Goal: Information Seeking & Learning: Learn about a topic

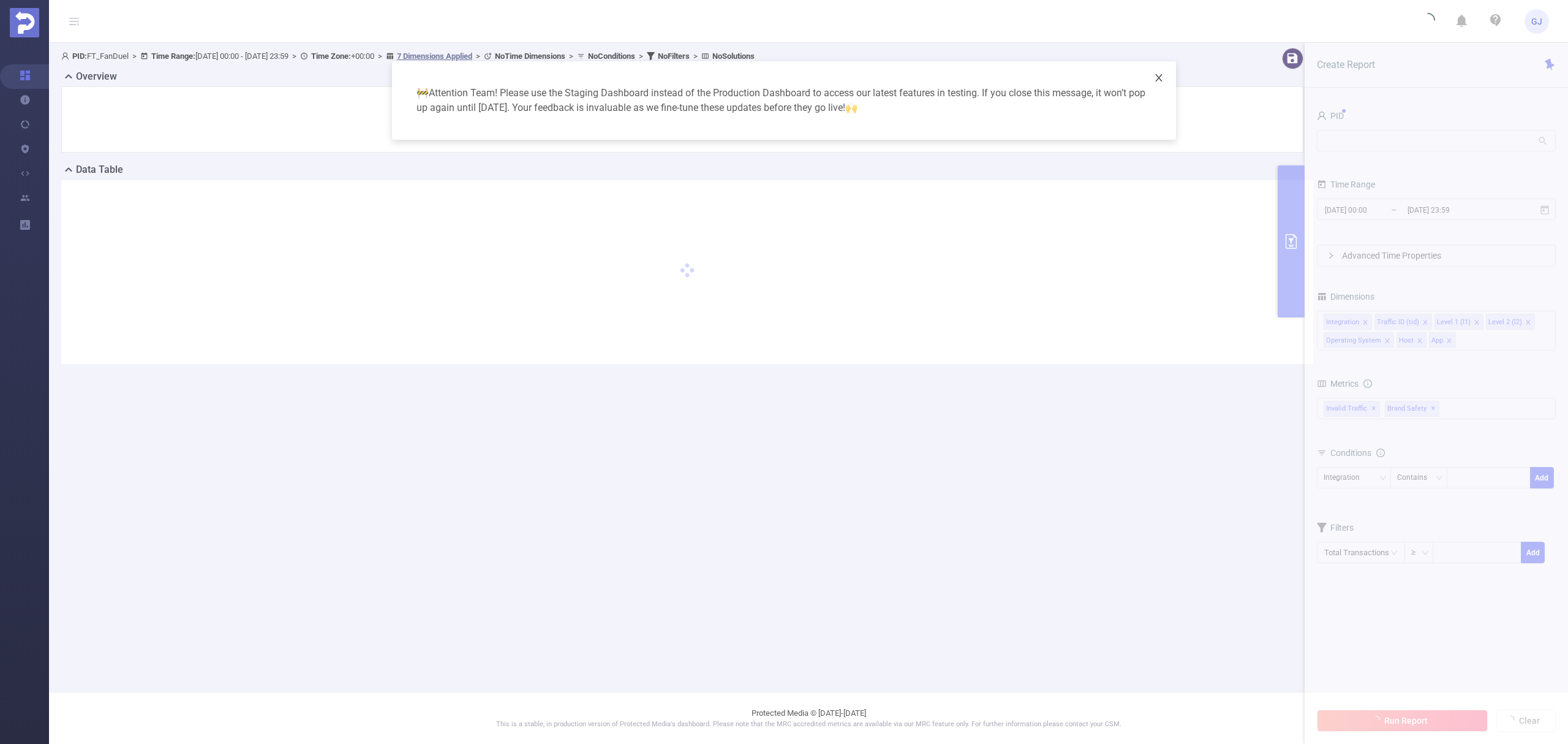
click at [1160, 79] on icon "icon: close" at bounding box center [1159, 78] width 10 height 10
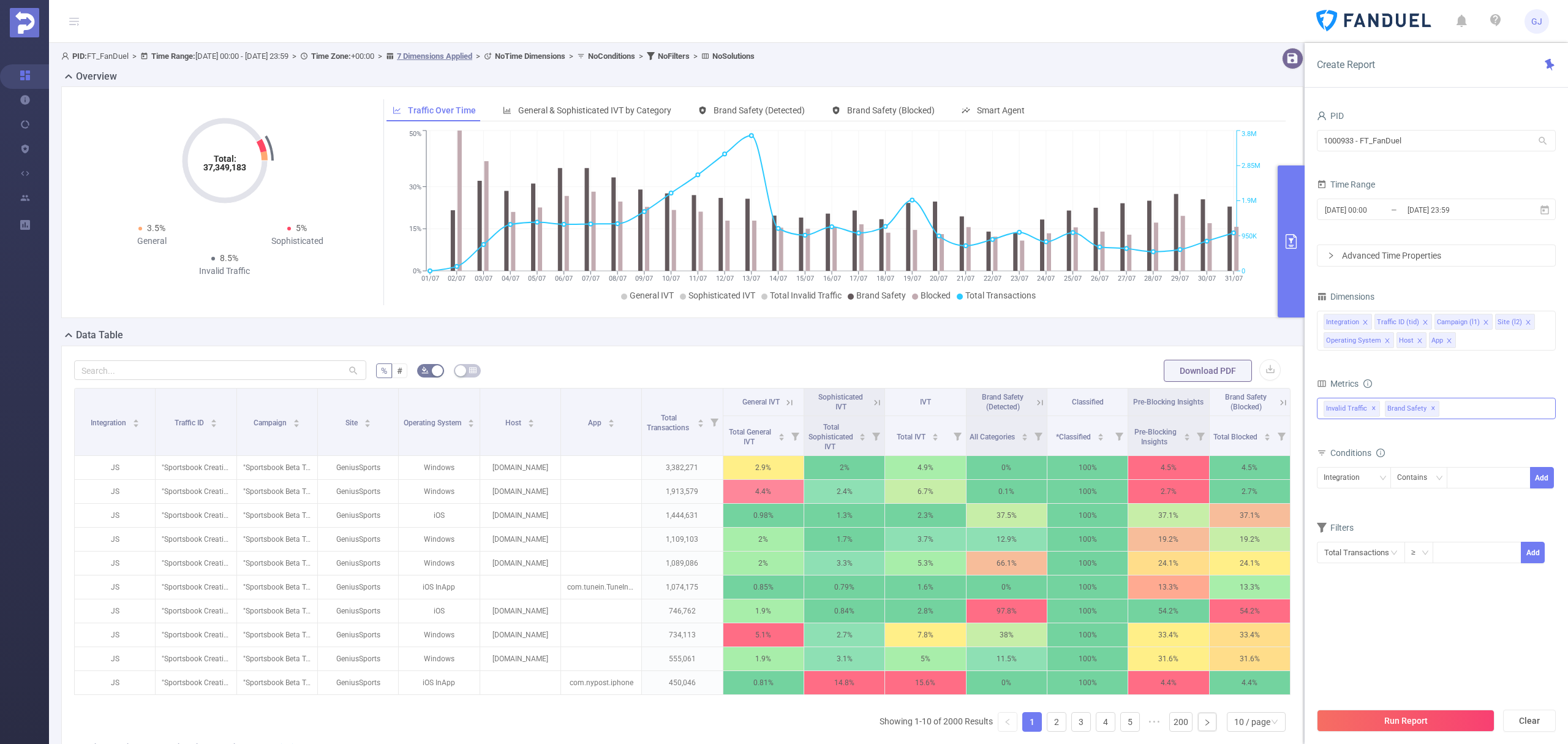
click at [1473, 414] on div "Invalid Traffic ✕ Brand Safety ✕" at bounding box center [1436, 408] width 239 height 22
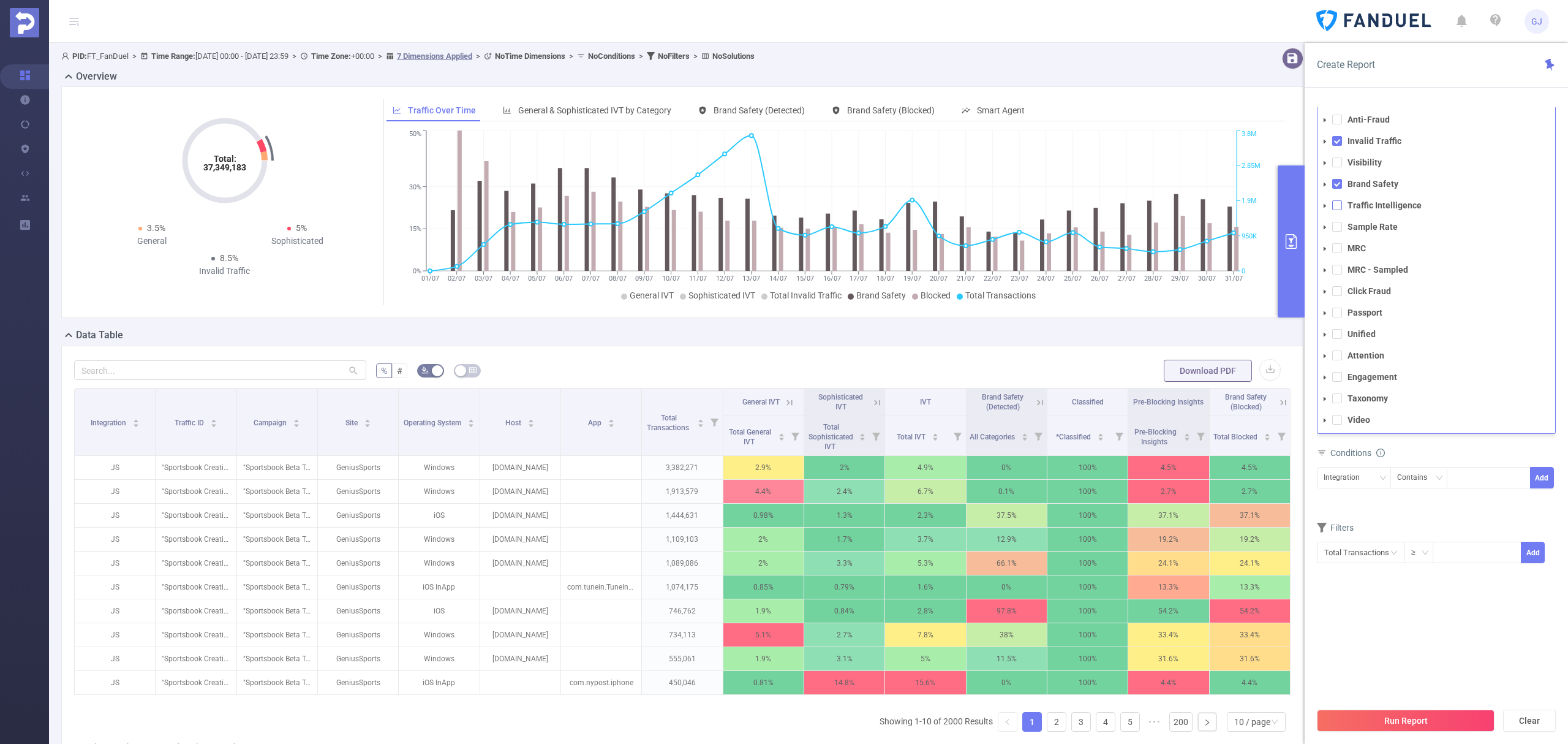
click at [1338, 207] on span at bounding box center [1337, 205] width 10 height 10
click at [1456, 722] on button "Run Report" at bounding box center [1406, 720] width 177 height 22
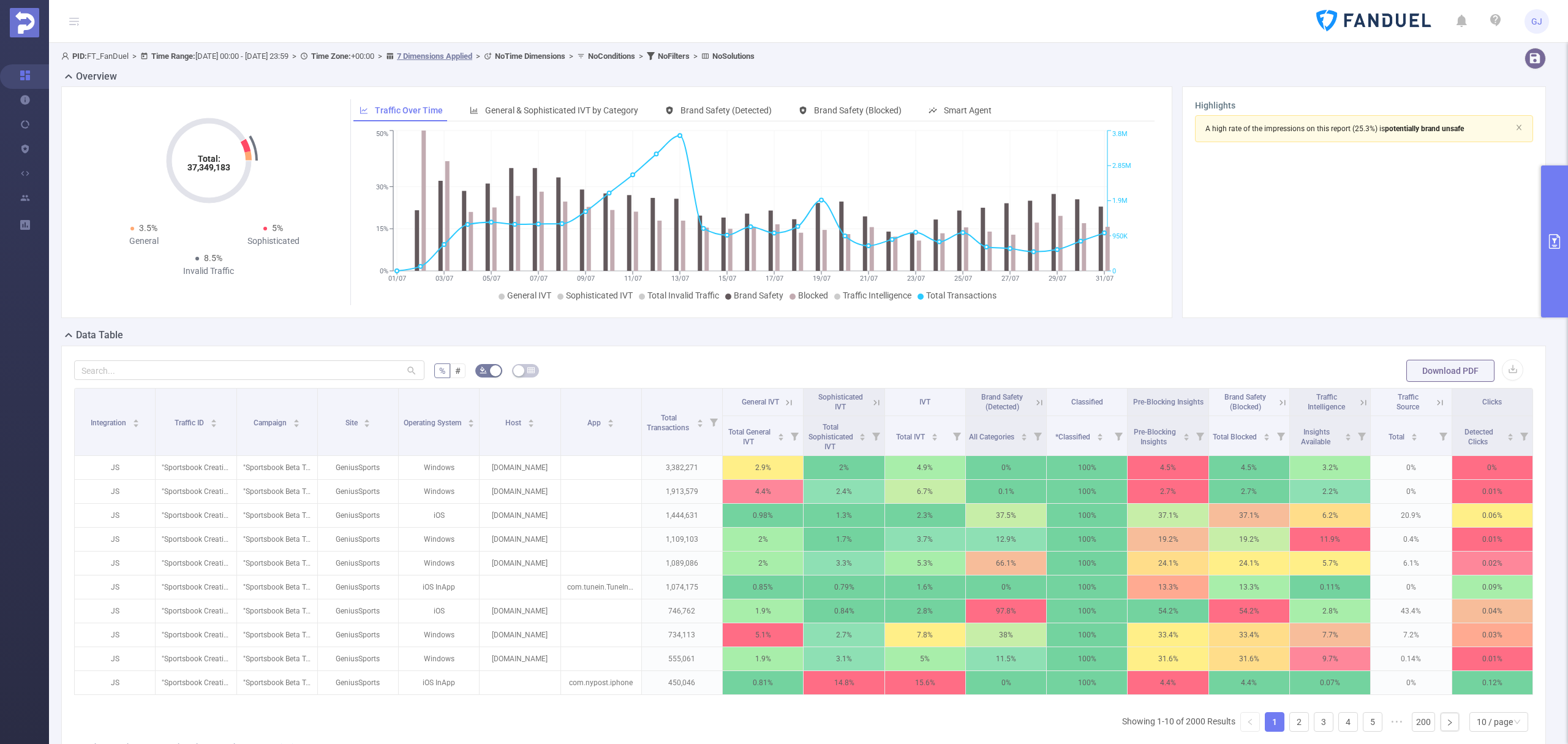
click at [1358, 403] on icon at bounding box center [1364, 403] width 11 height 11
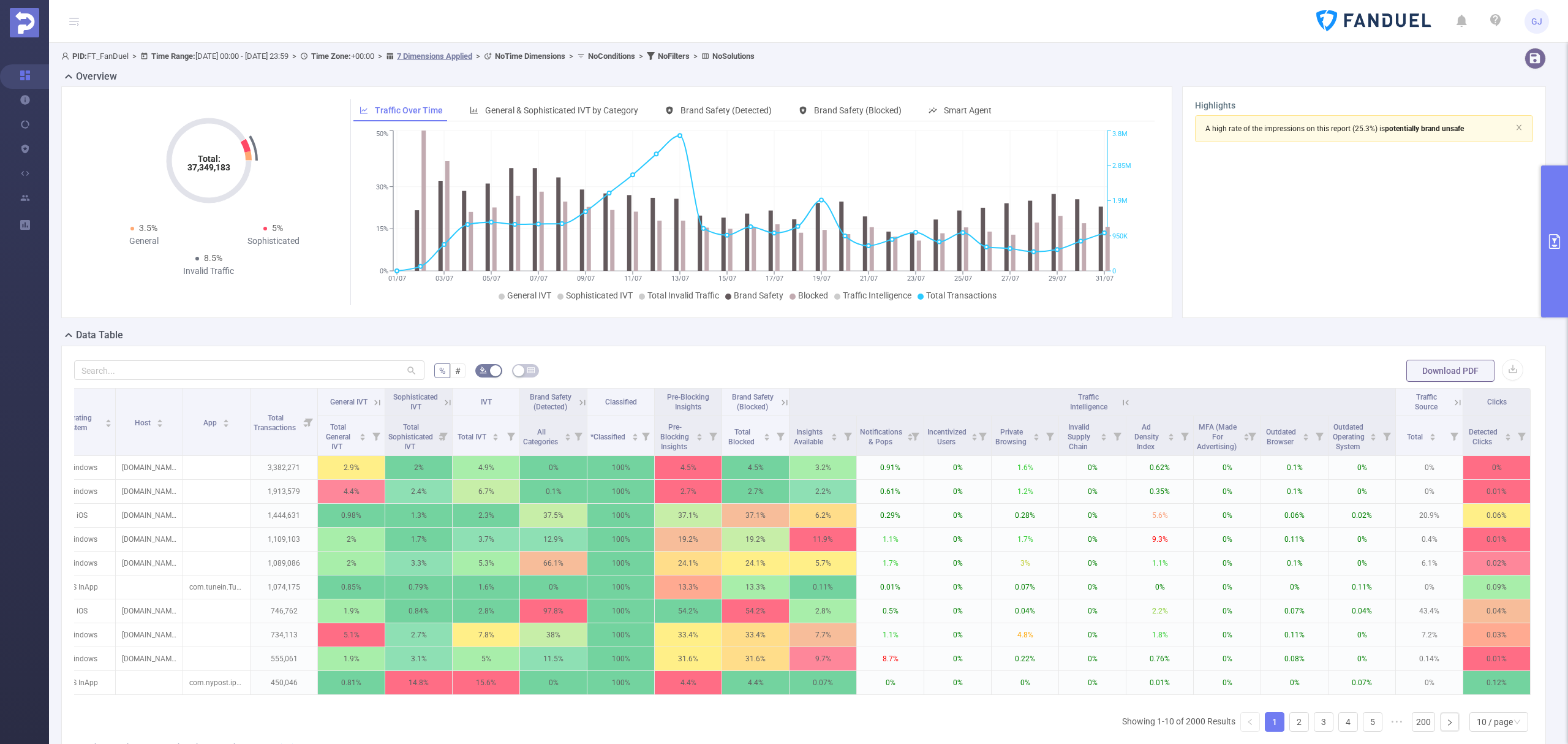
scroll to position [0, 309]
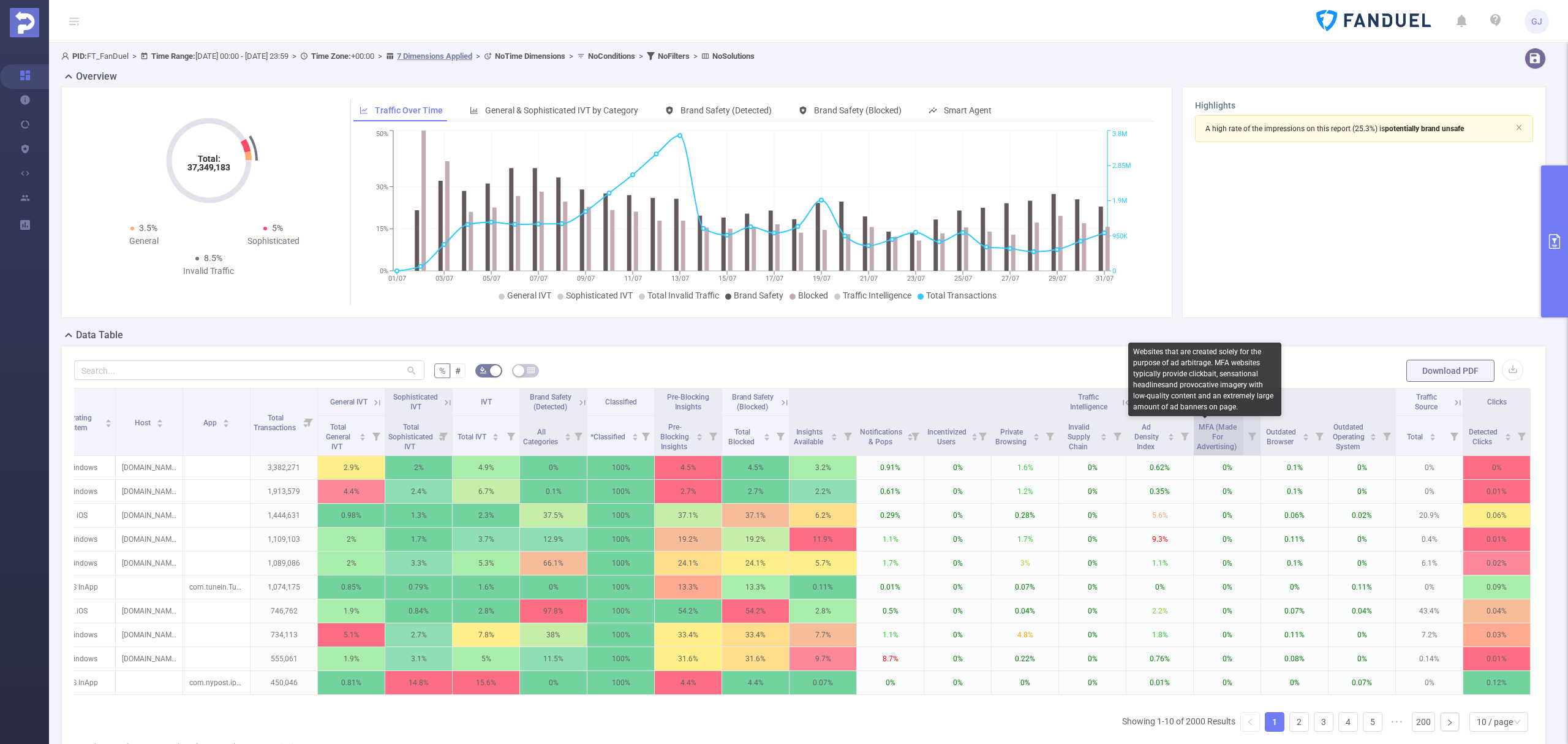
click at [1211, 437] on span "MFA (Made For Advertising)" at bounding box center [1217, 435] width 42 height 32
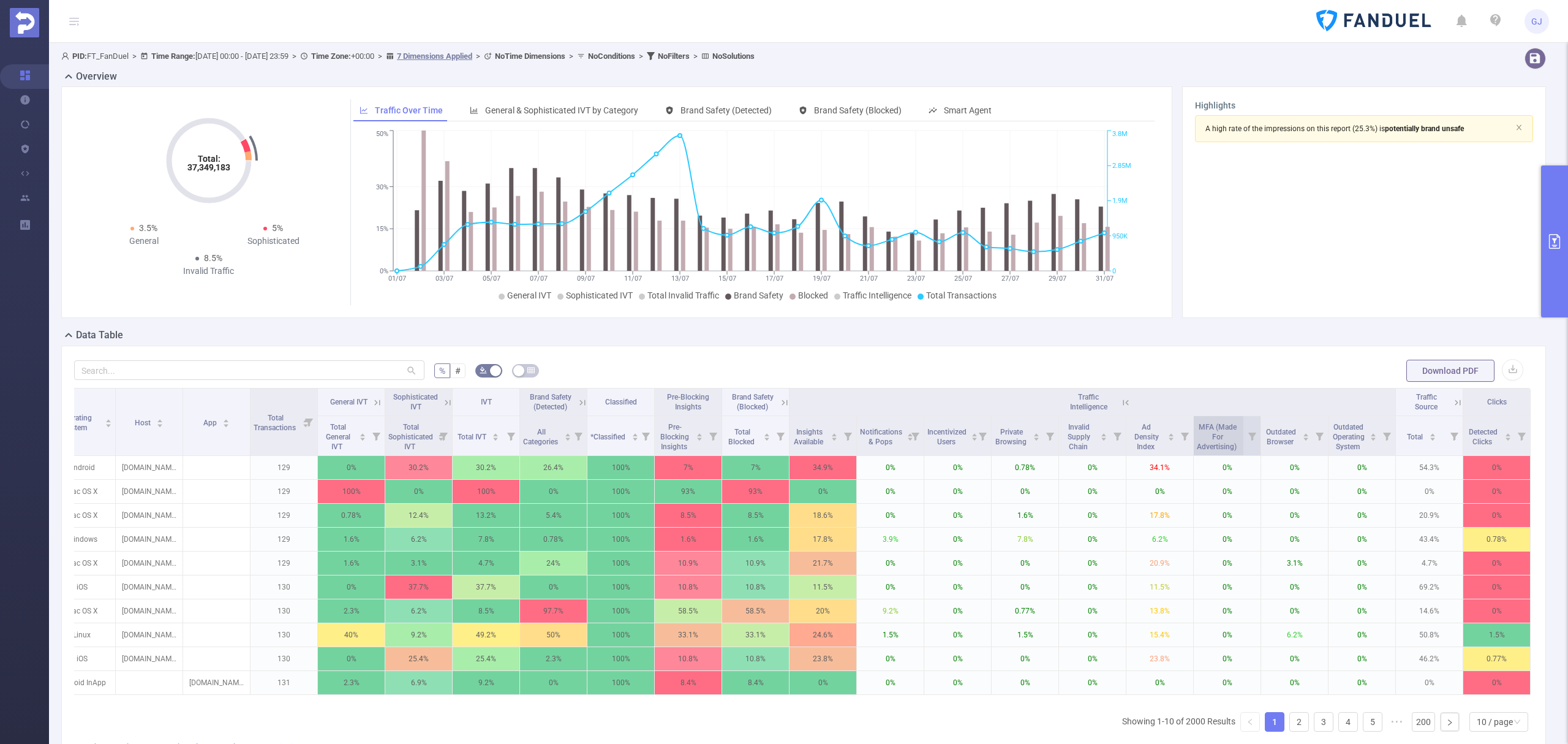
click at [1211, 437] on span "MFA (Made For Advertising)" at bounding box center [1217, 435] width 42 height 32
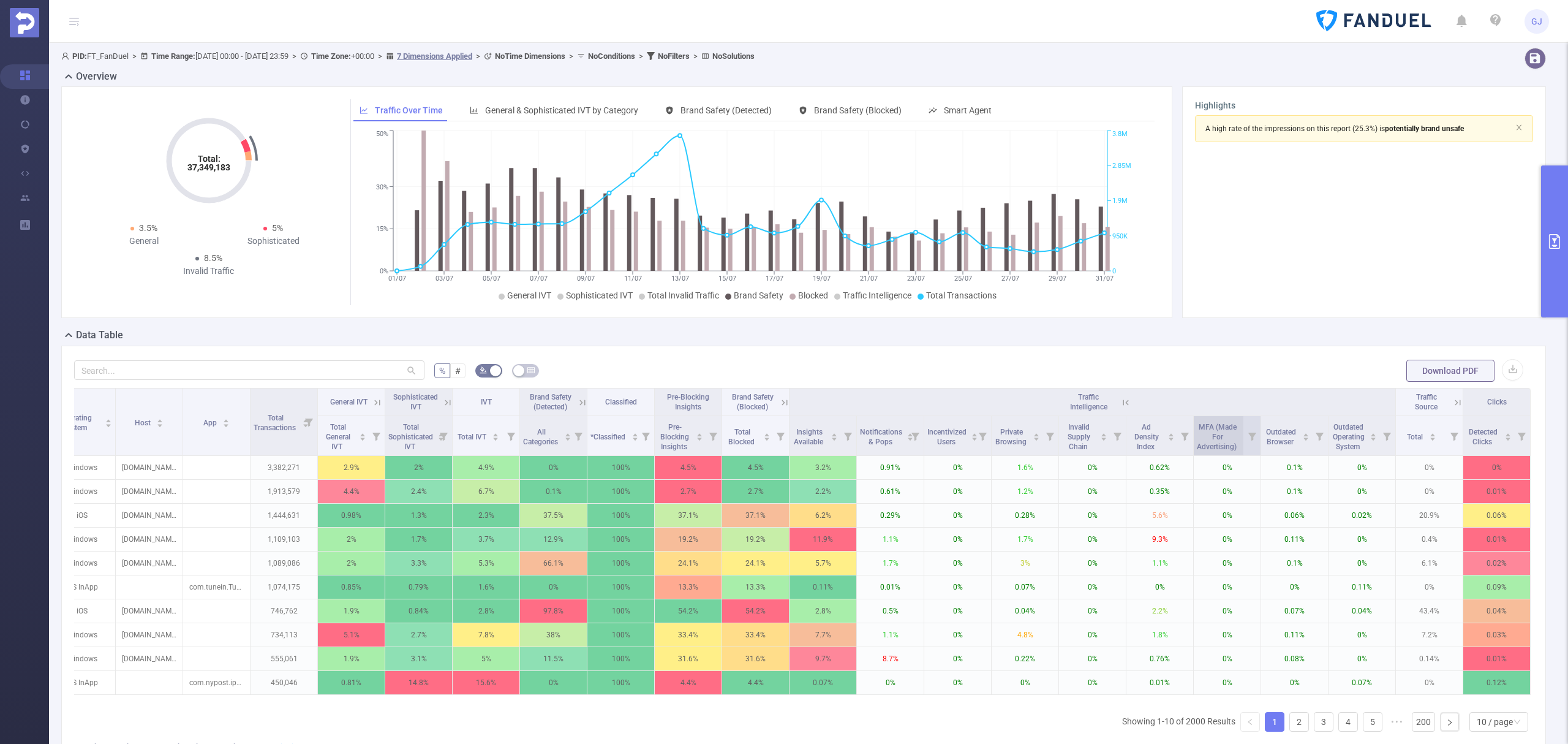
click at [1211, 437] on span "MFA (Made For Advertising)" at bounding box center [1217, 435] width 42 height 32
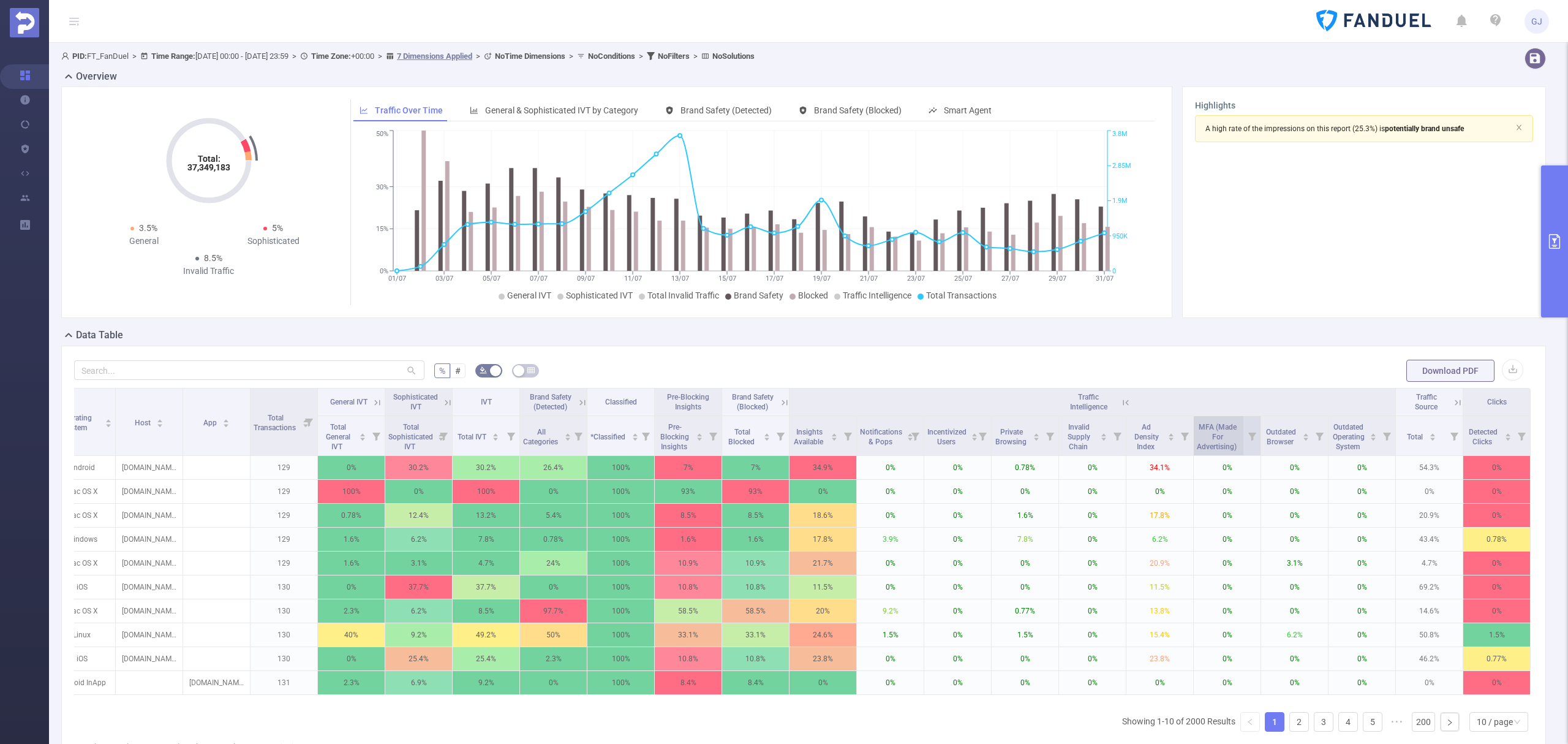
click at [1211, 437] on span "MFA (Made For Advertising)" at bounding box center [1217, 435] width 42 height 32
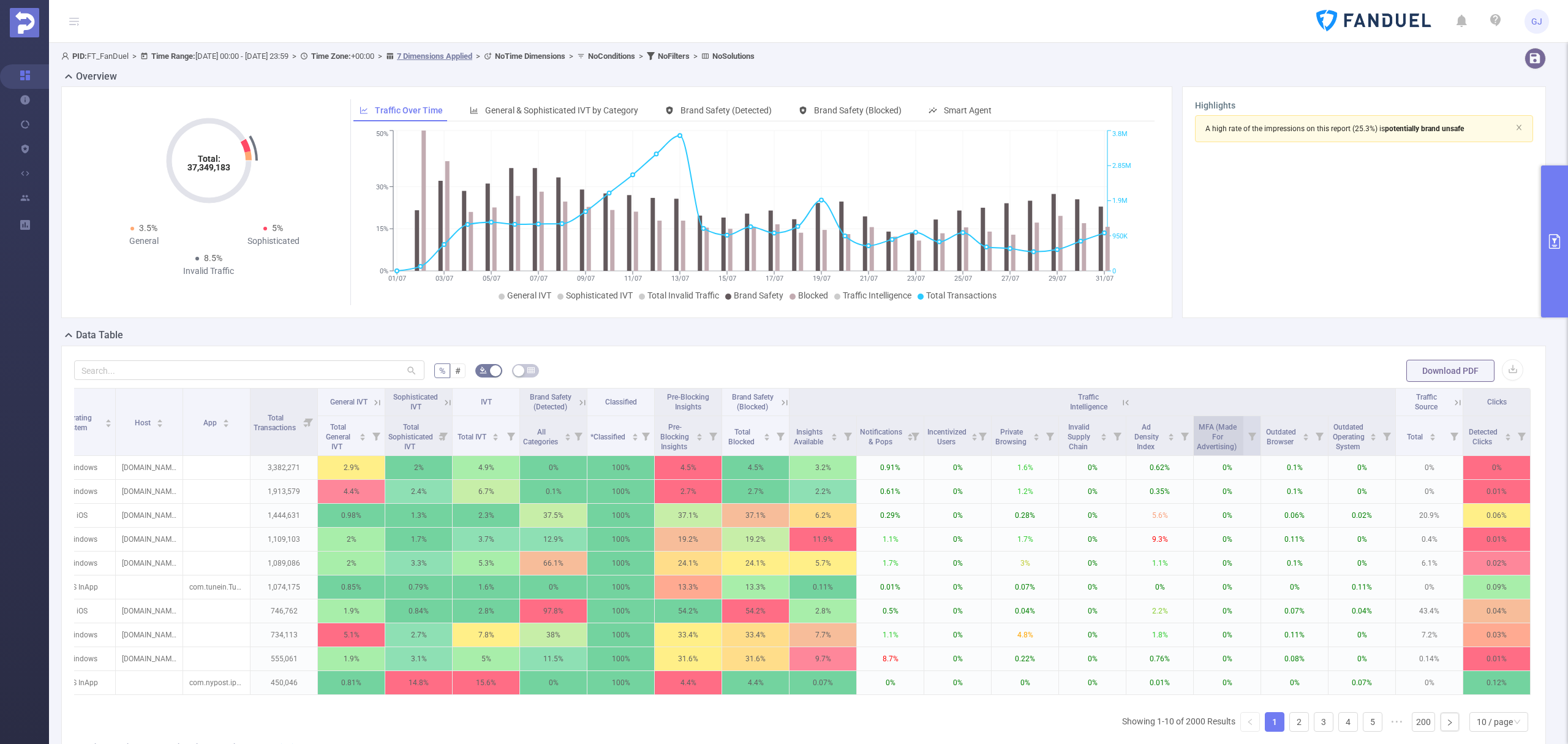
click at [1219, 441] on span "MFA (Made For Advertising)" at bounding box center [1217, 435] width 42 height 32
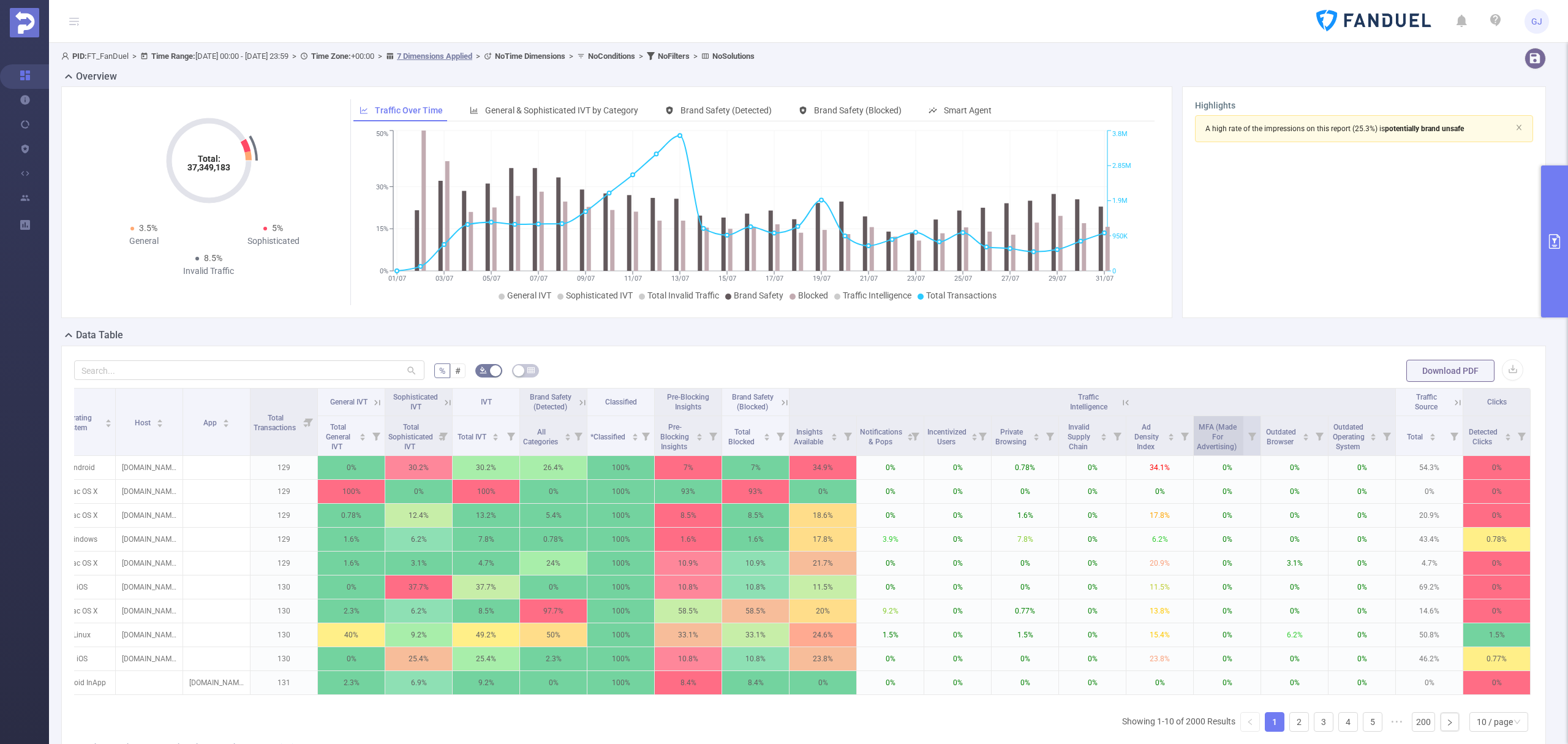
click at [1219, 441] on span "MFA (Made For Advertising)" at bounding box center [1217, 435] width 42 height 32
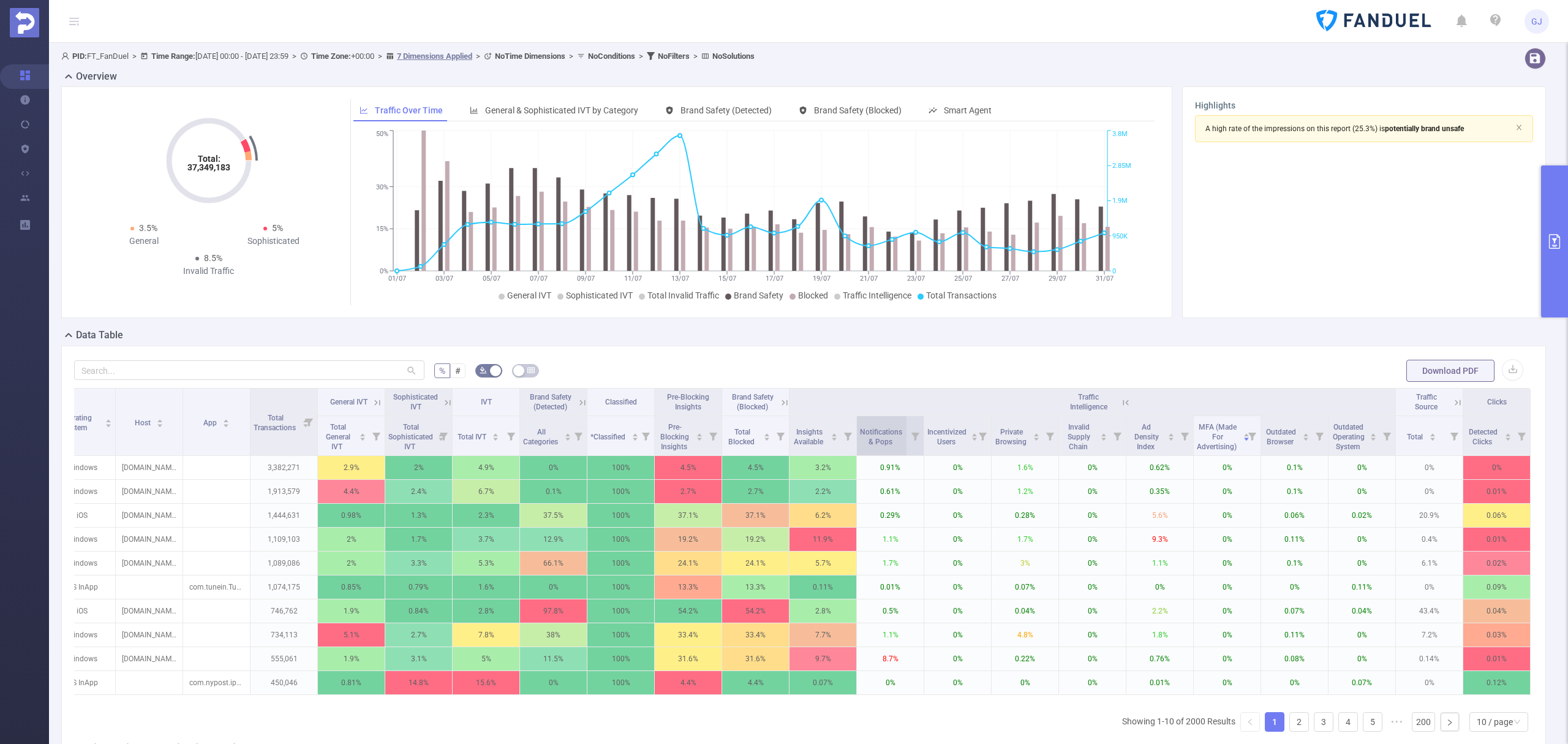
click at [891, 440] on div "Notifications & Pops" at bounding box center [887, 436] width 54 height 22
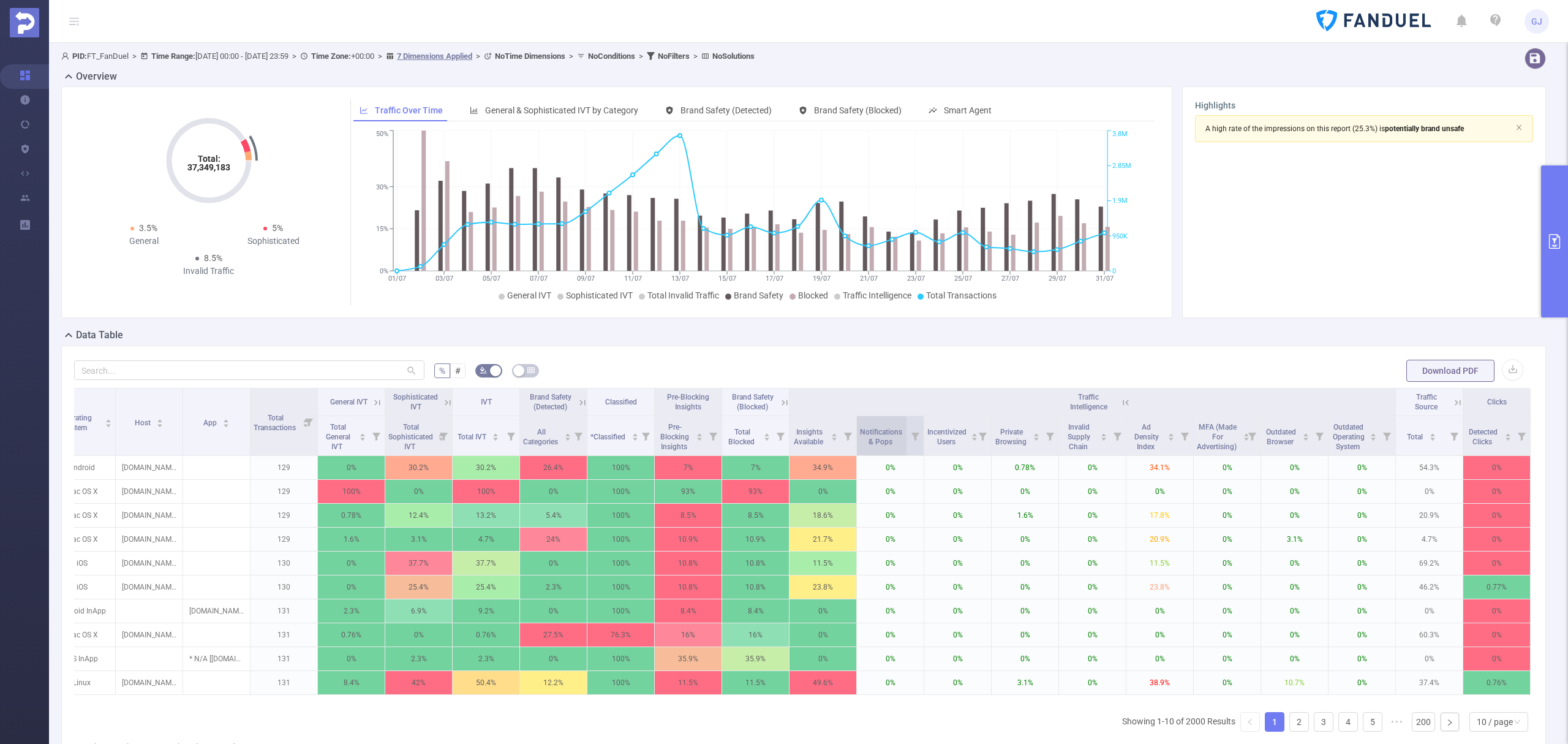
click at [891, 440] on div "Notifications & Pops" at bounding box center [887, 436] width 54 height 22
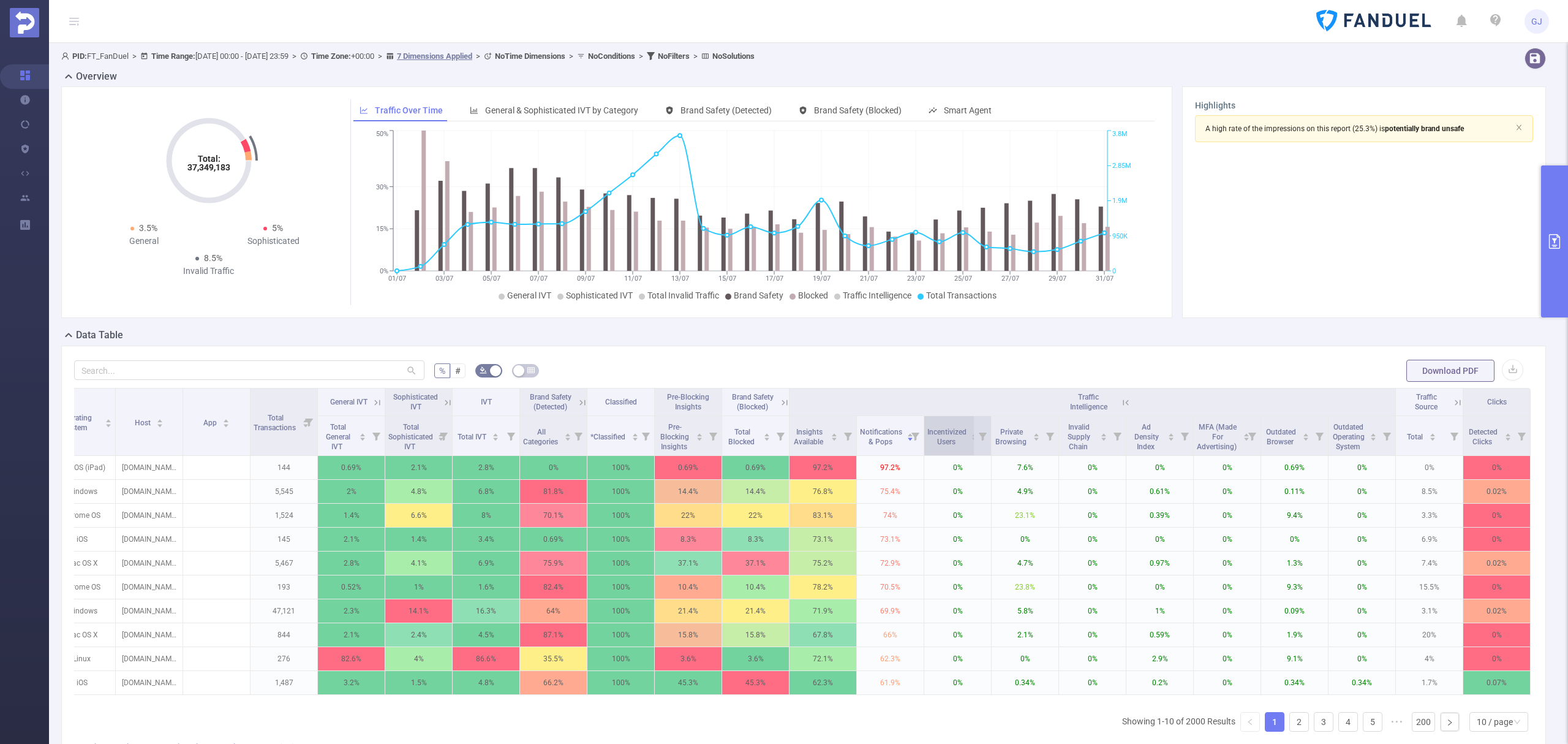
click at [949, 446] on span "Incentivized Users" at bounding box center [947, 436] width 39 height 22
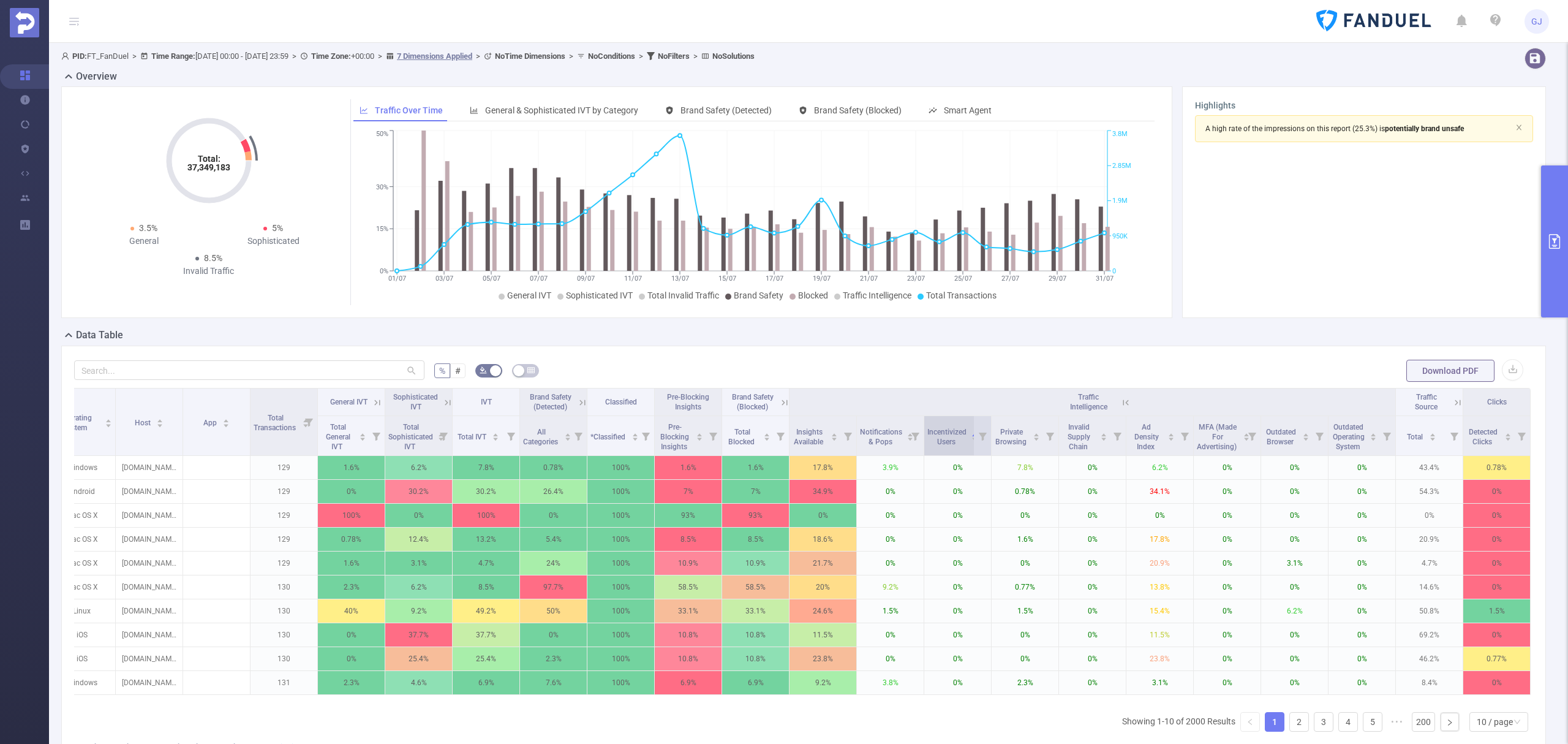
click at [949, 446] on span "Incentivized Users" at bounding box center [947, 436] width 39 height 22
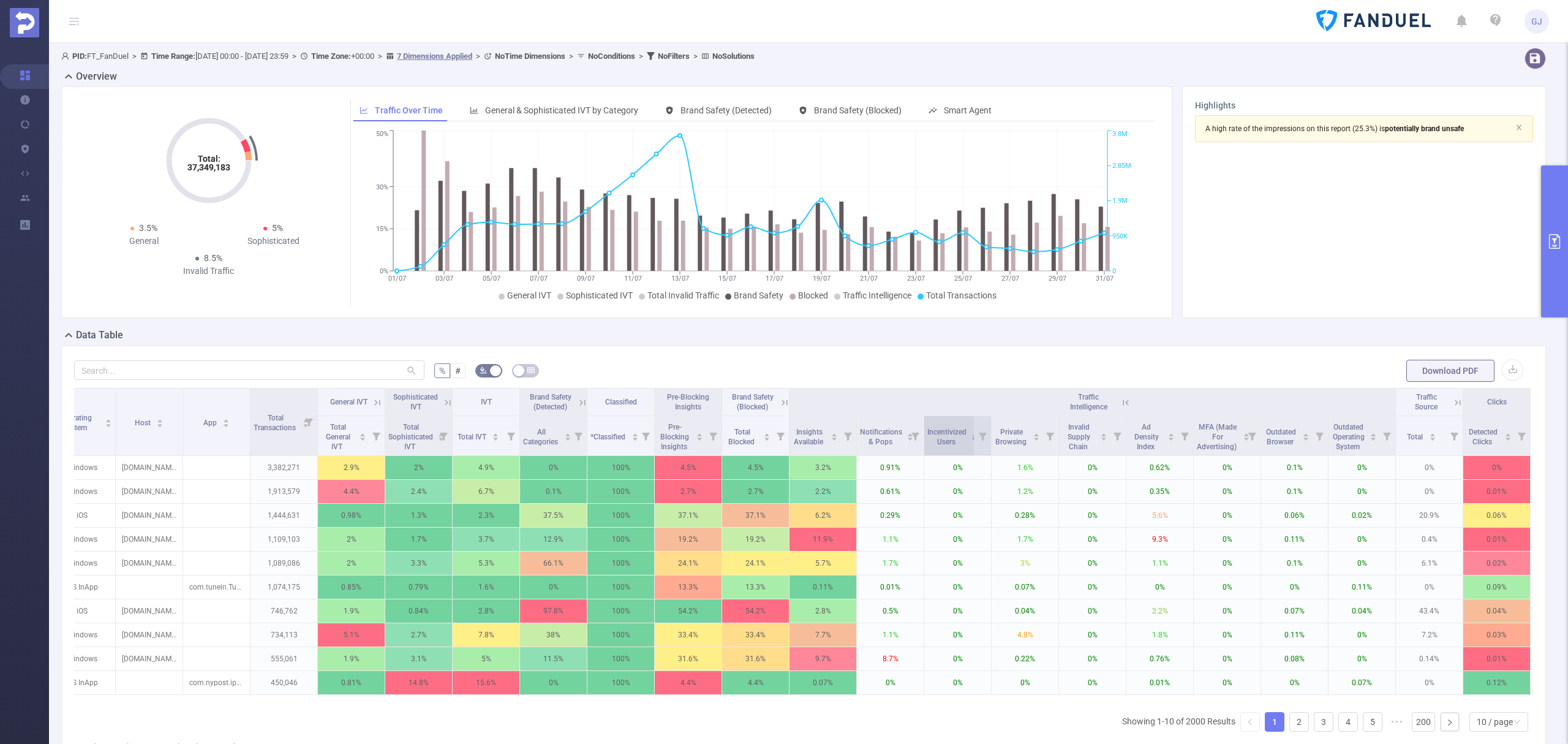
click at [949, 446] on span "Incentivized Users" at bounding box center [947, 436] width 39 height 22
click at [995, 431] on span "Private Browsing" at bounding box center [1011, 437] width 33 height 19
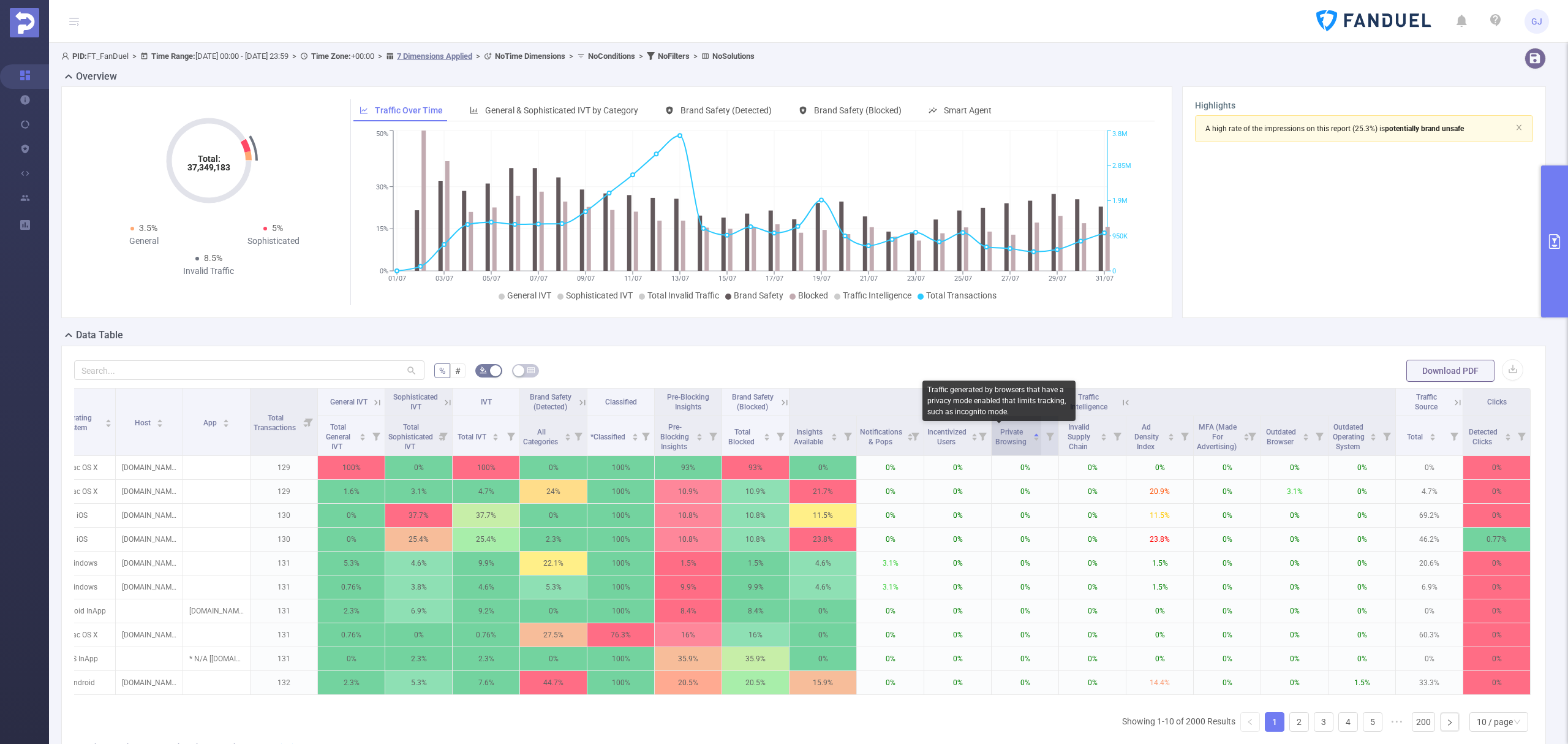
click at [995, 431] on span "Private Browsing" at bounding box center [1011, 437] width 33 height 19
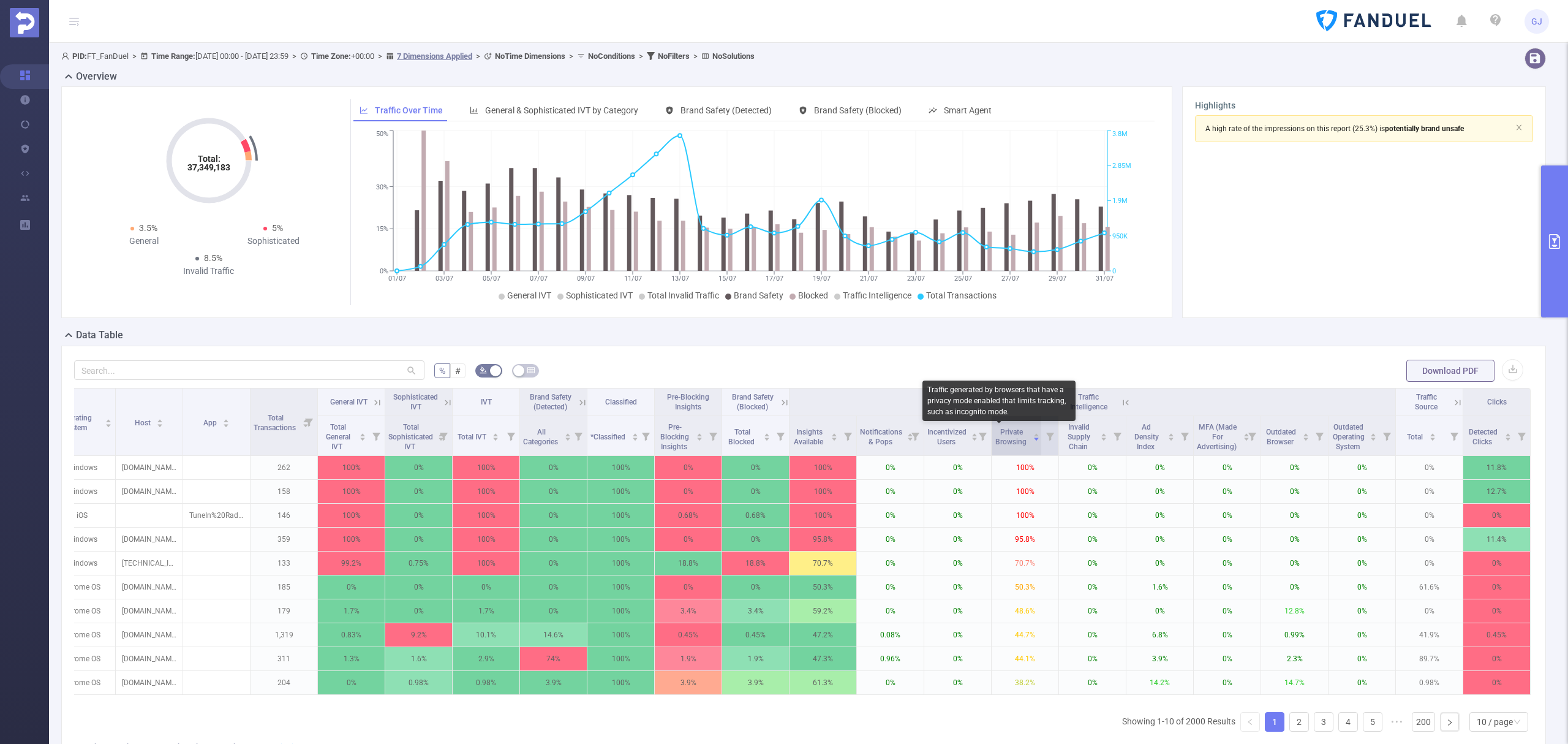
click at [995, 431] on span "Private Browsing" at bounding box center [1011, 437] width 33 height 19
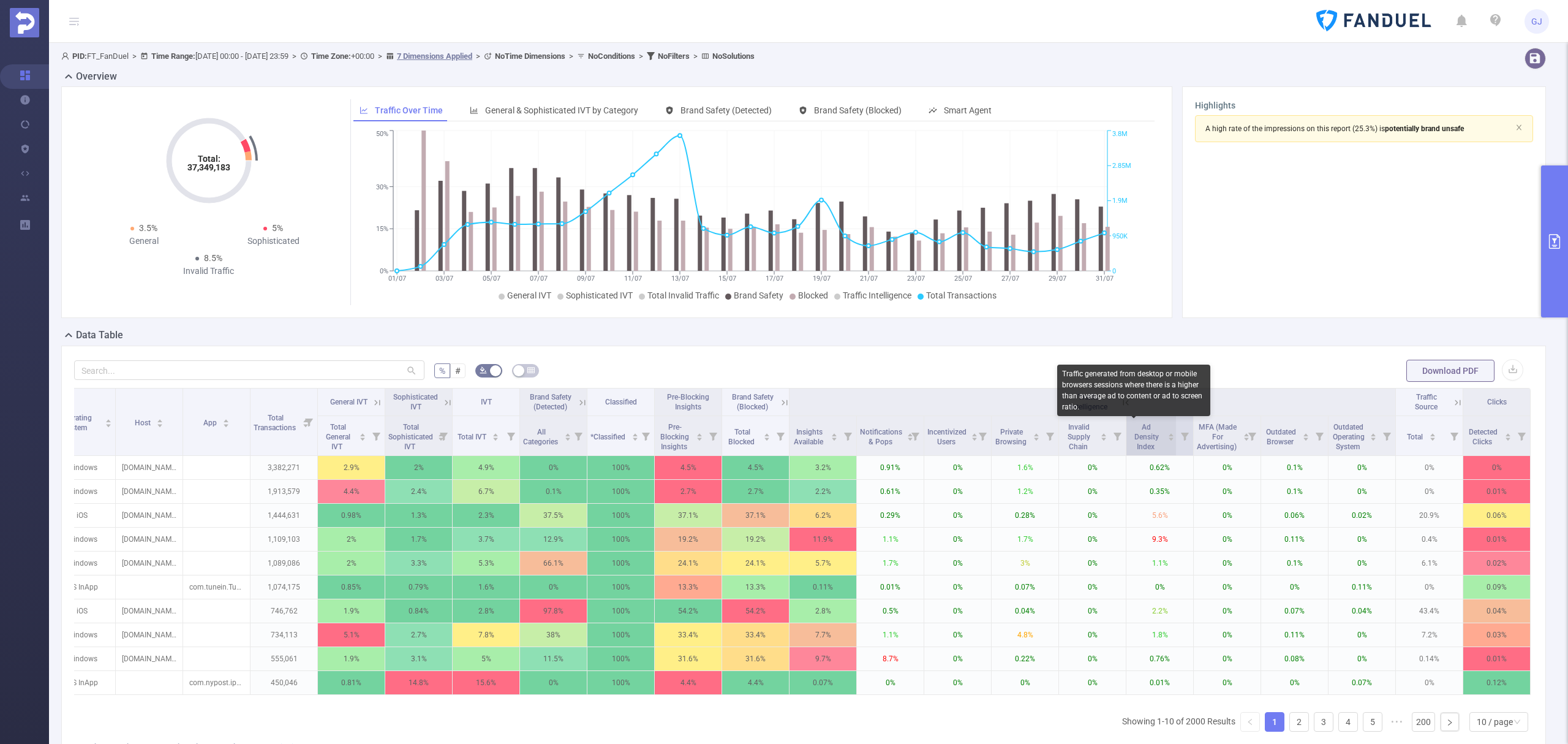
click at [1139, 439] on span "Ad Density Index" at bounding box center [1146, 436] width 24 height 28
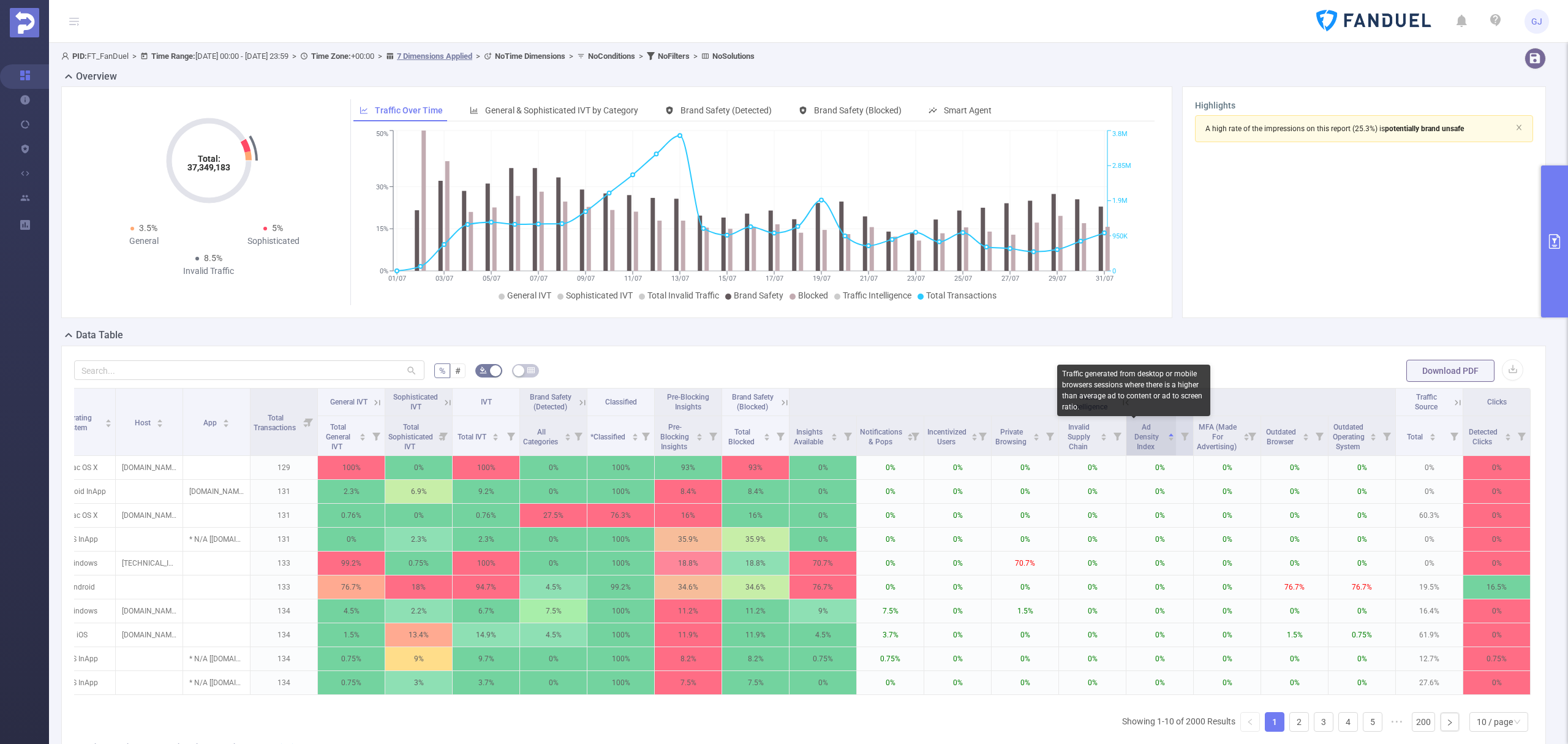
click at [1139, 439] on span "Ad Density Index" at bounding box center [1146, 436] width 24 height 28
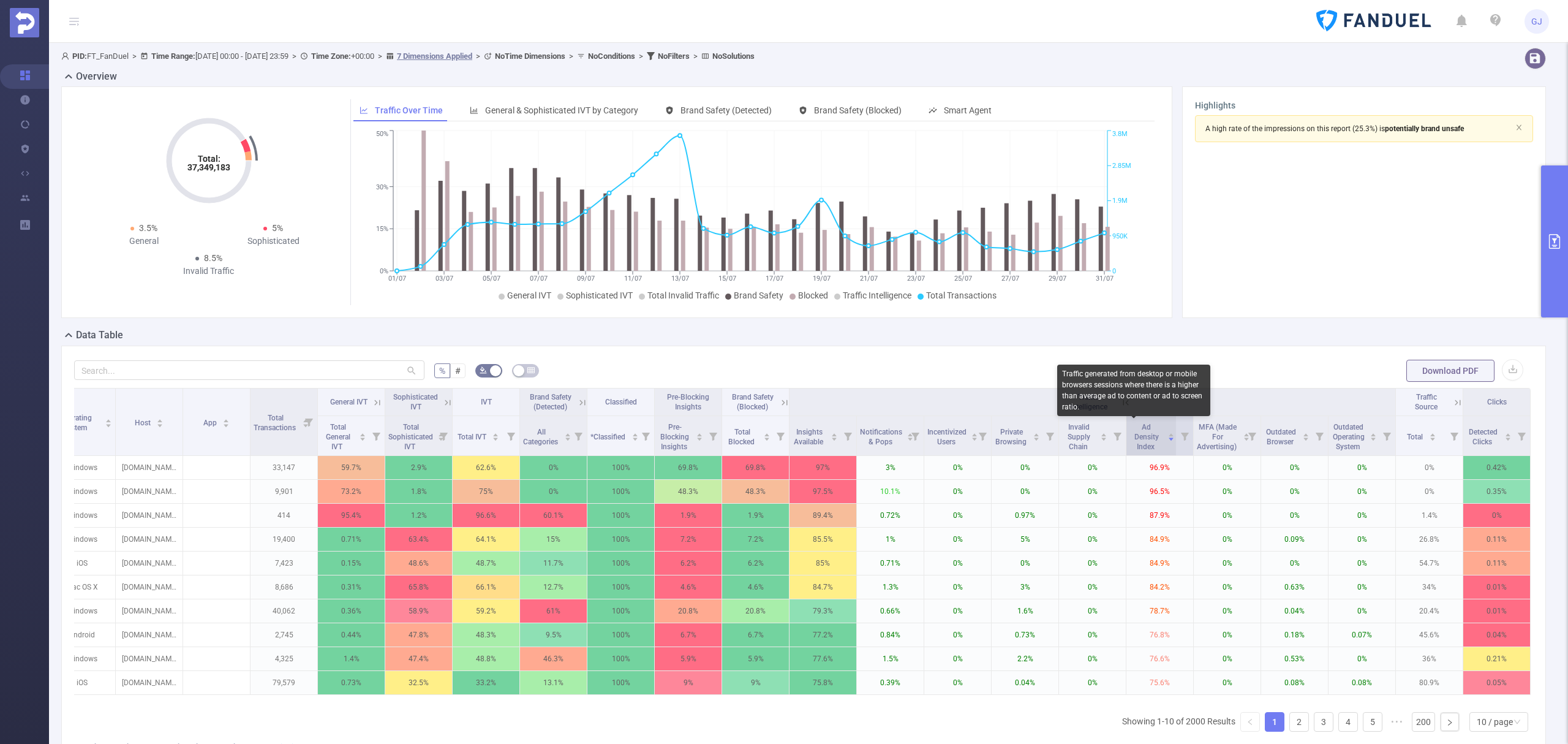
click at [1139, 439] on span "Ad Density Index" at bounding box center [1146, 436] width 24 height 28
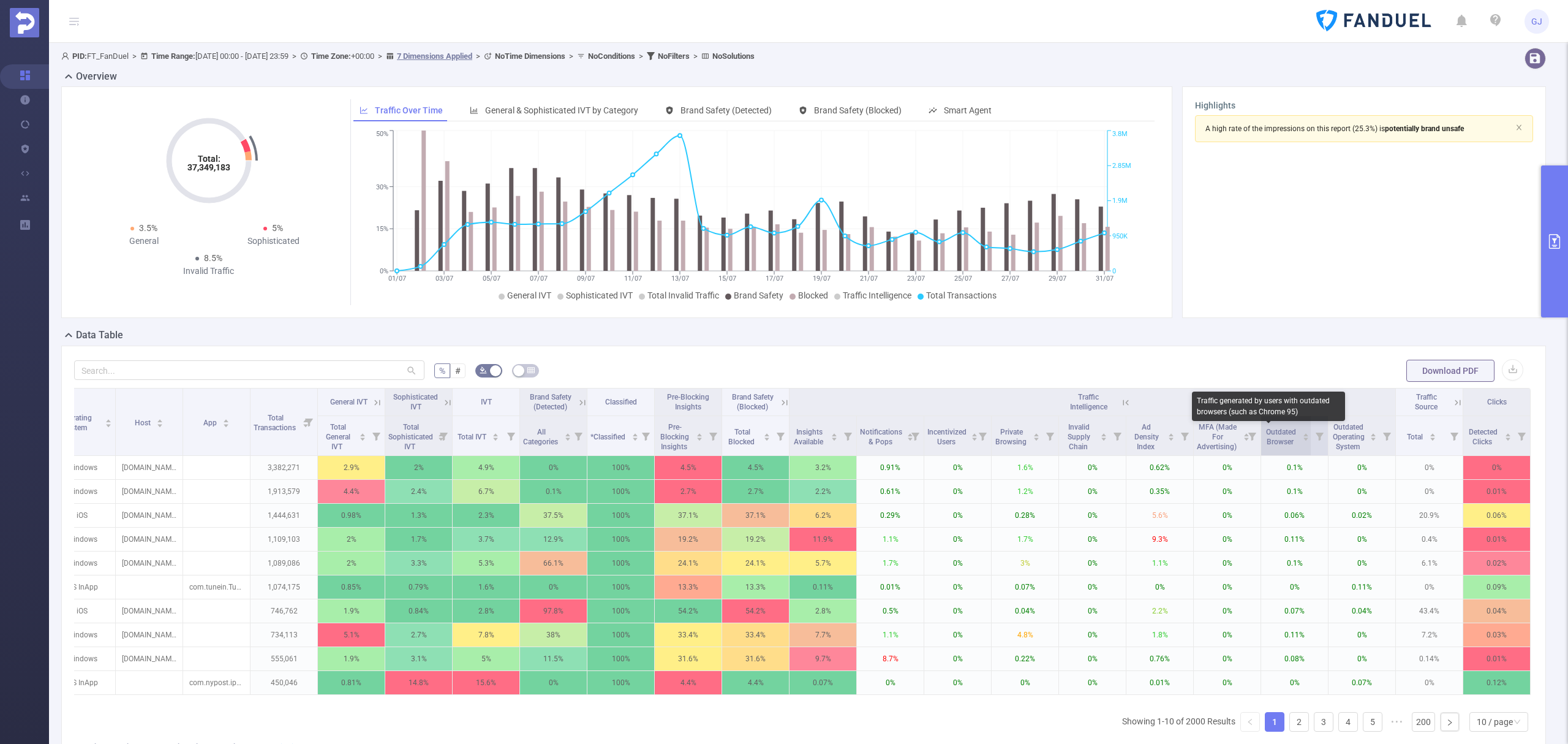
click at [1284, 439] on span "Outdated Browser" at bounding box center [1281, 436] width 34 height 22
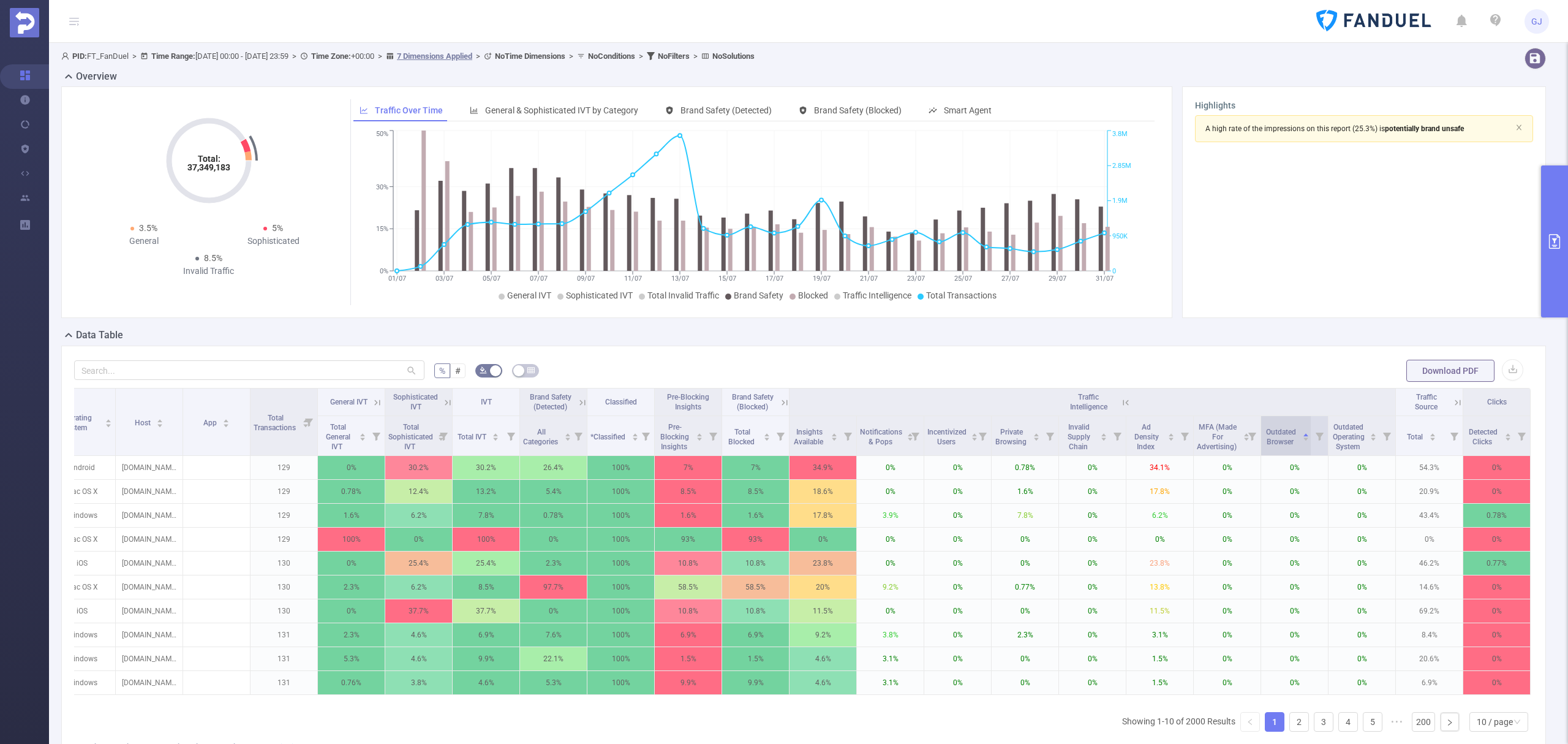
click at [1284, 441] on span "Outdated Browser" at bounding box center [1281, 436] width 34 height 22
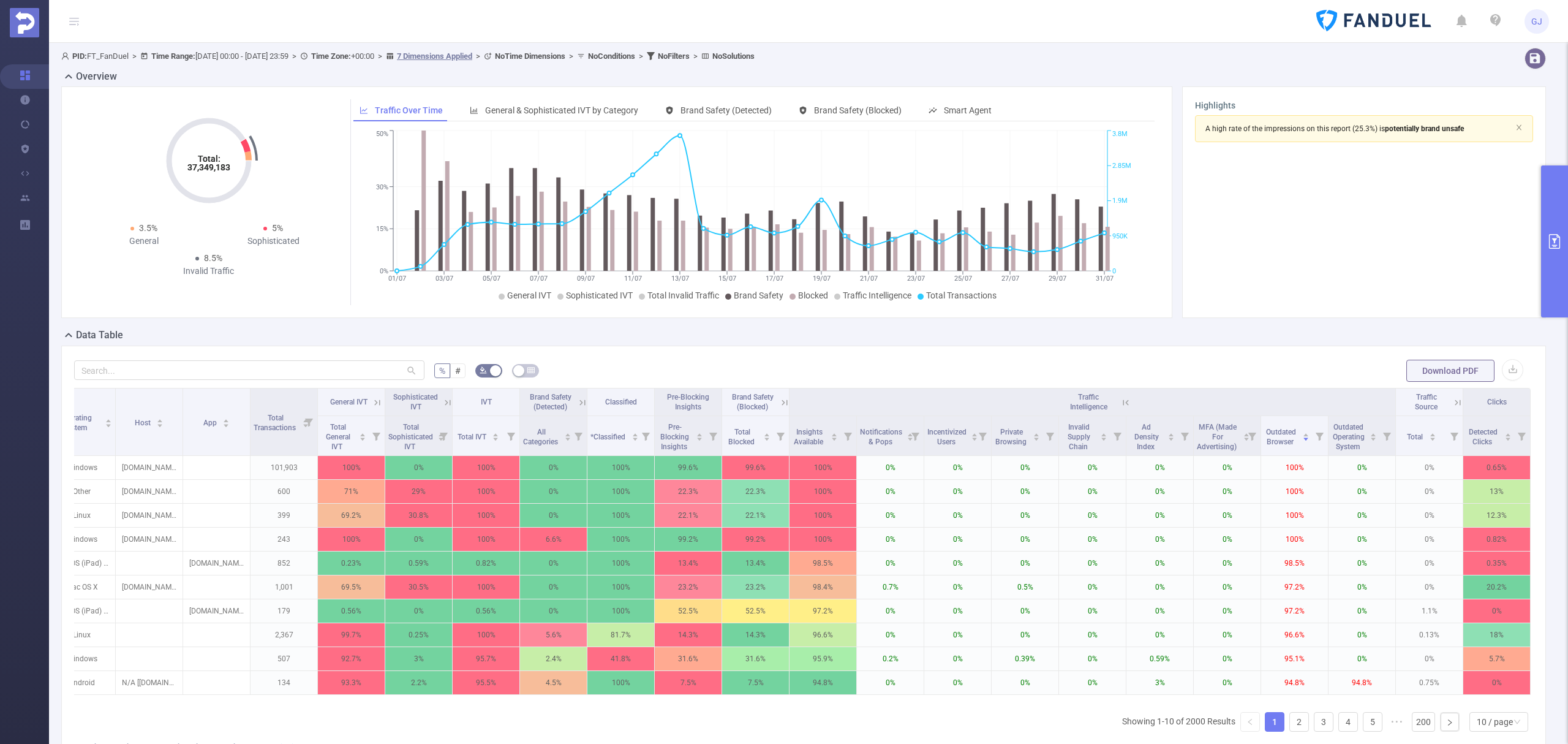
click at [1121, 403] on icon at bounding box center [1126, 403] width 11 height 11
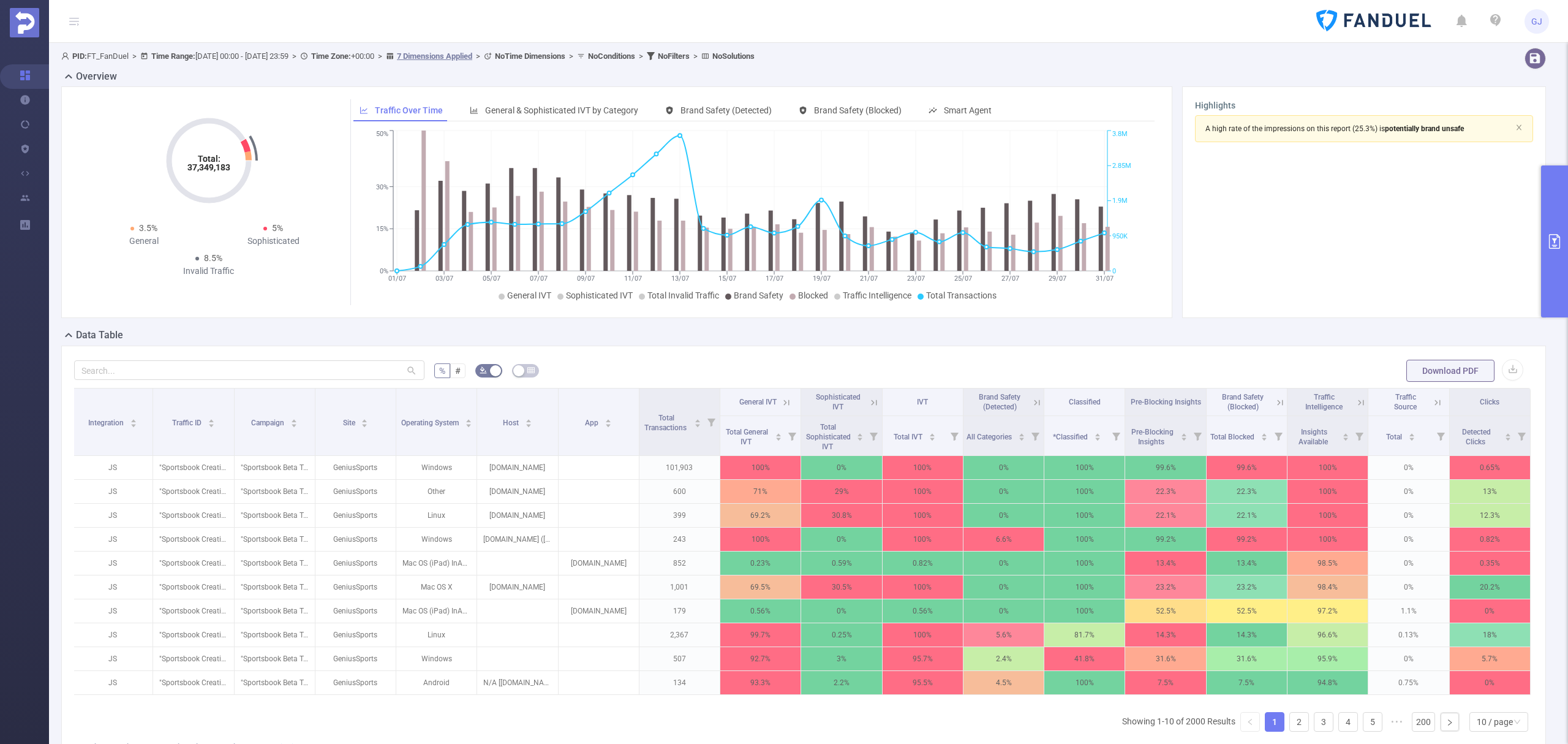
scroll to position [0, 2]
click at [661, 411] on span "Total Transactions" at bounding box center [666, 421] width 47 height 22
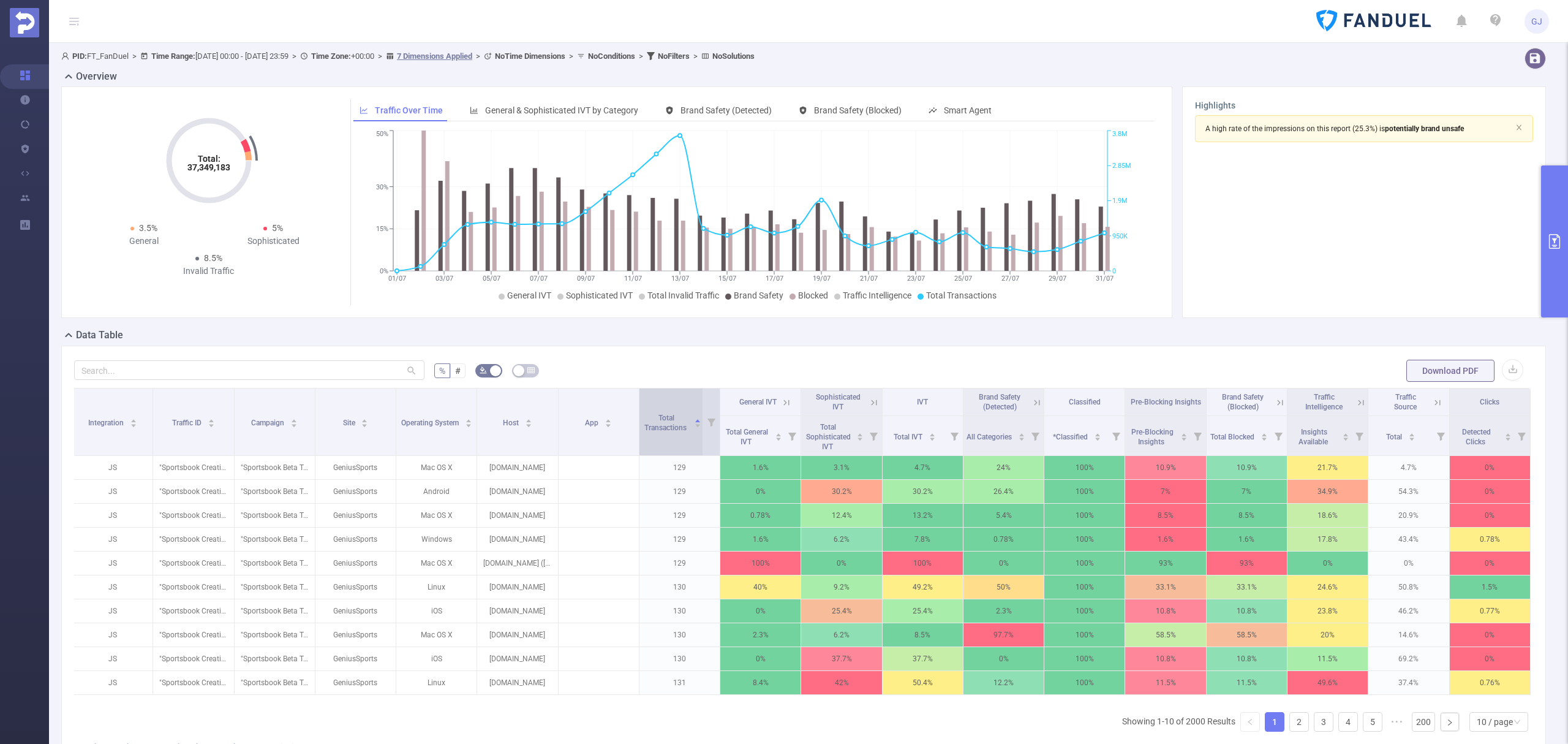
click at [661, 411] on span "Total Transactions" at bounding box center [666, 421] width 47 height 22
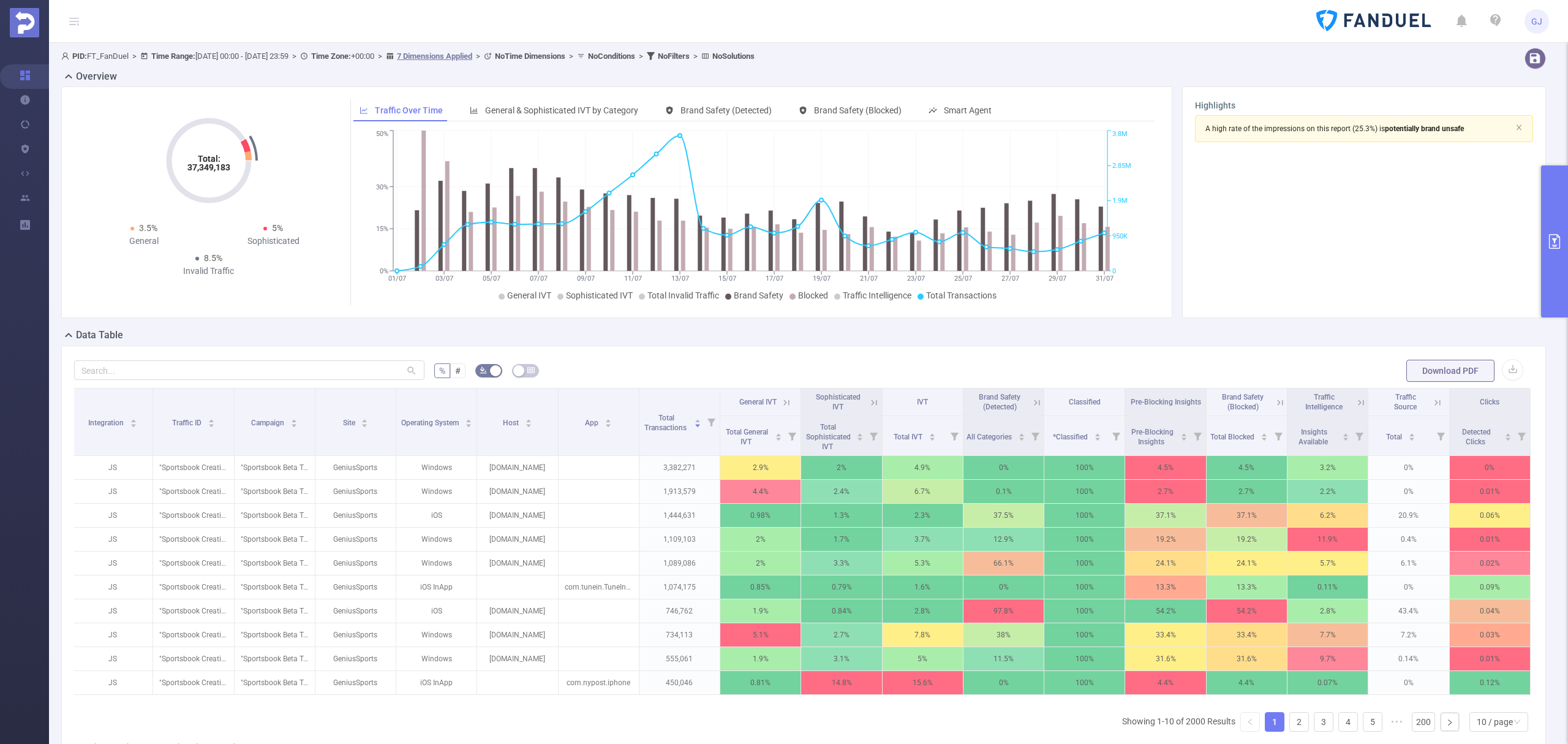
click at [1432, 403] on icon at bounding box center [1438, 403] width 11 height 11
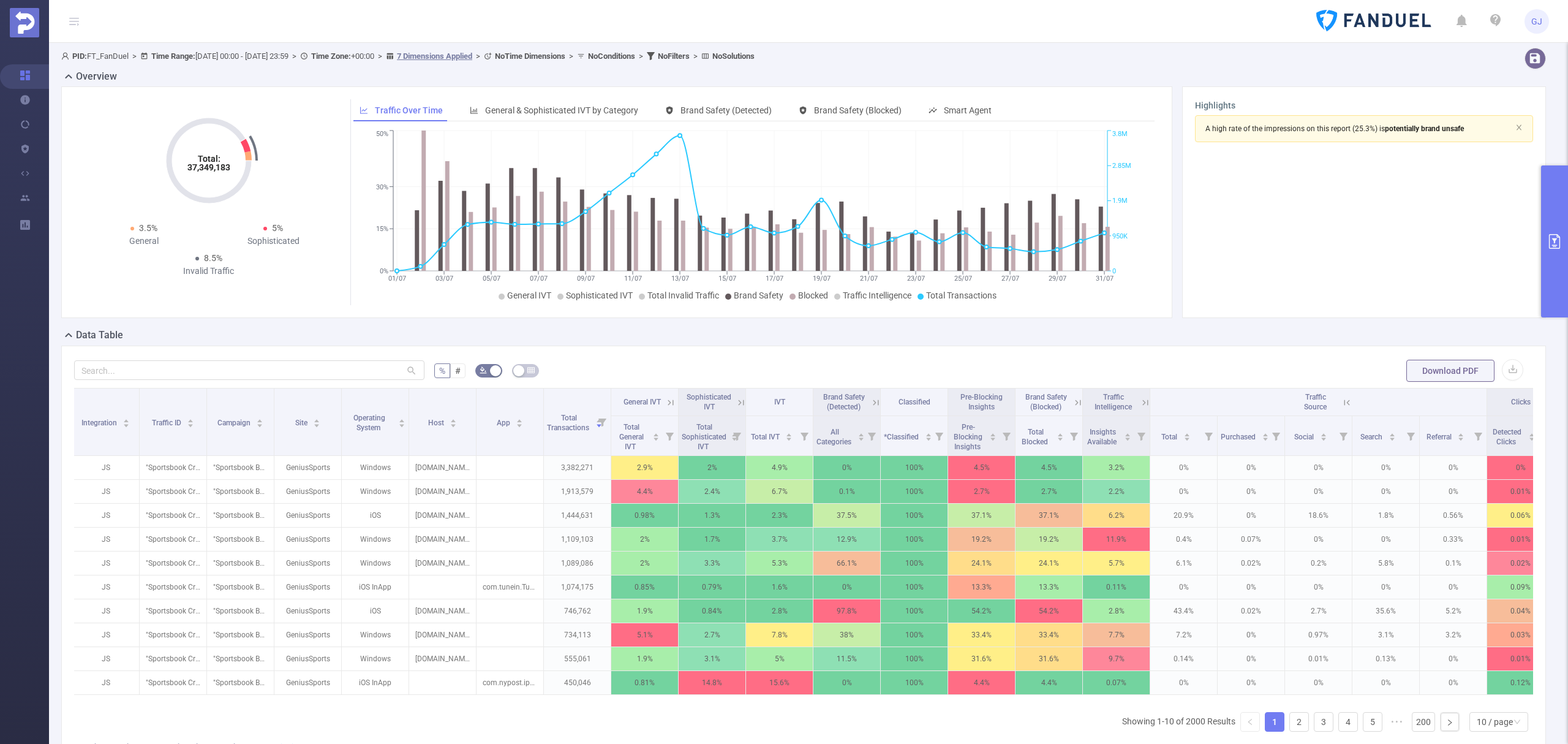
scroll to position [0, 39]
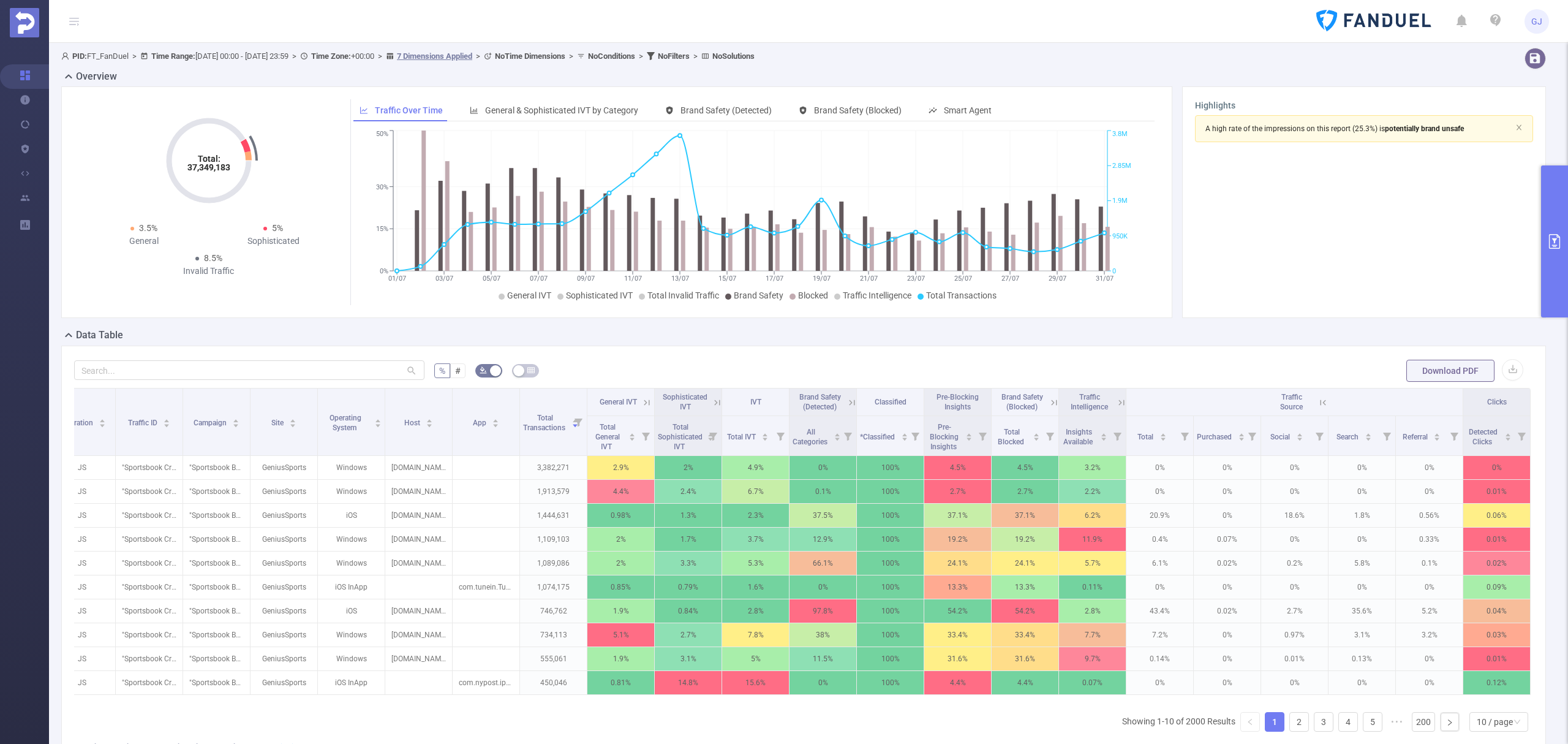
click at [1321, 405] on icon at bounding box center [1324, 402] width 6 height 6
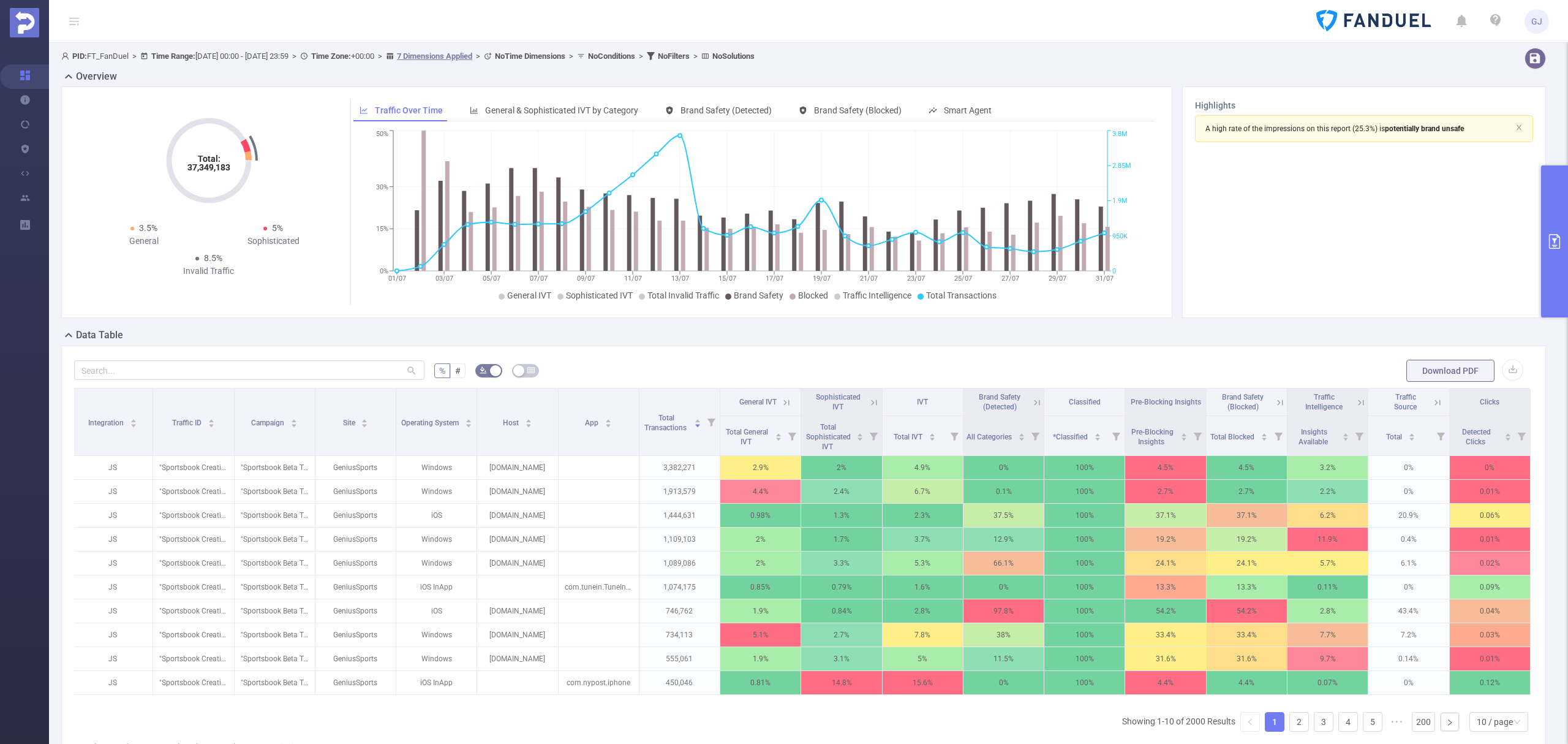
scroll to position [0, 2]
click at [1359, 403] on icon at bounding box center [1361, 402] width 6 height 6
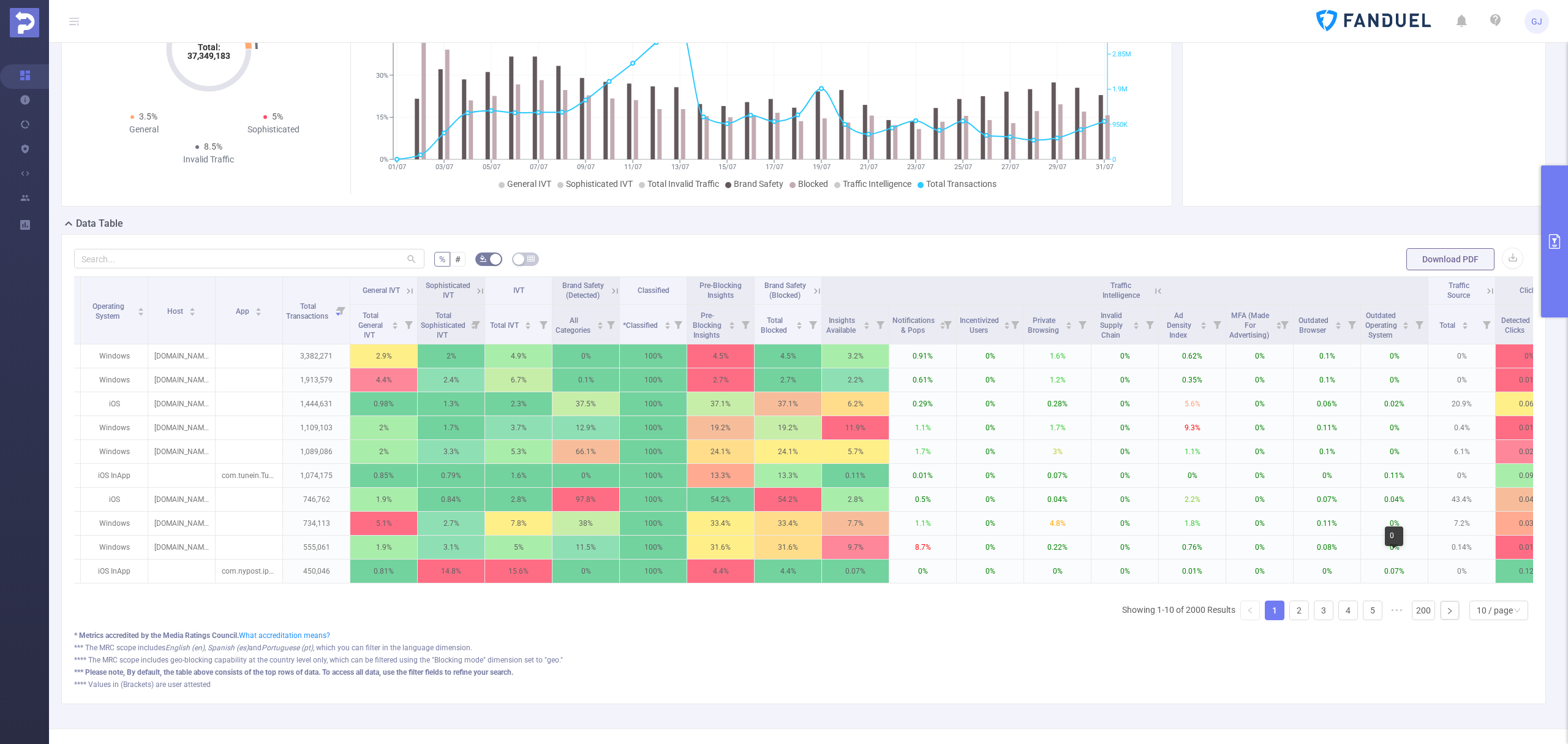
scroll to position [164, 0]
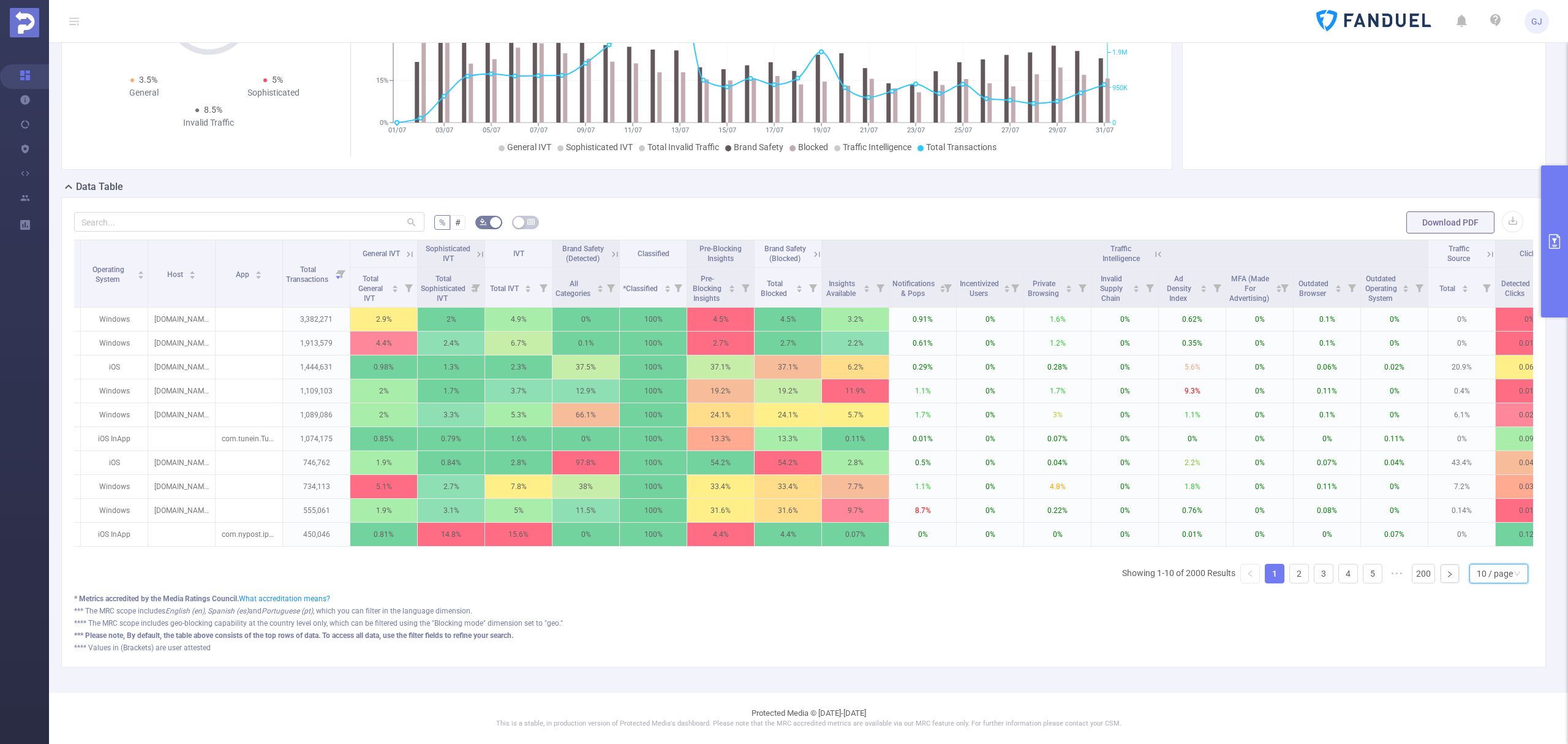
click at [1477, 573] on div "10 / page" at bounding box center [1495, 573] width 36 height 19
click at [1482, 556] on li "50 / page" at bounding box center [1486, 566] width 60 height 20
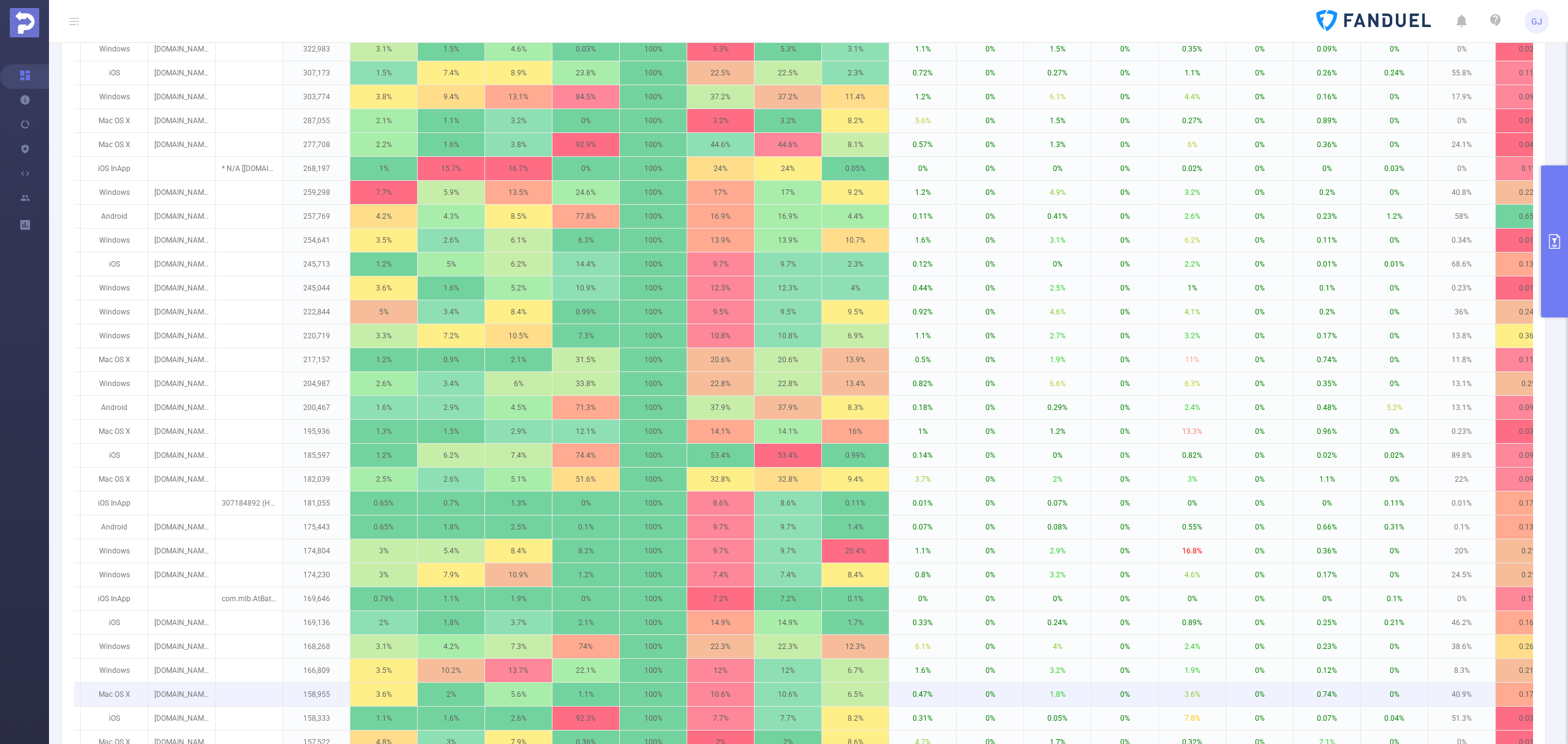
scroll to position [899, 0]
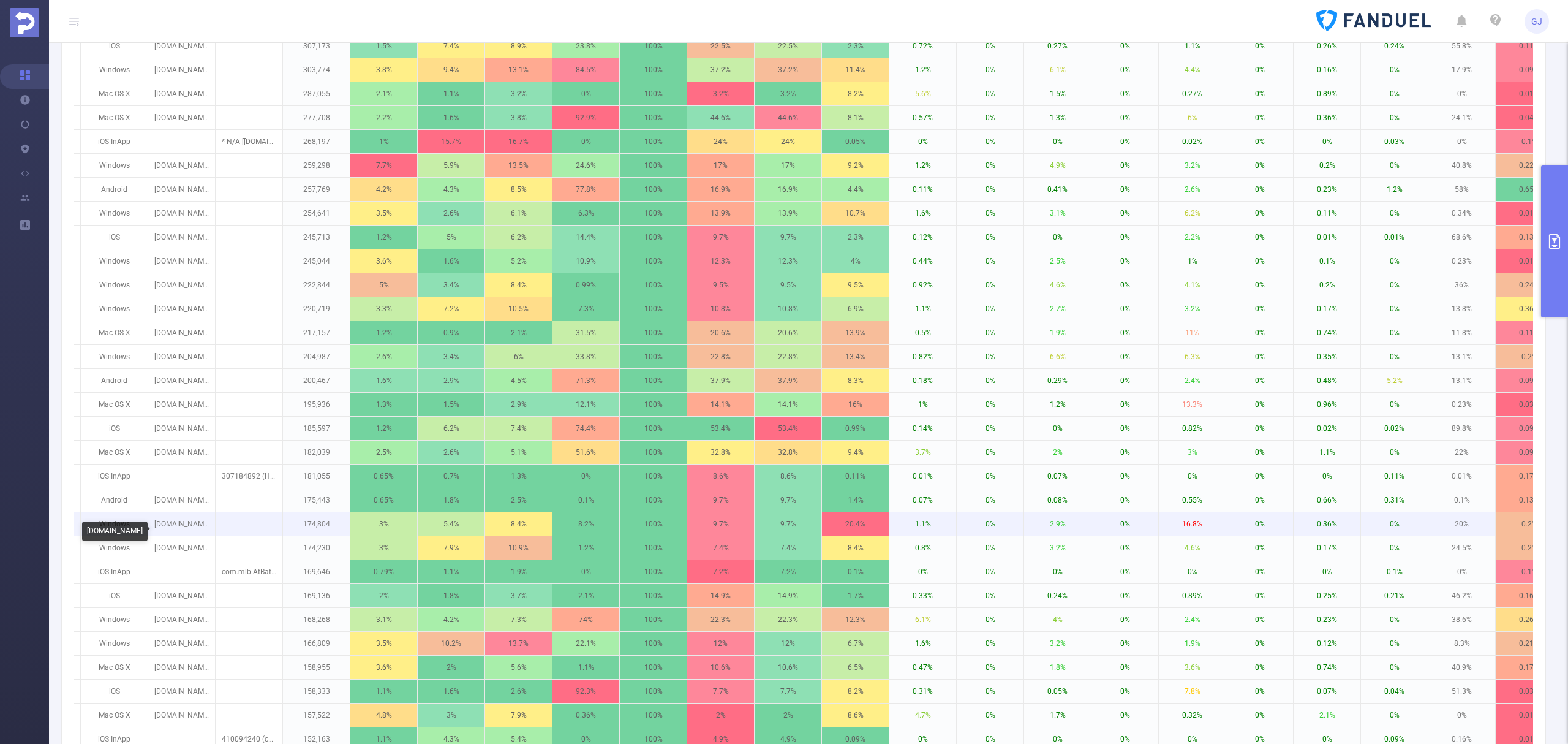
click at [164, 536] on p "[DOMAIN_NAME]" at bounding box center [182, 524] width 67 height 24
click at [175, 527] on p "[DOMAIN_NAME]" at bounding box center [182, 524] width 67 height 24
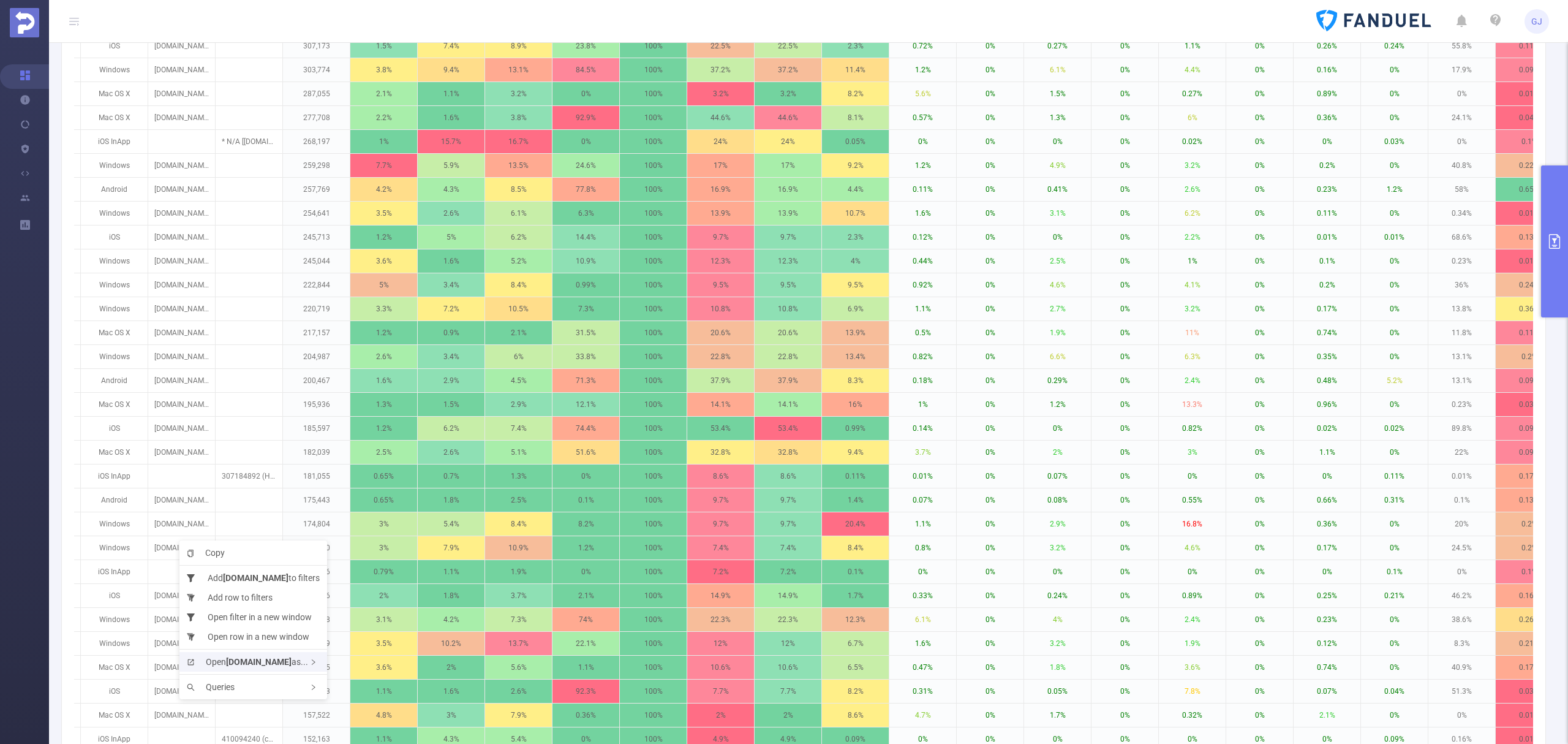
drag, startPoint x: 182, startPoint y: 537, endPoint x: 300, endPoint y: 657, distance: 168.3
click at [300, 657] on span "Open [DOMAIN_NAME] as..." at bounding box center [247, 661] width 121 height 10
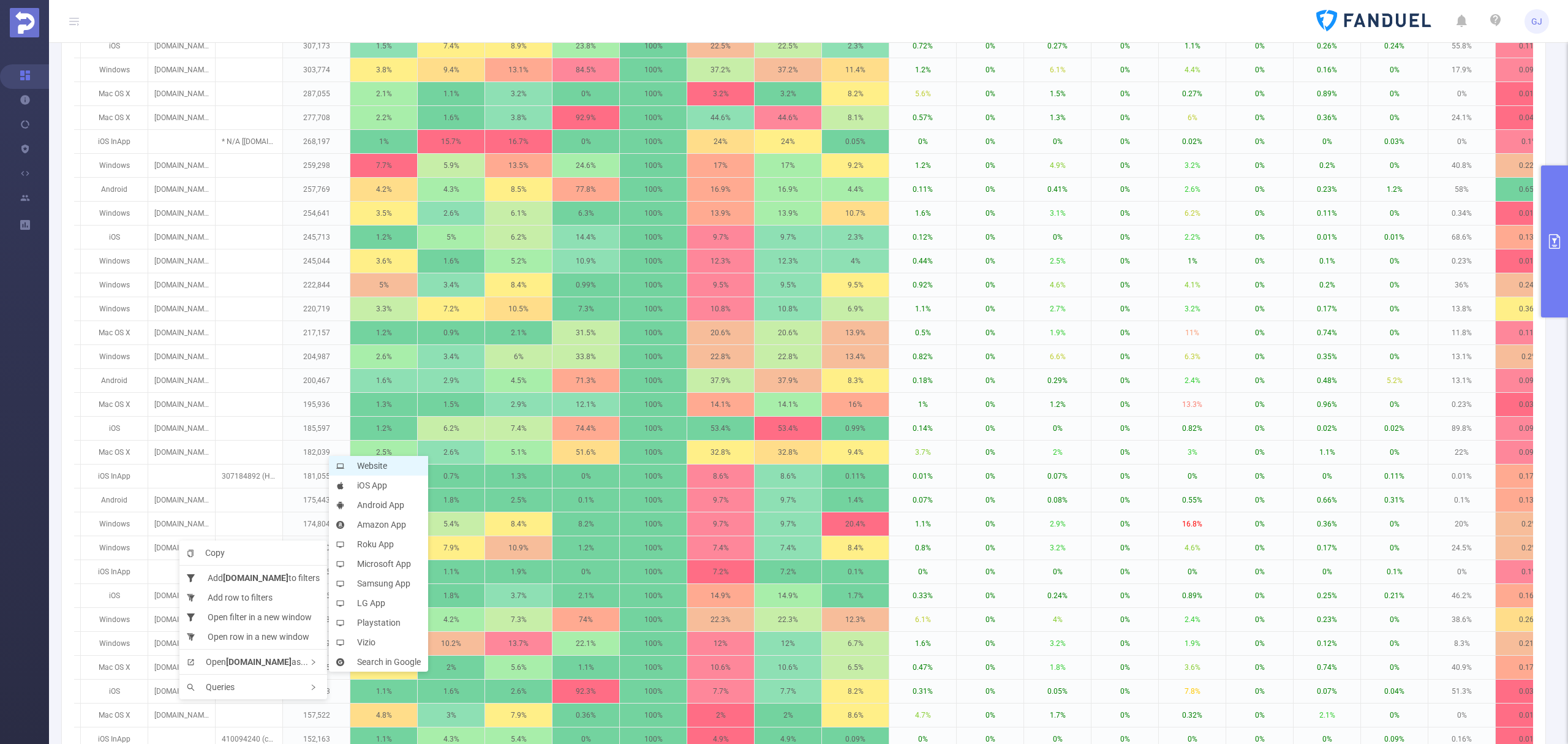
click at [400, 468] on li "Website" at bounding box center [379, 466] width 99 height 20
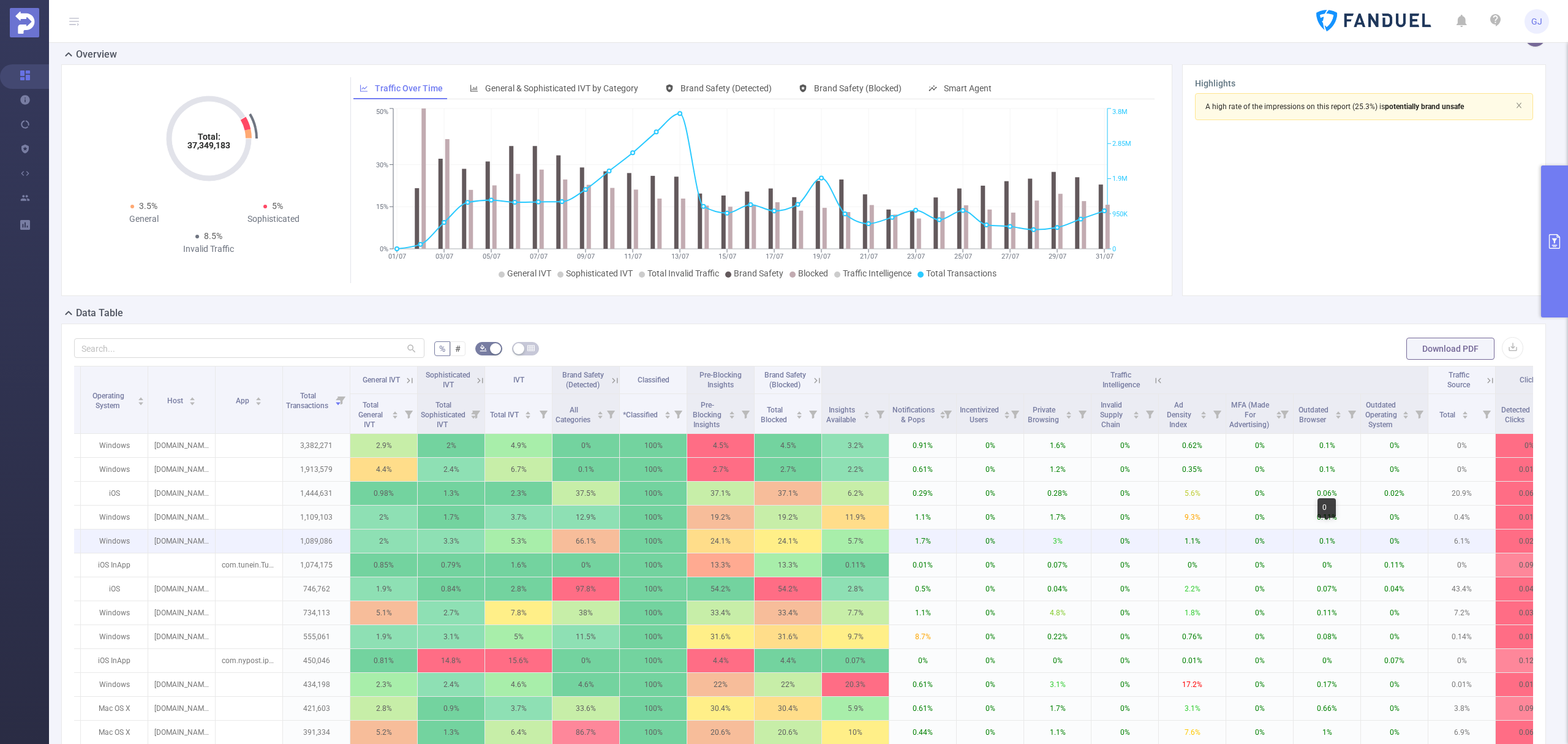
scroll to position [0, 0]
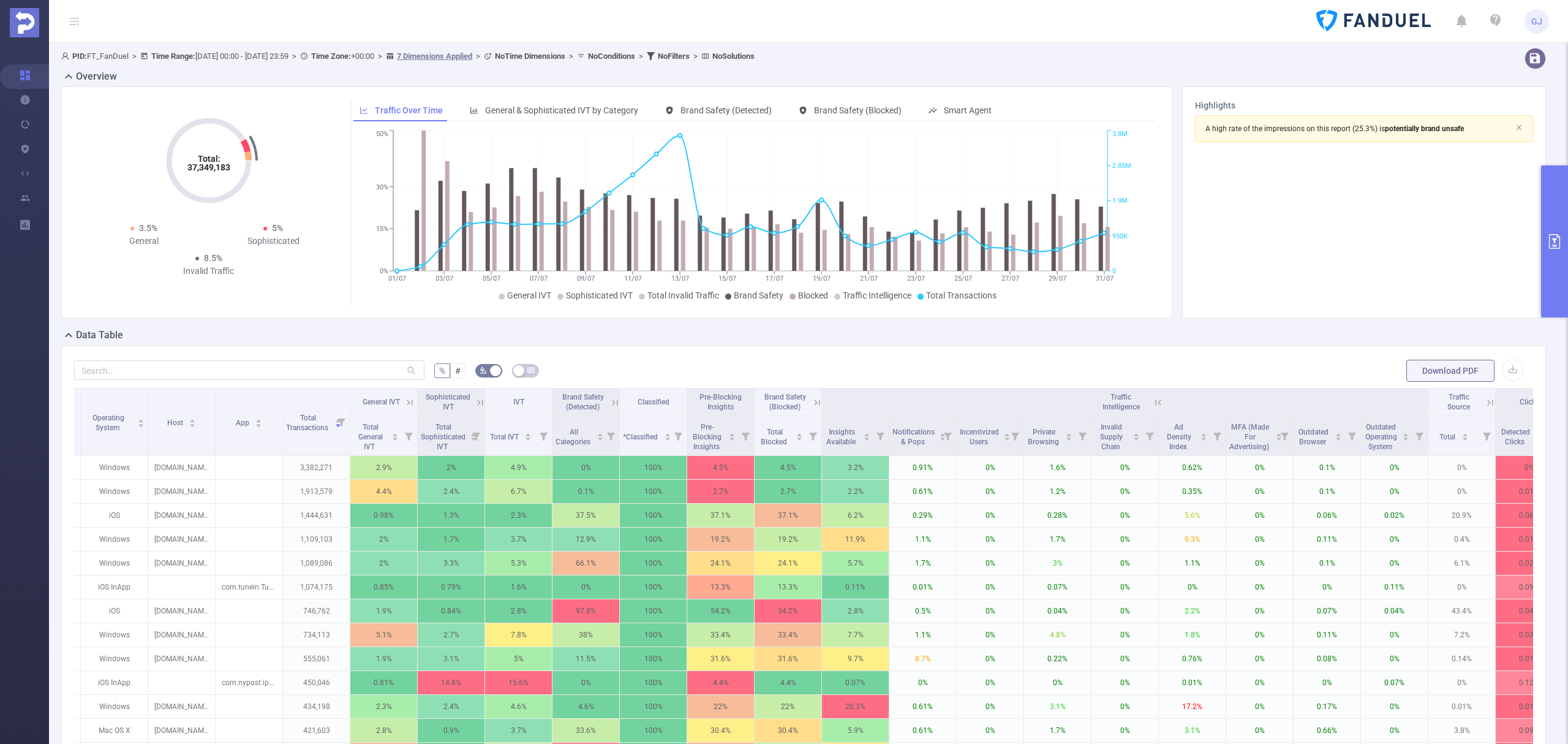
click at [1155, 401] on icon at bounding box center [1158, 403] width 11 height 11
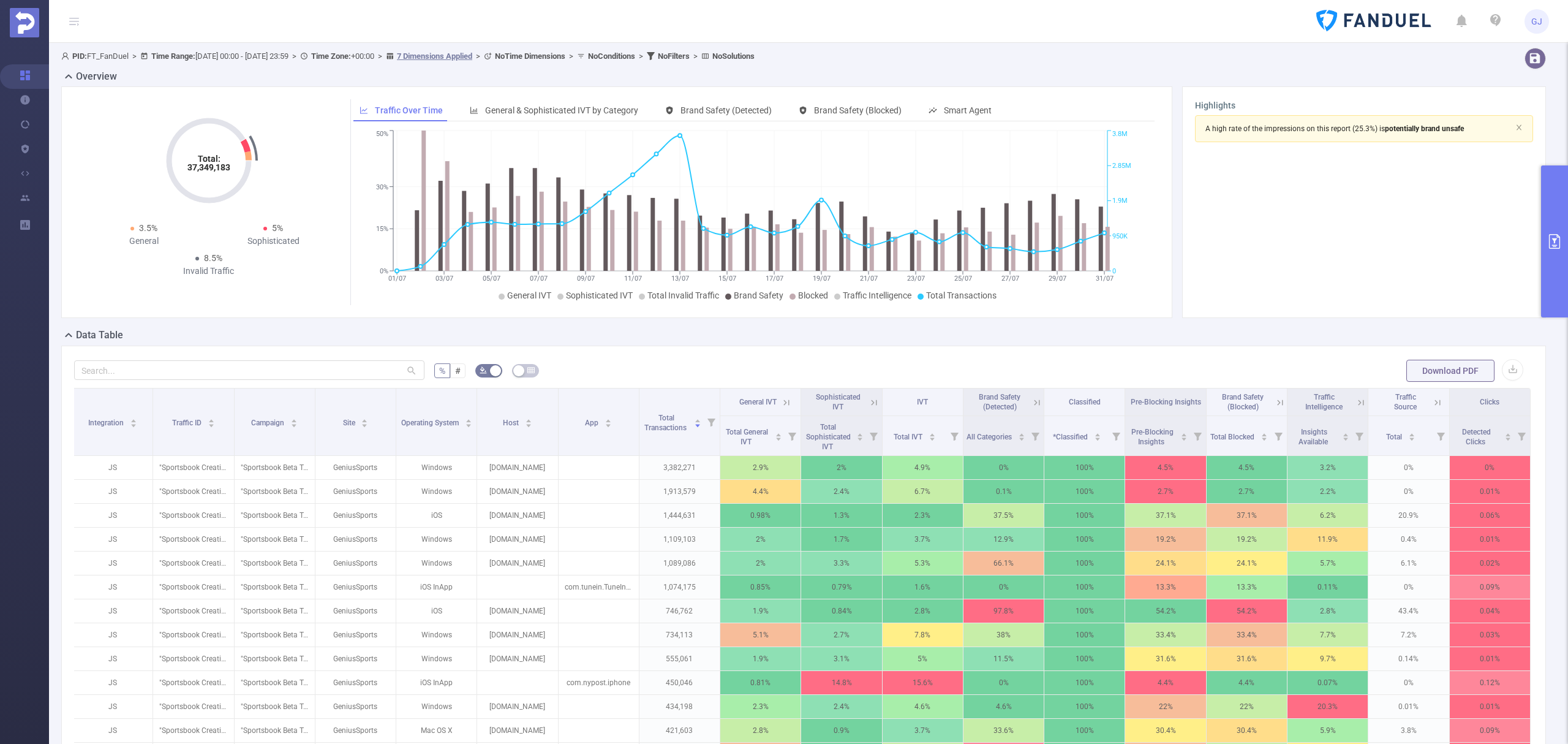
scroll to position [0, 2]
click at [1432, 402] on icon at bounding box center [1438, 403] width 11 height 11
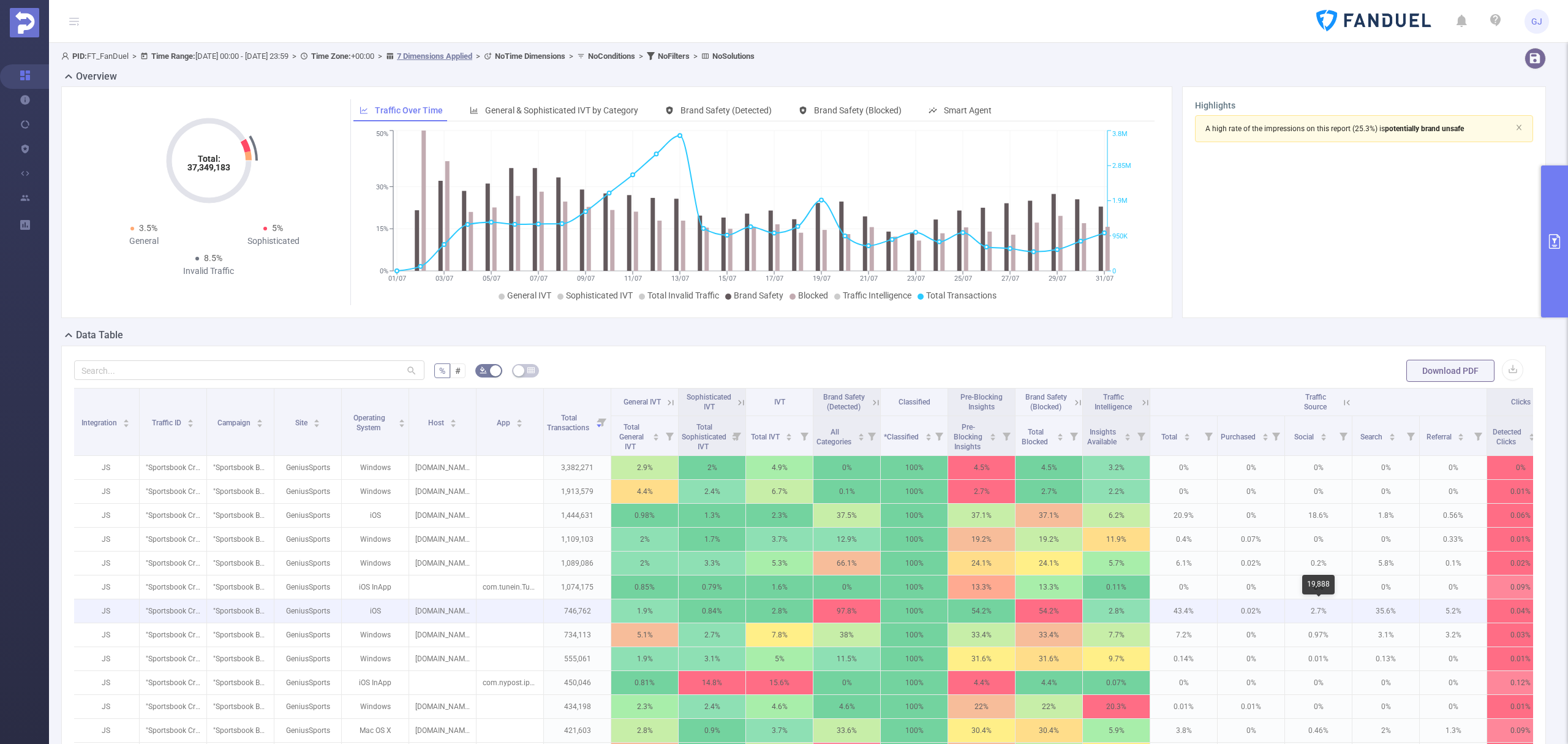
click at [1322, 616] on p "2.7%" at bounding box center [1319, 611] width 67 height 24
click at [1184, 611] on p "43.4%" at bounding box center [1184, 611] width 67 height 24
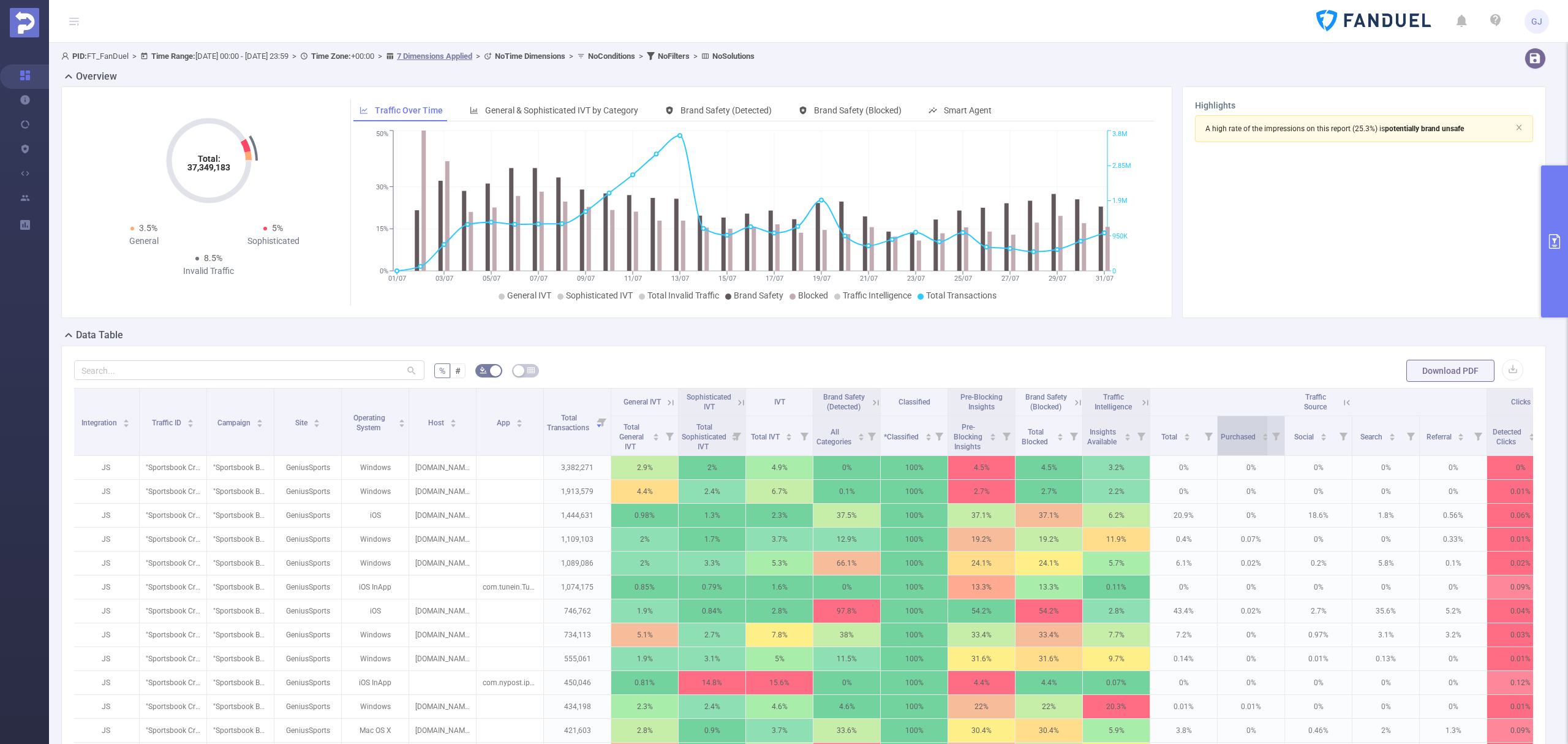
click at [1250, 429] on div "Purchased" at bounding box center [1245, 436] width 48 height 12
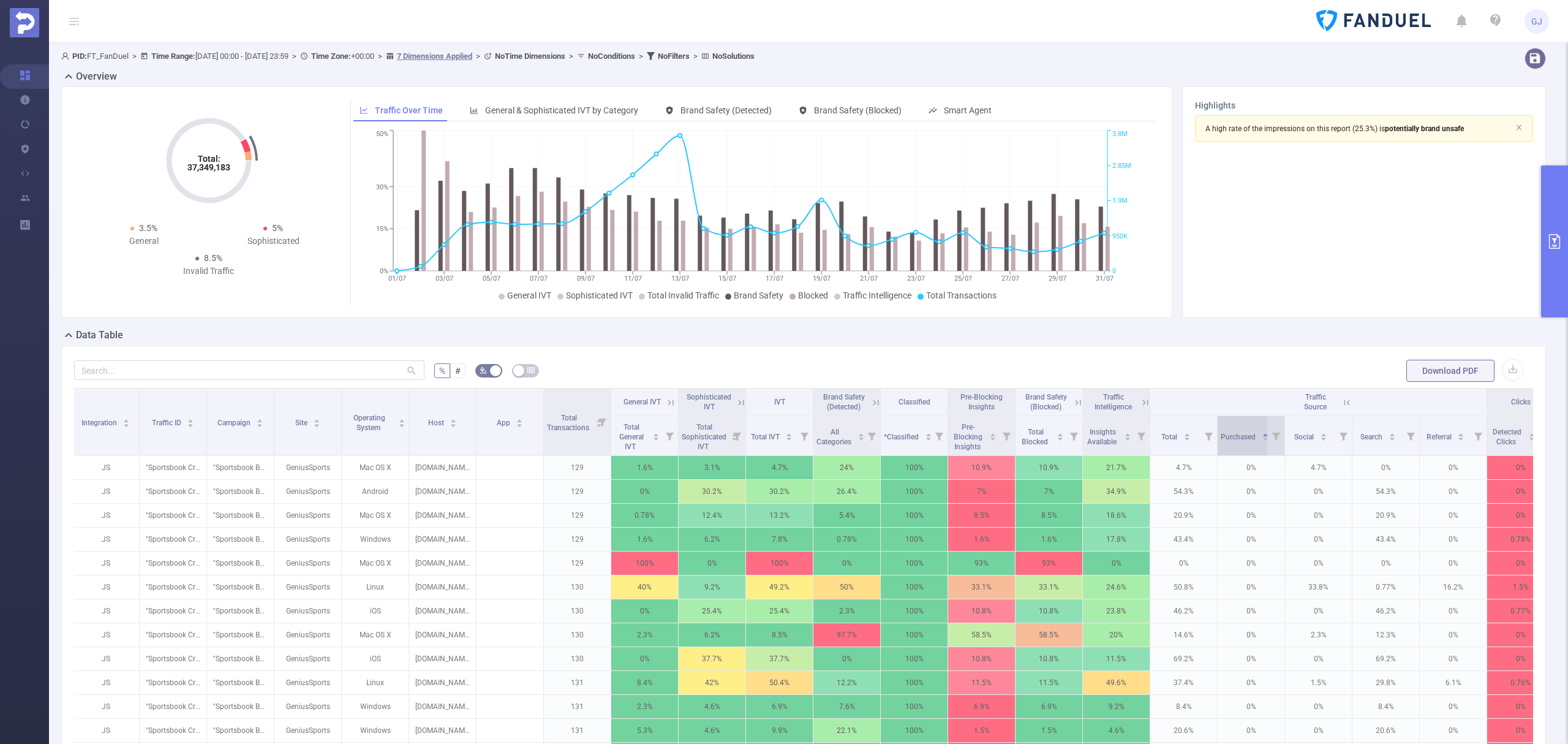
click at [1250, 429] on div "Purchased" at bounding box center [1245, 436] width 48 height 12
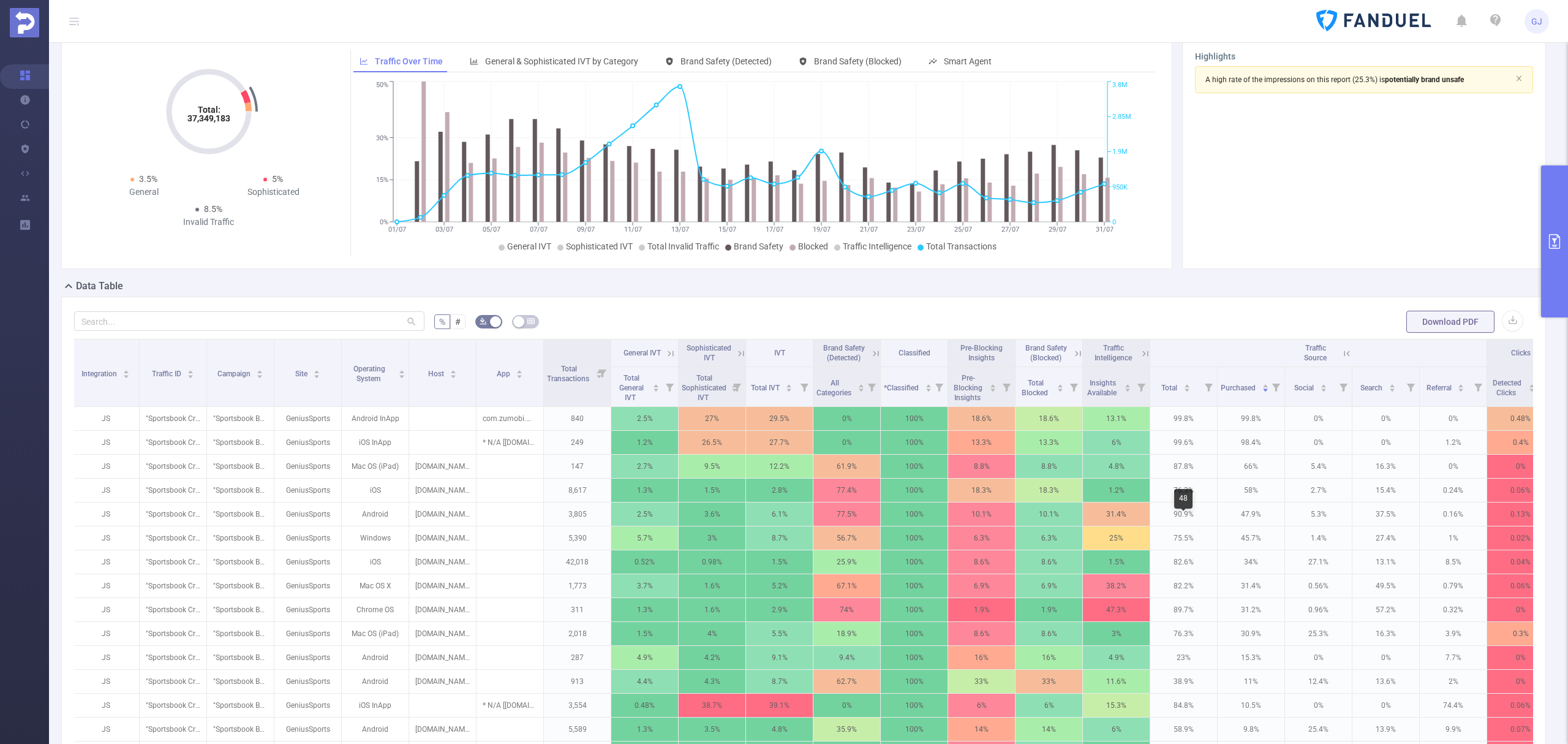
scroll to position [0, 0]
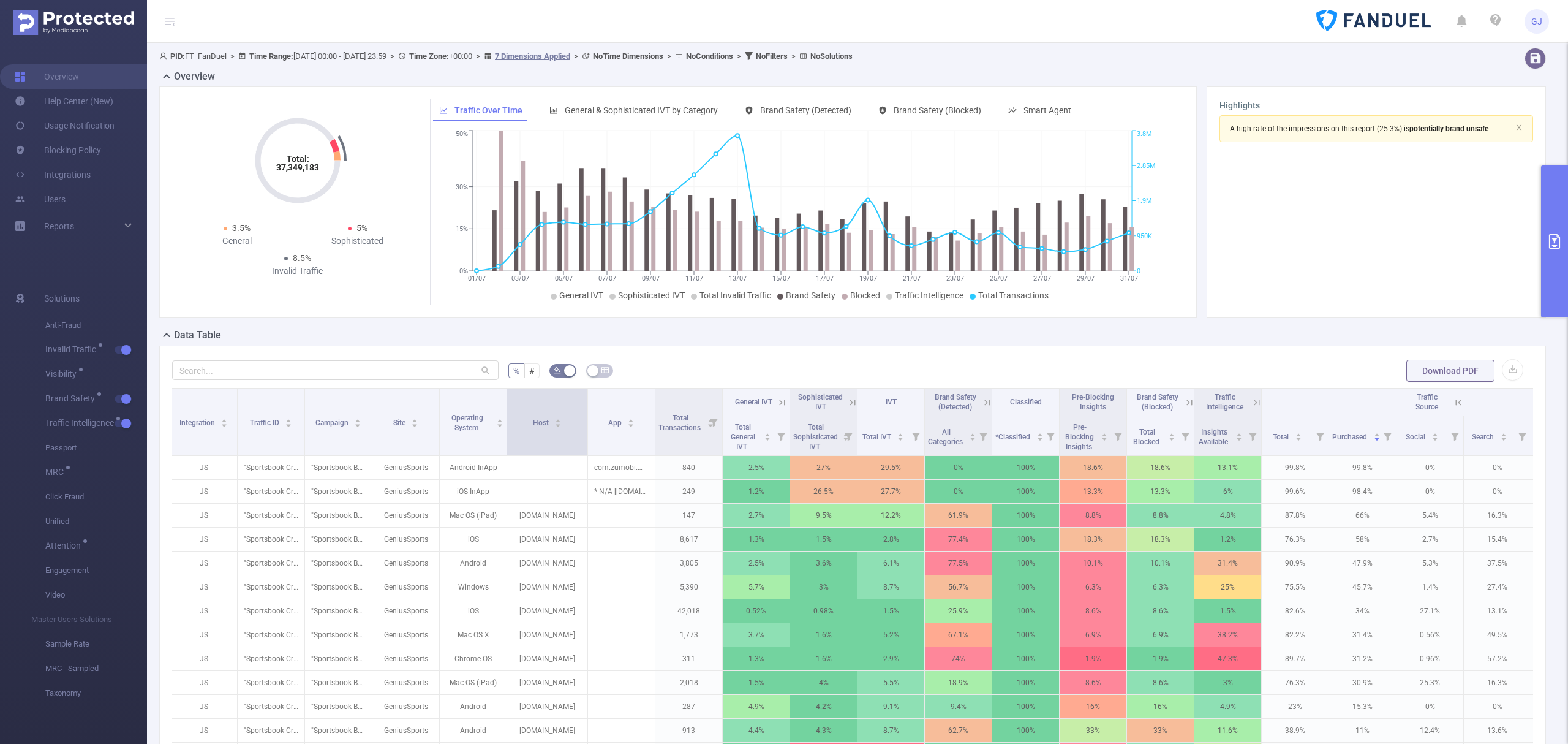
drag, startPoint x: 573, startPoint y: 426, endPoint x: 587, endPoint y: 428, distance: 14.1
click at [587, 428] on span at bounding box center [588, 422] width 6 height 67
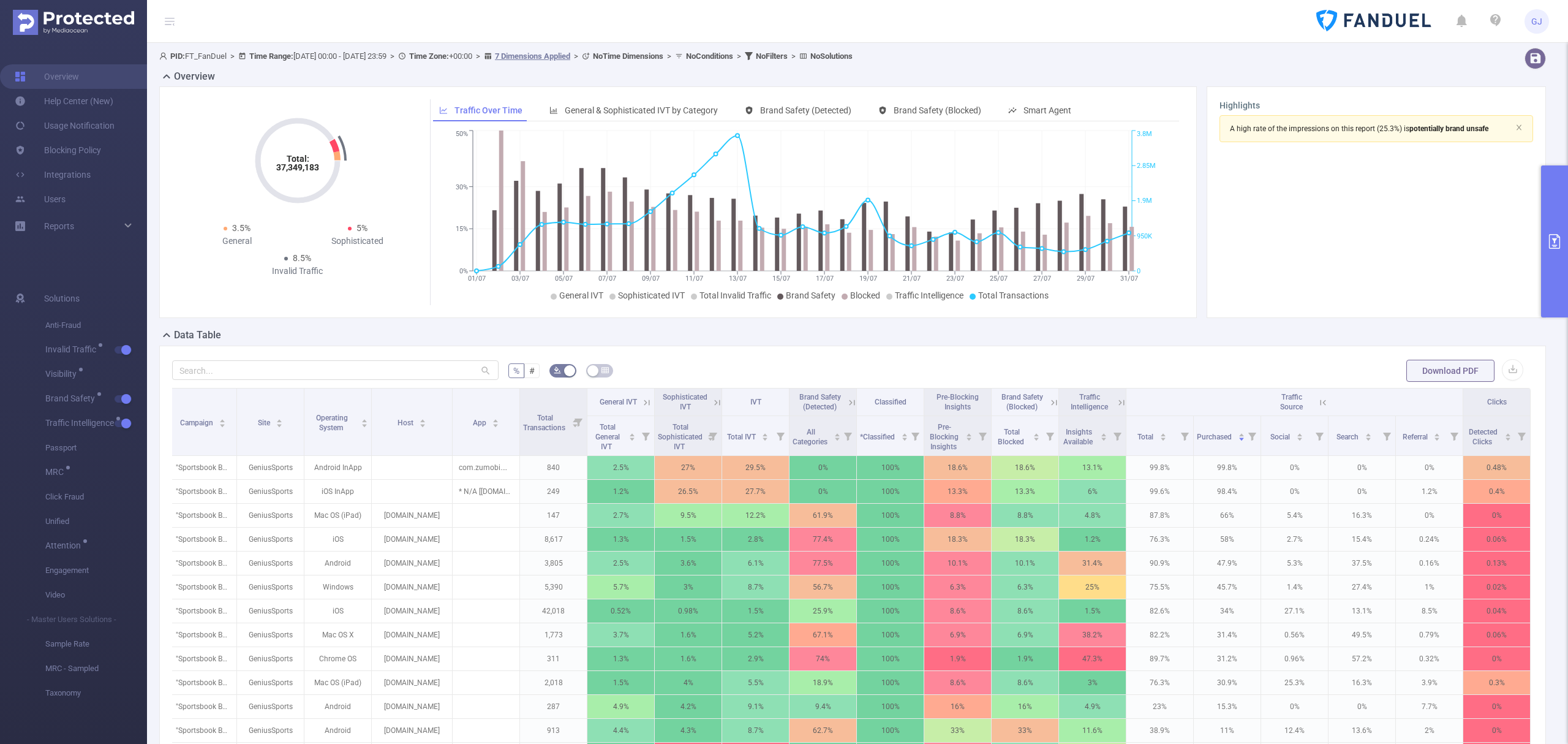
click at [1318, 407] on icon at bounding box center [1324, 403] width 11 height 11
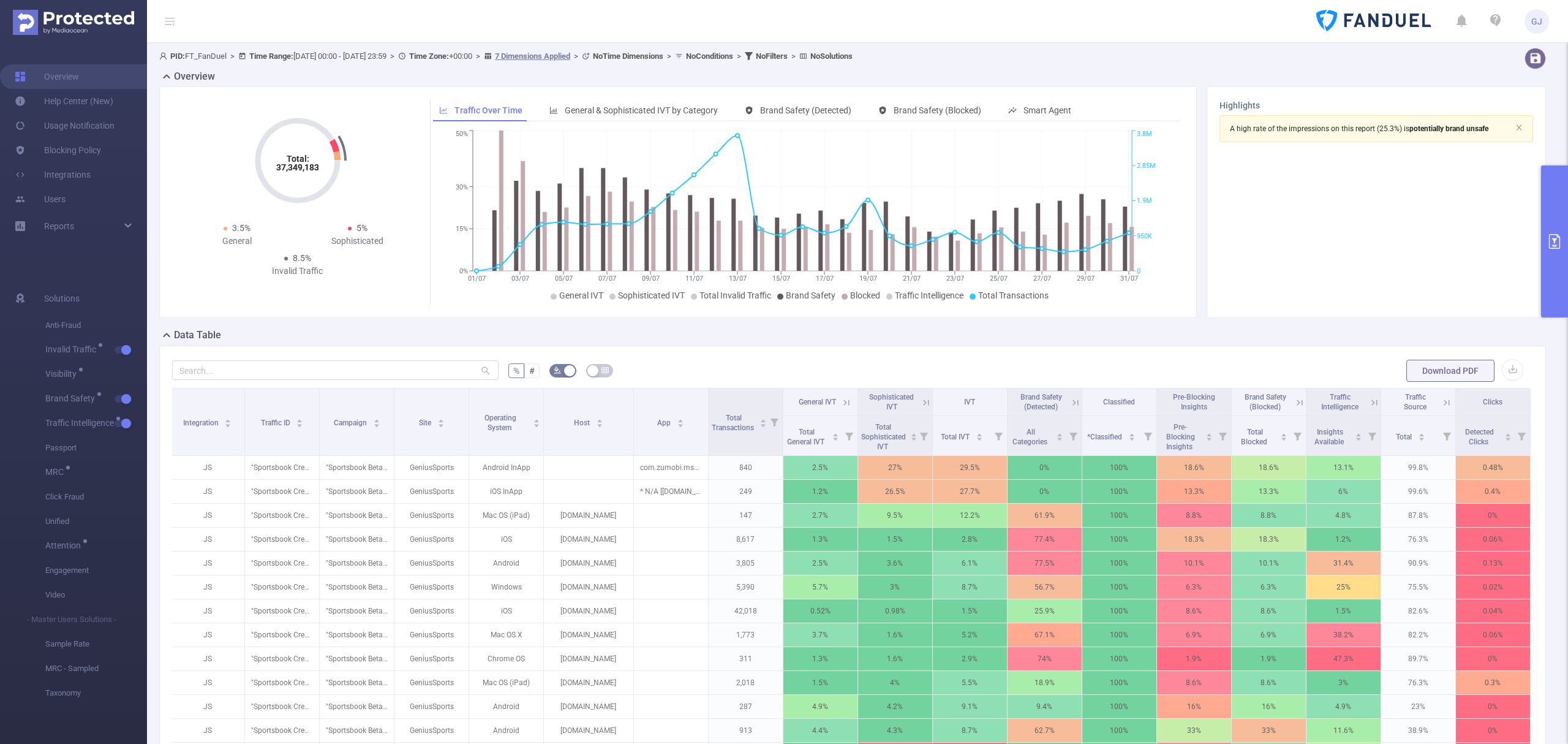
scroll to position [0, 2]
click at [1549, 288] on button "primary" at bounding box center [1554, 241] width 27 height 152
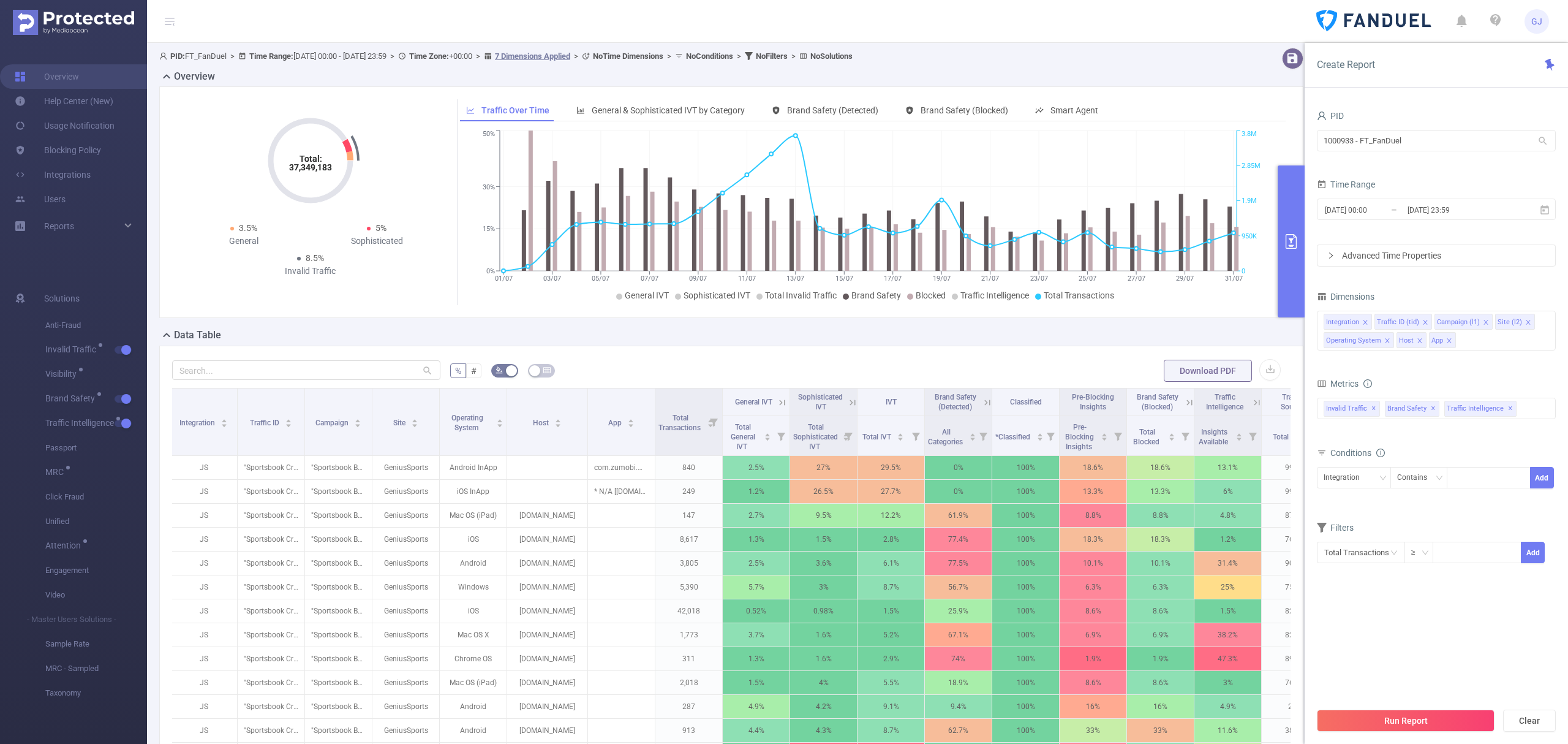
click at [1253, 402] on icon at bounding box center [1257, 403] width 11 height 11
click at [683, 411] on span "Total Transactions" at bounding box center [680, 421] width 44 height 22
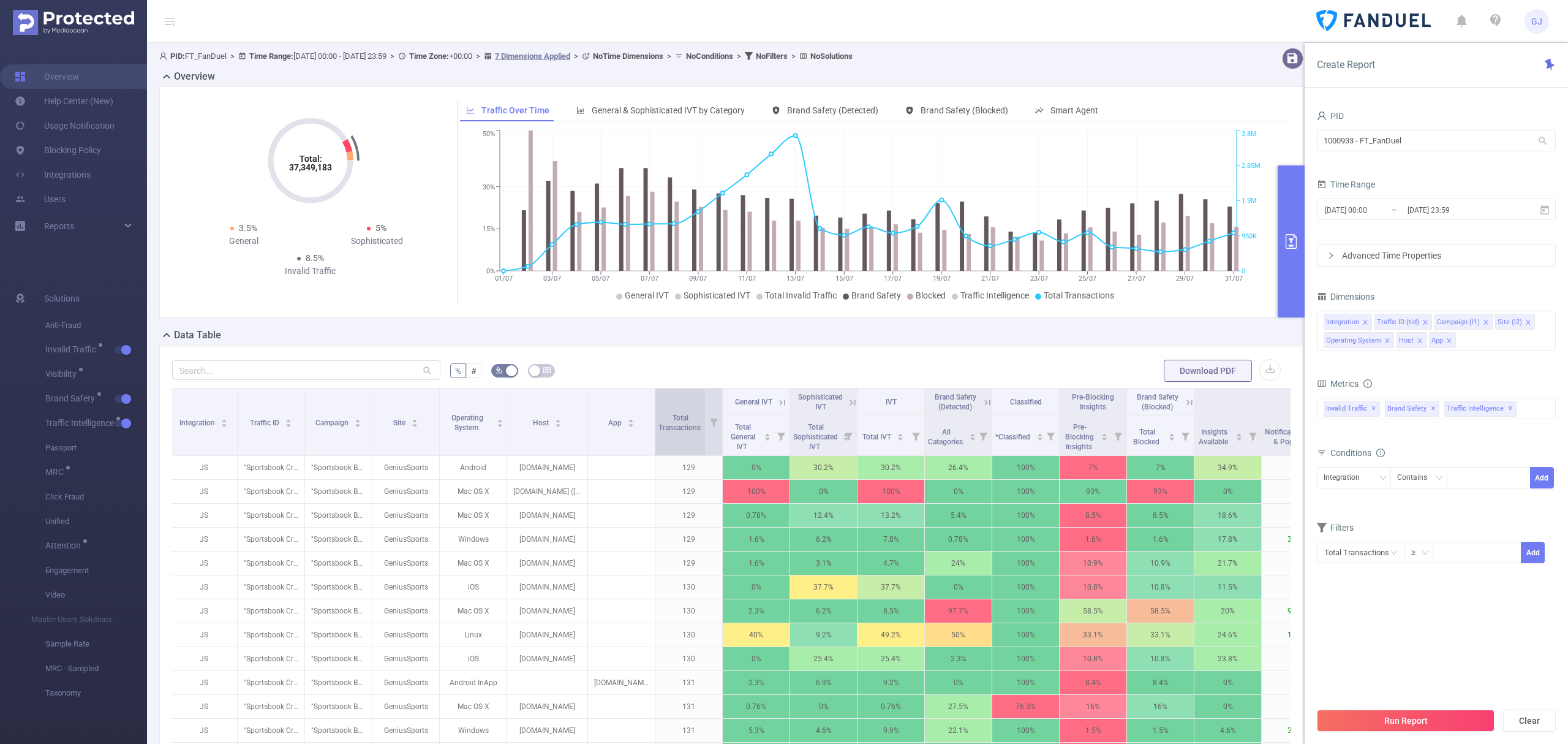
click at [683, 411] on span "Total Transactions" at bounding box center [680, 421] width 44 height 22
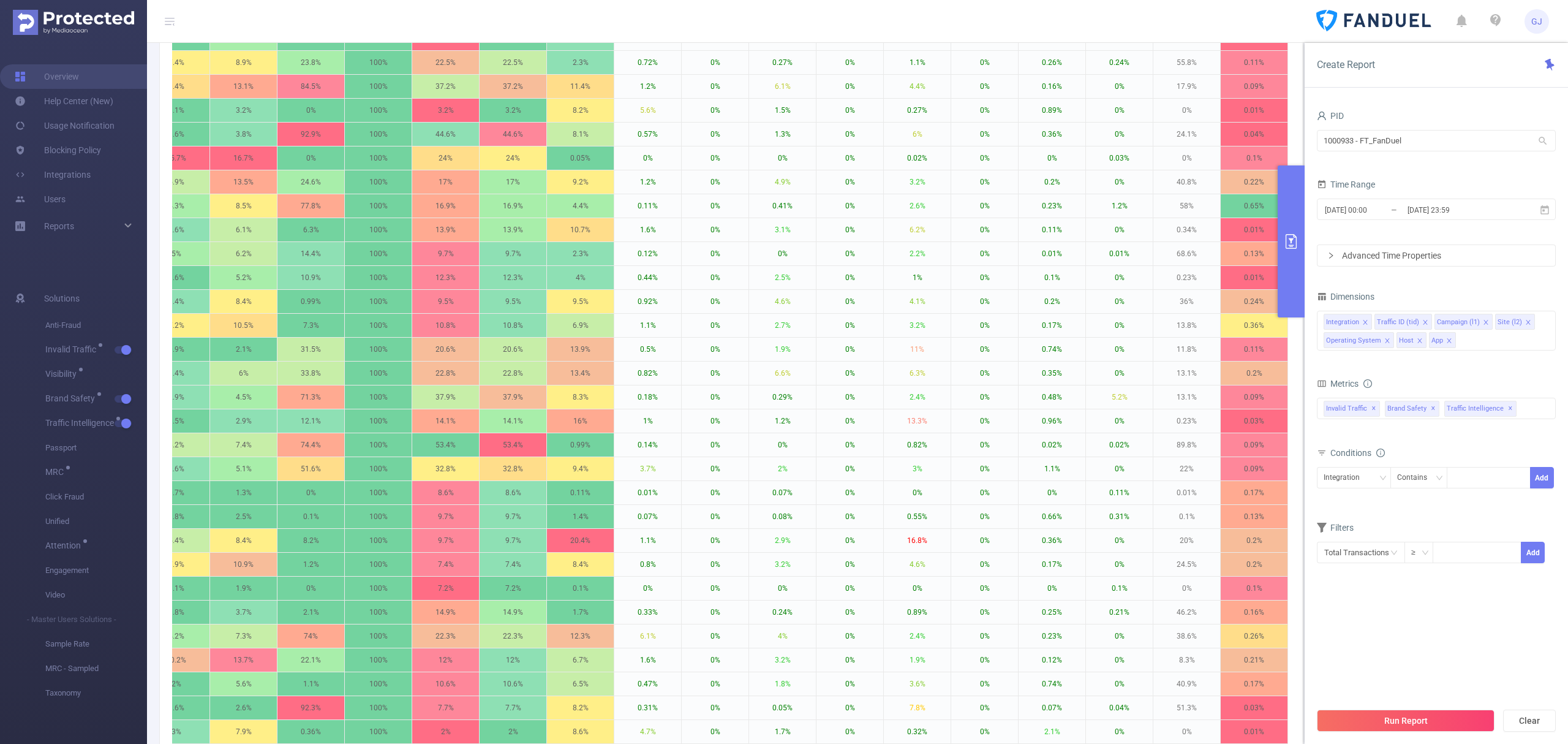
scroll to position [1128, 0]
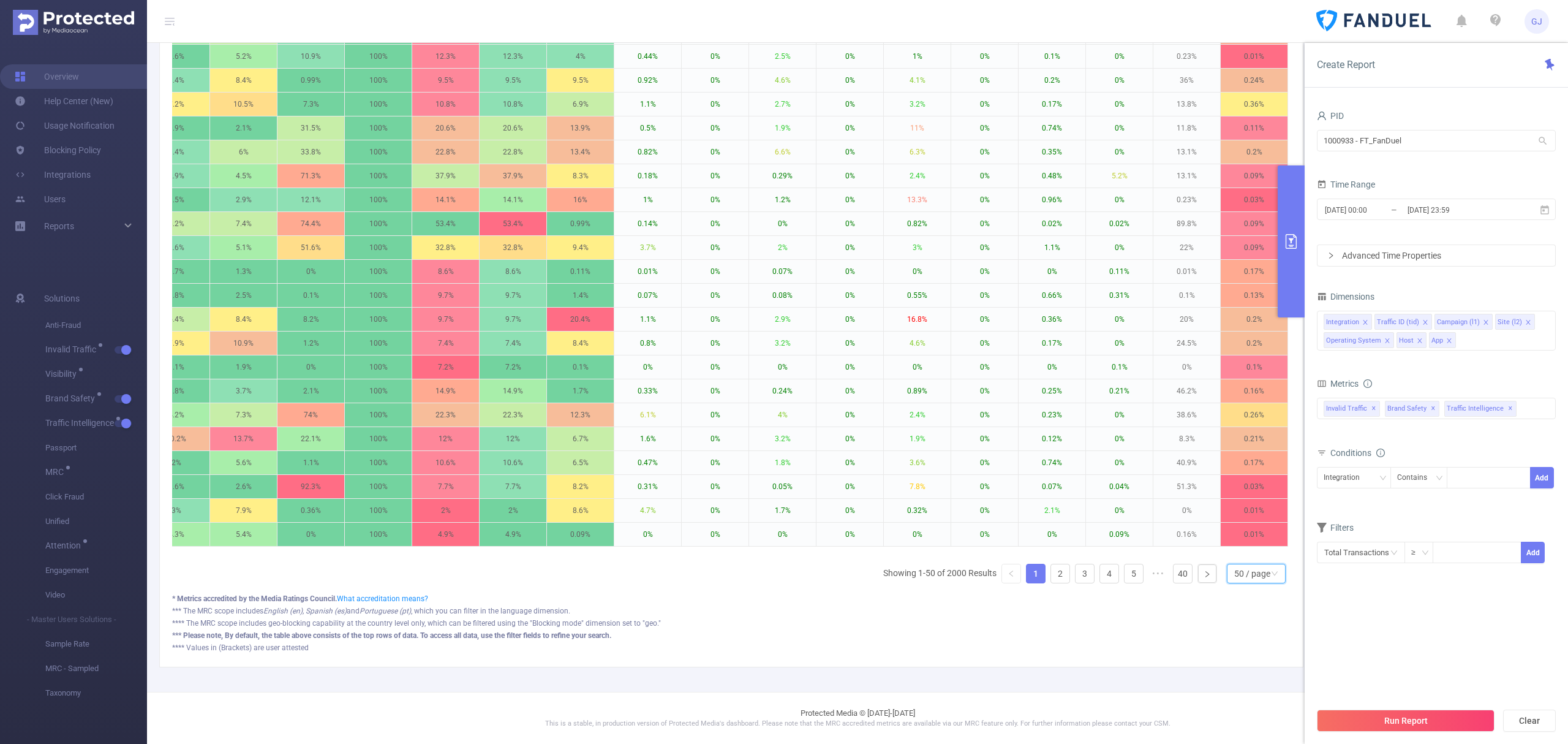
click at [1234, 571] on div "50 / page" at bounding box center [1252, 573] width 36 height 19
click at [1243, 506] on li "20 / page" at bounding box center [1243, 516] width 60 height 20
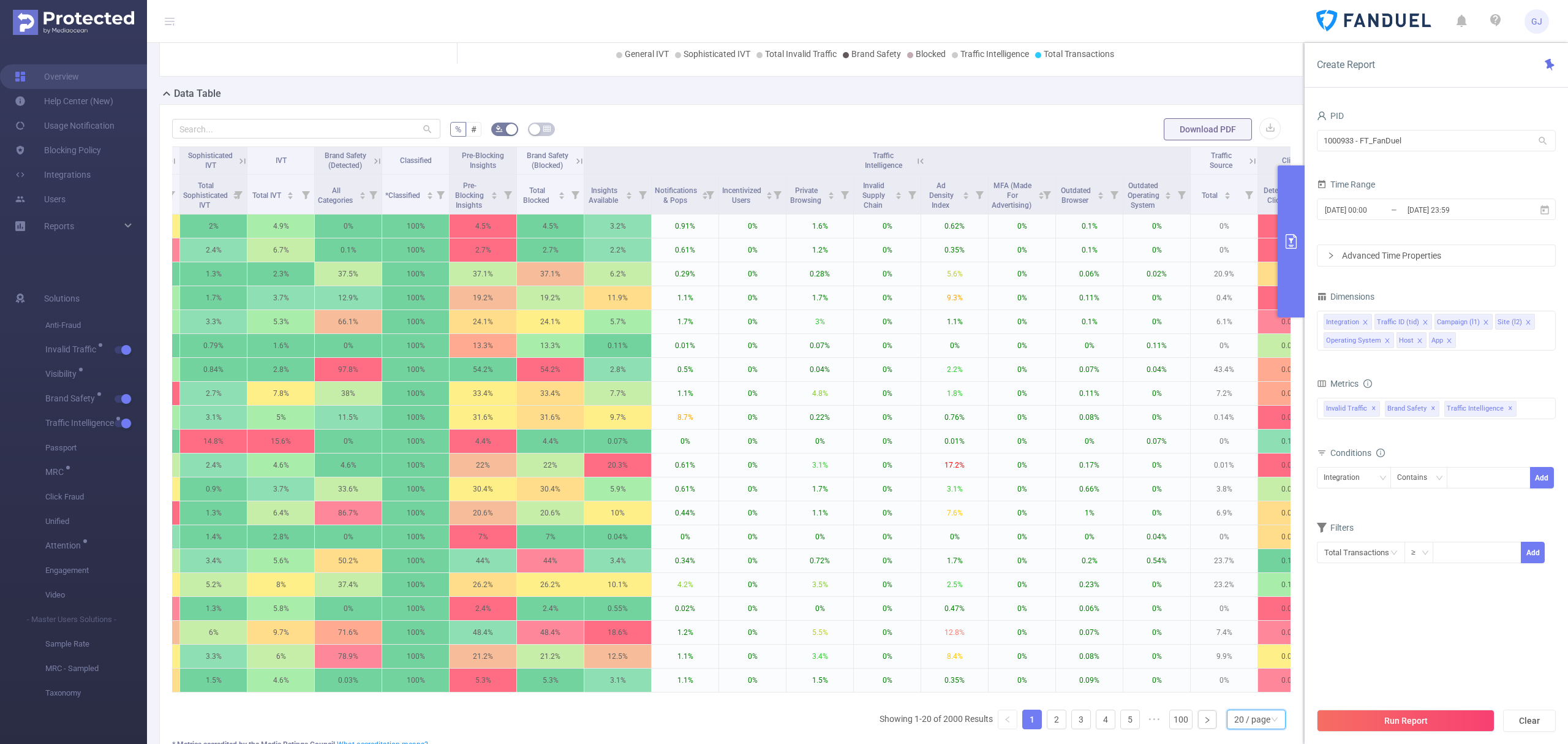
scroll to position [0, 614]
click at [923, 161] on icon at bounding box center [920, 161] width 11 height 11
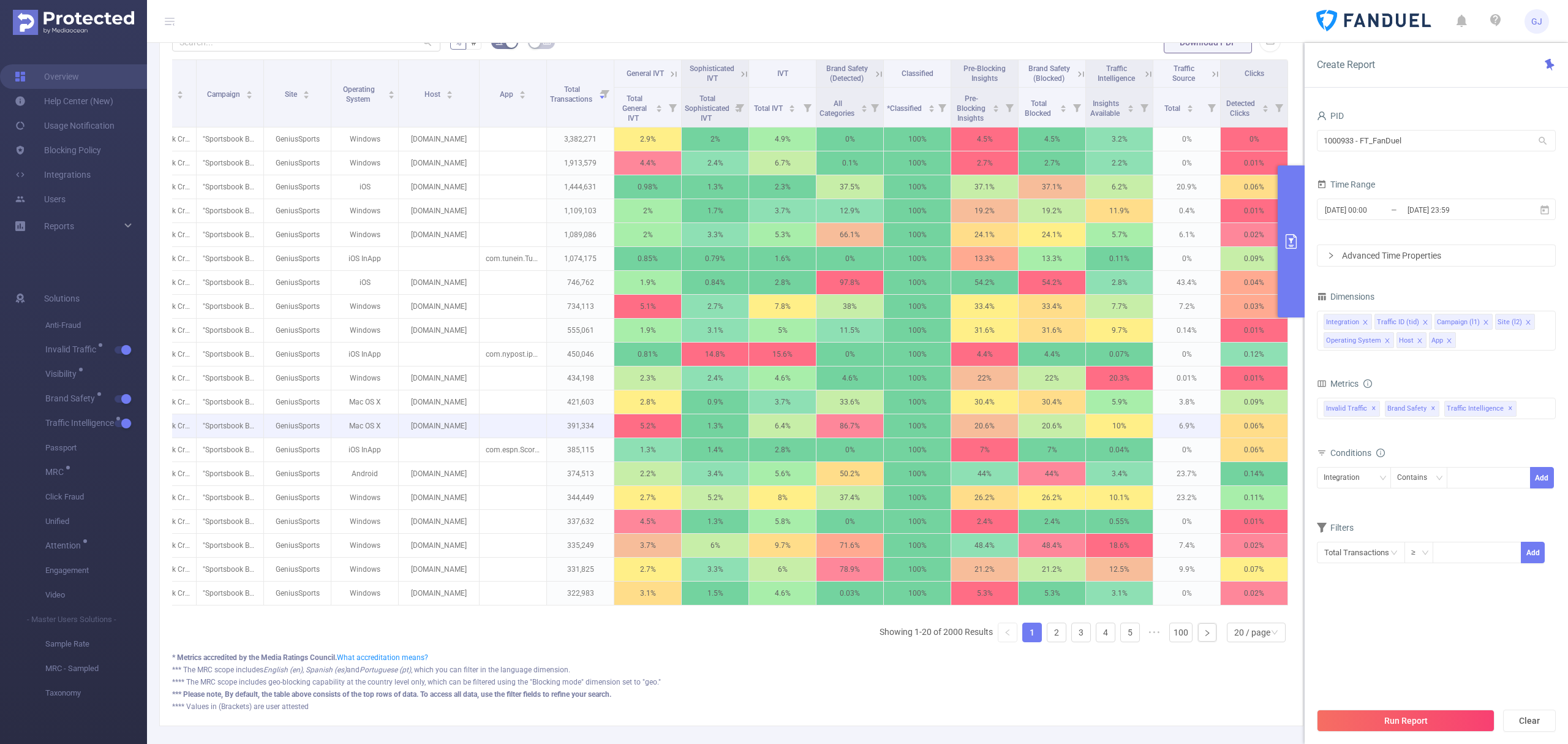
scroll to position [241, 0]
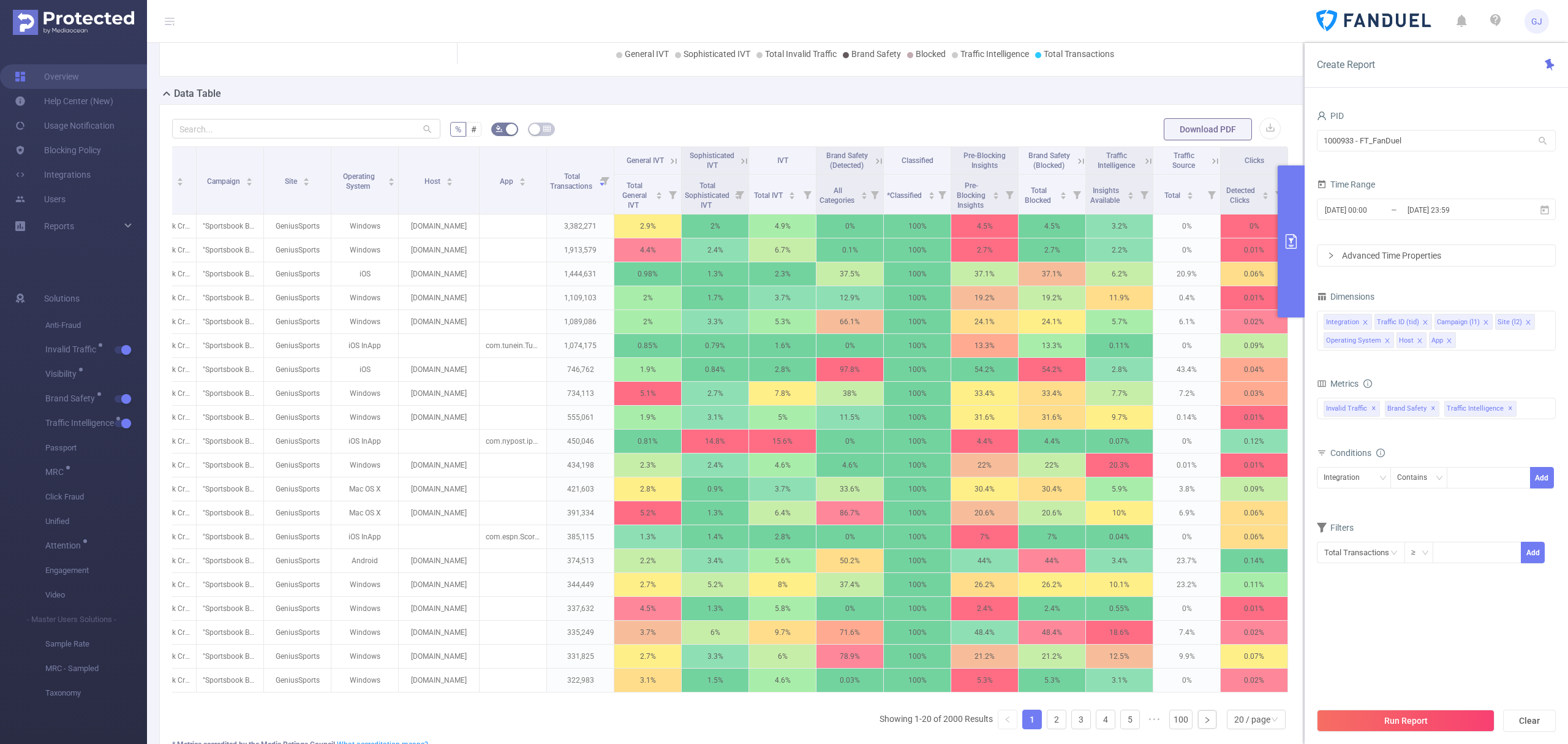
drag, startPoint x: 1096, startPoint y: 297, endPoint x: 1132, endPoint y: 294, distance: 36.1
click at [1132, 294] on p "11.9%" at bounding box center [1119, 298] width 67 height 24
drag, startPoint x: 1094, startPoint y: 420, endPoint x: 1121, endPoint y: 422, distance: 27.1
click at [1120, 422] on p "9.7%" at bounding box center [1119, 418] width 67 height 24
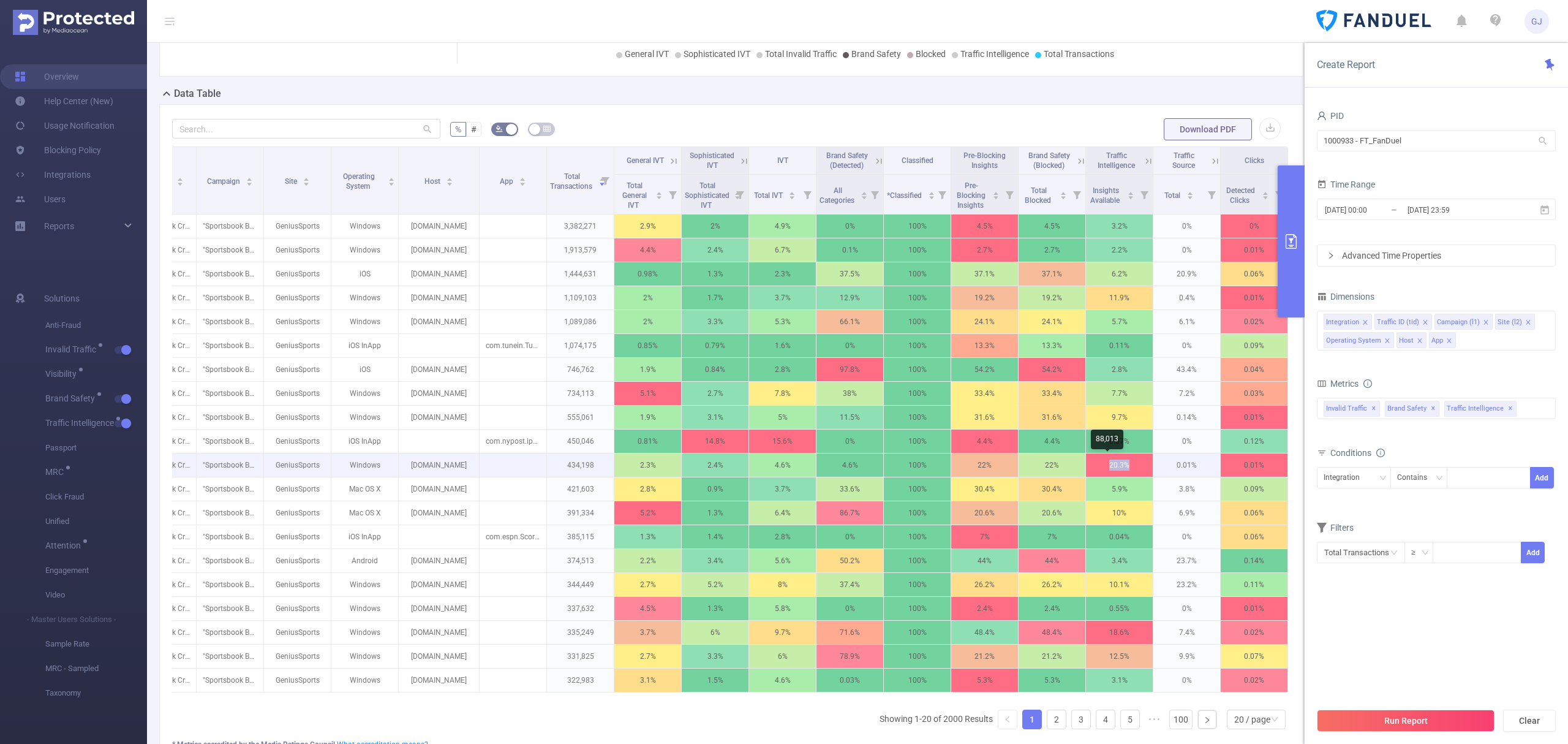
drag, startPoint x: 1091, startPoint y: 465, endPoint x: 1119, endPoint y: 470, distance: 28.4
click at [1119, 470] on p "20.3%" at bounding box center [1119, 465] width 67 height 24
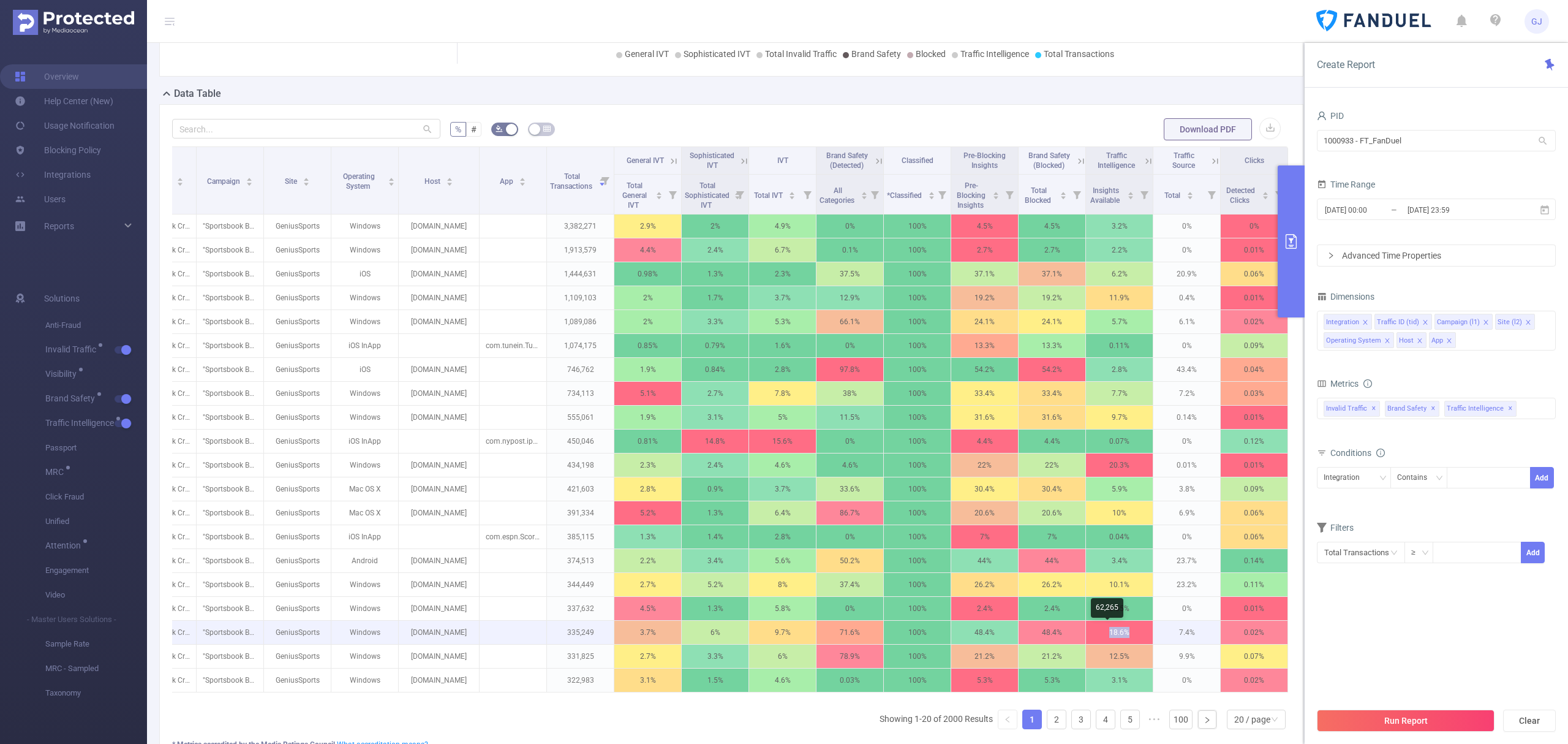
drag, startPoint x: 1096, startPoint y: 636, endPoint x: 1123, endPoint y: 636, distance: 27.0
click at [1123, 636] on p "18.6%" at bounding box center [1119, 632] width 67 height 24
click at [1143, 163] on icon at bounding box center [1149, 161] width 11 height 11
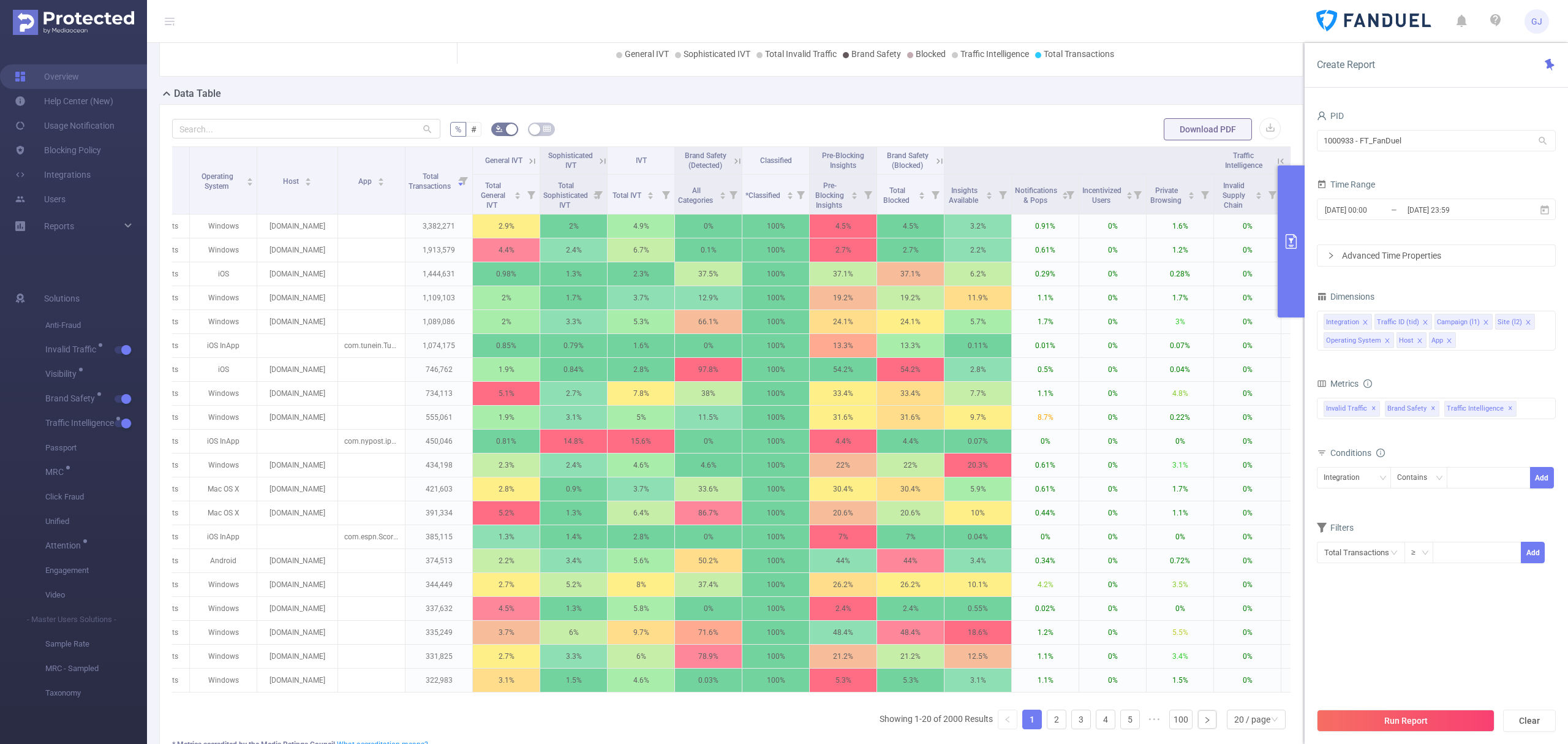
scroll to position [0, 204]
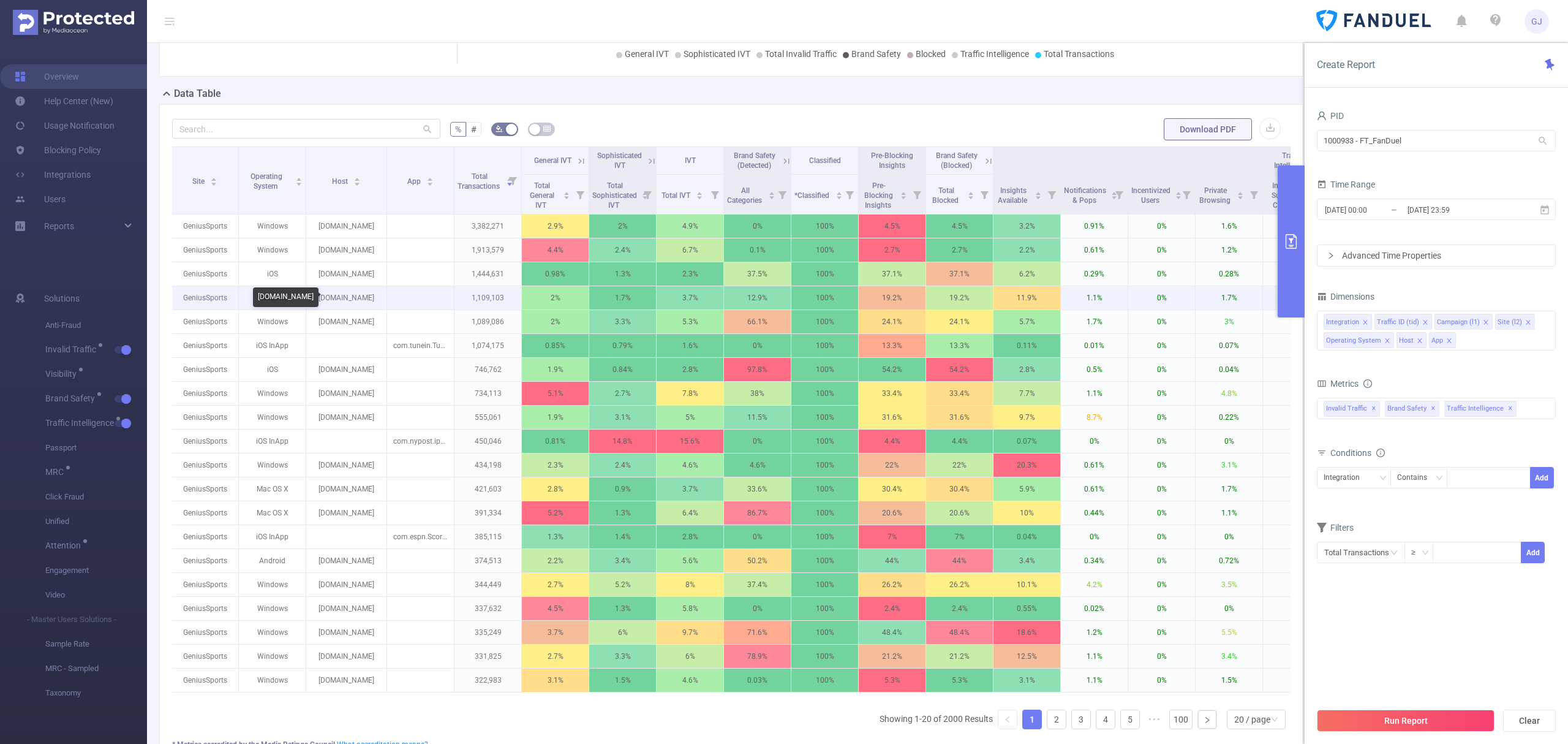
click at [346, 300] on p "[DOMAIN_NAME]" at bounding box center [346, 298] width 80 height 24
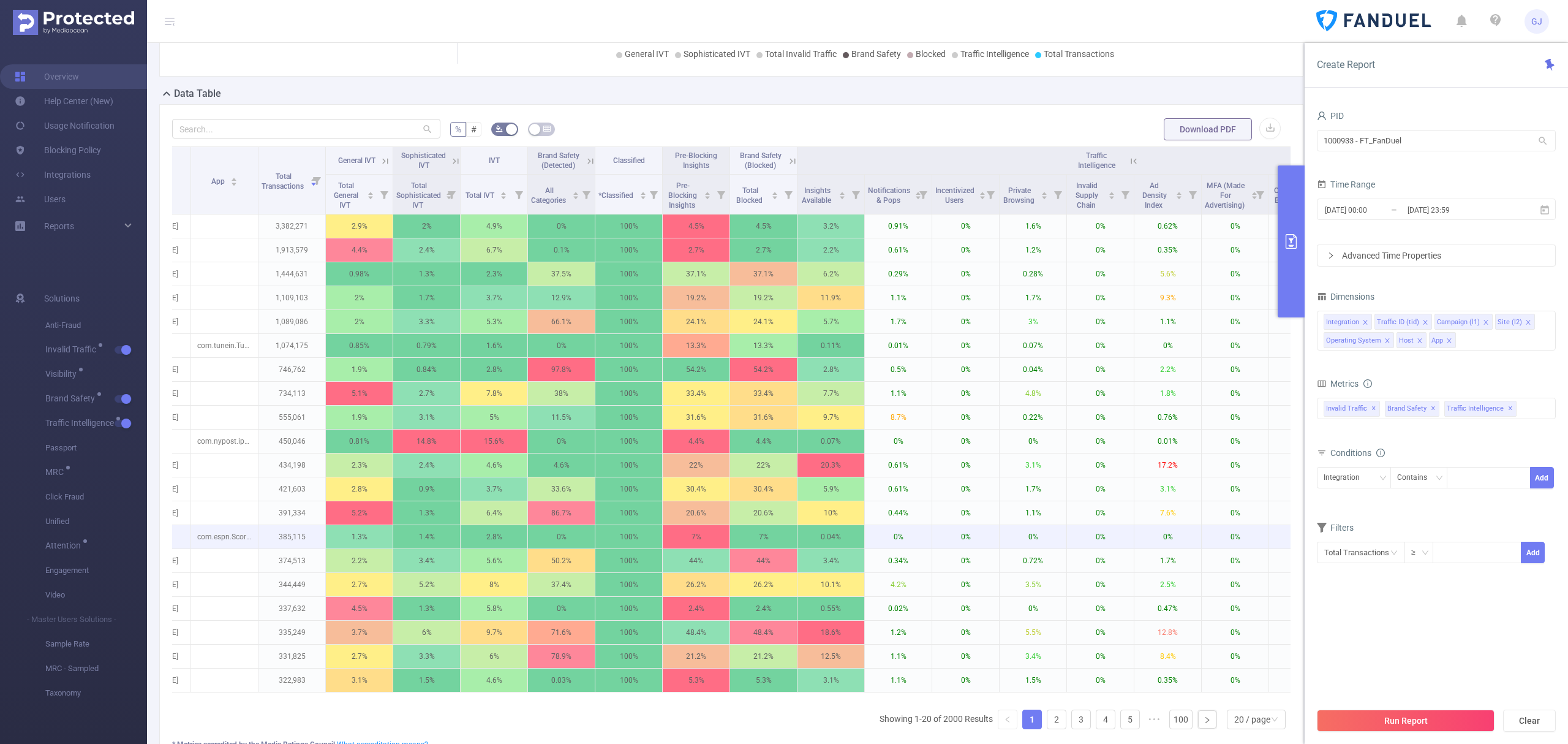
scroll to position [0, 397]
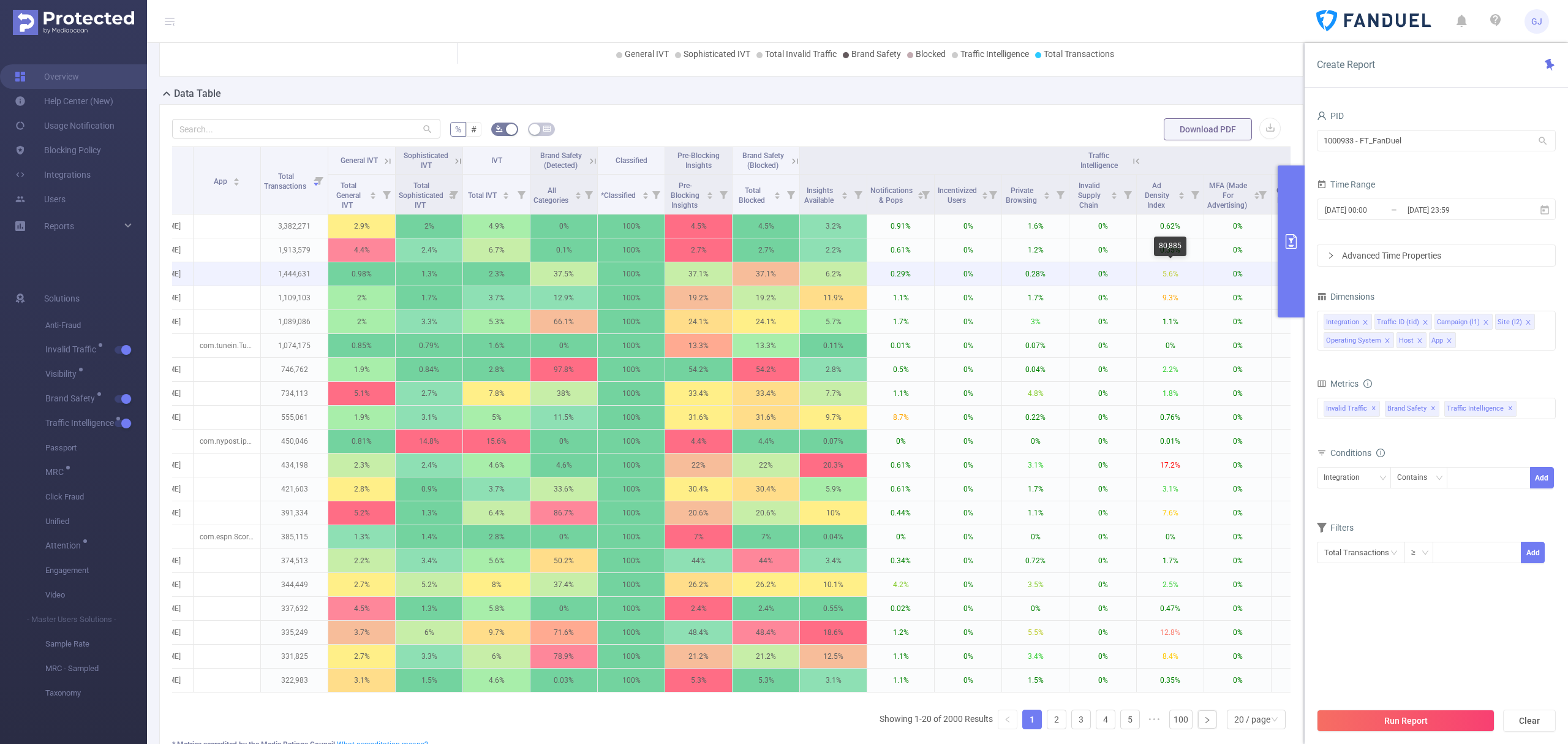
click at [1170, 275] on p "5.6%" at bounding box center [1170, 274] width 67 height 24
click at [1173, 305] on p "9.3%" at bounding box center [1170, 298] width 67 height 24
click at [1172, 305] on p "9.3%" at bounding box center [1170, 298] width 67 height 24
click at [1175, 299] on p "9.3%" at bounding box center [1170, 298] width 67 height 24
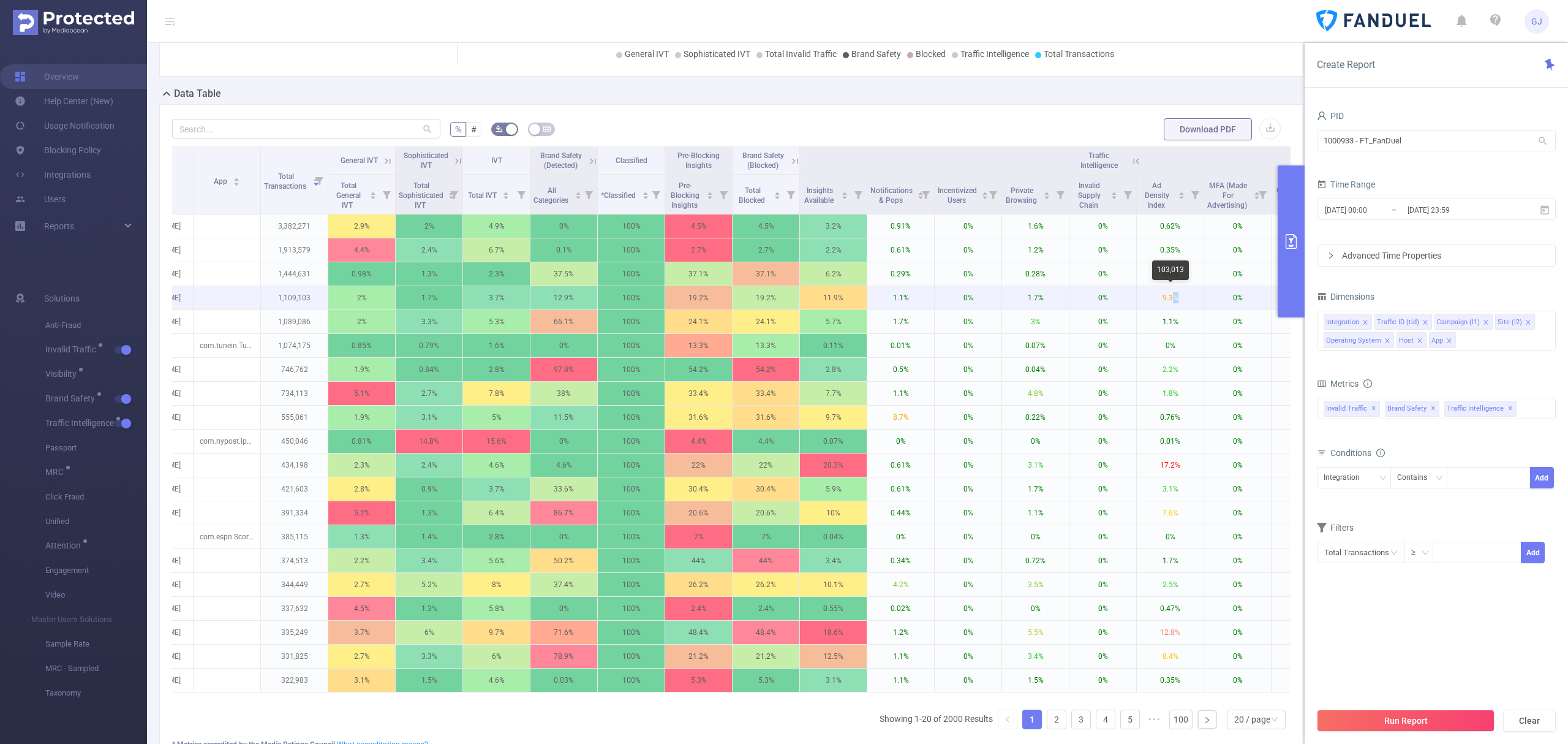
click at [1175, 299] on p "9.3%" at bounding box center [1170, 298] width 67 height 24
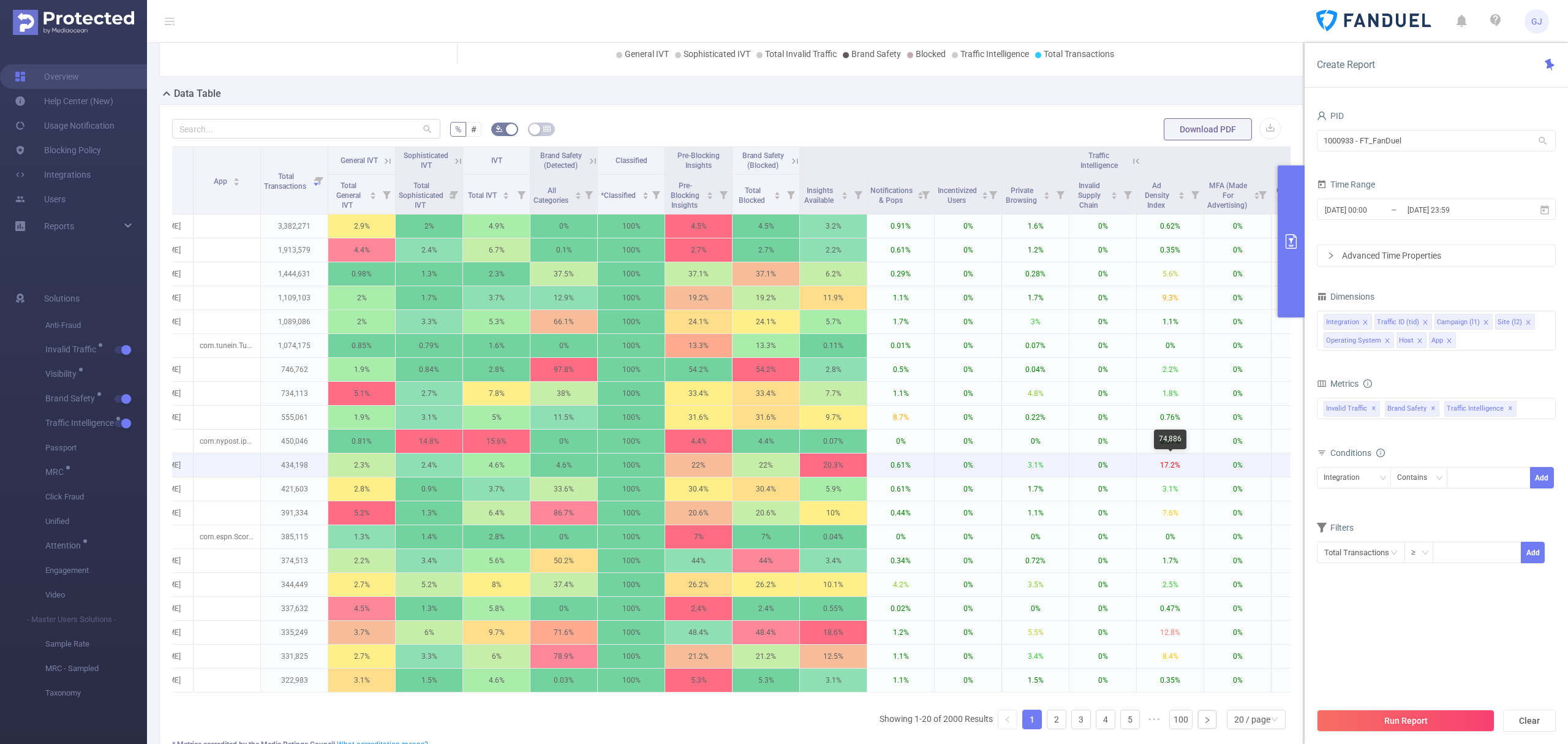
click at [1176, 466] on p "17.2%" at bounding box center [1170, 465] width 67 height 24
drag, startPoint x: 280, startPoint y: 444, endPoint x: 308, endPoint y: 446, distance: 28.1
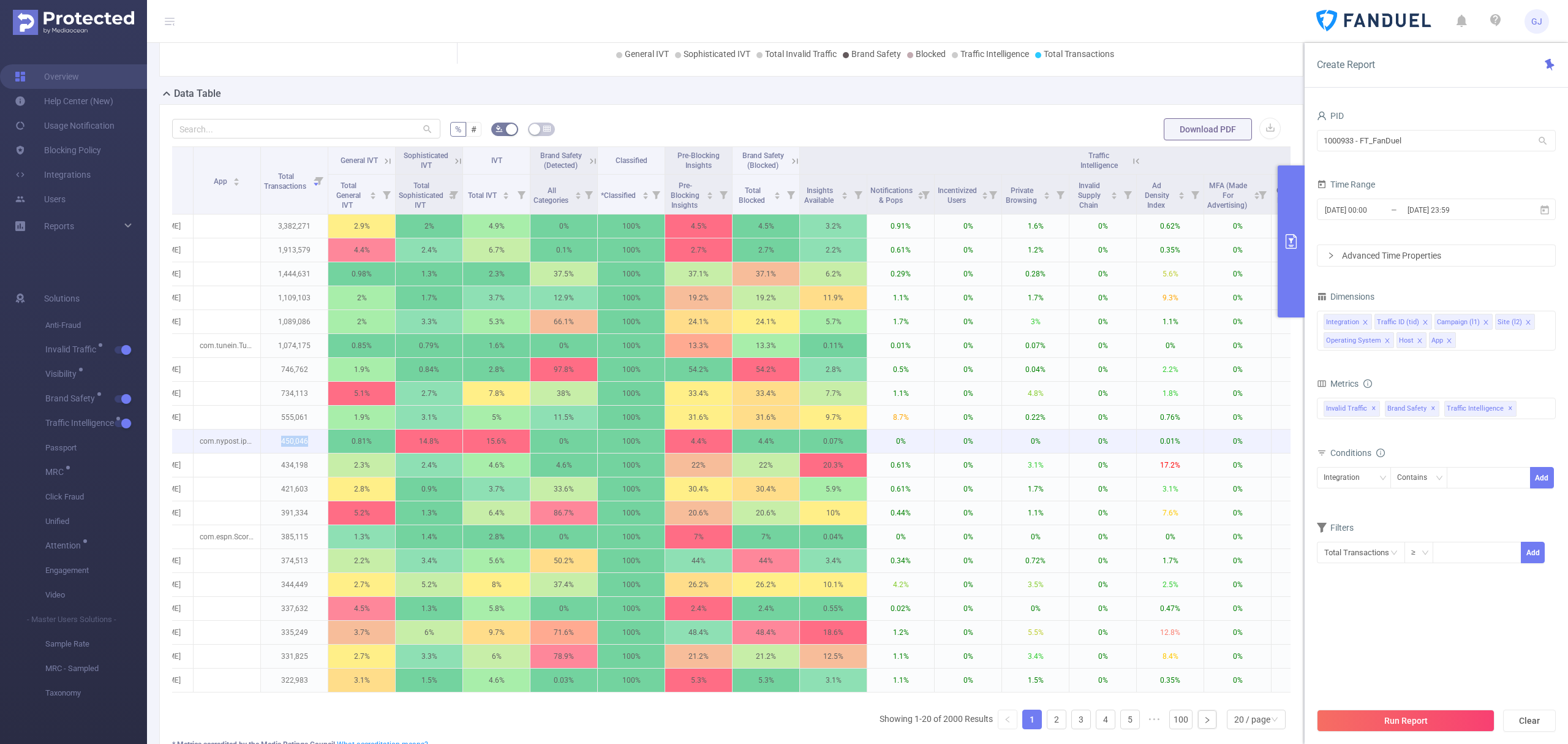
click at [308, 446] on p "450,046" at bounding box center [295, 441] width 67 height 24
click at [1192, 468] on p "17.2%" at bounding box center [1170, 465] width 67 height 24
drag, startPoint x: 1191, startPoint y: 469, endPoint x: 1145, endPoint y: 478, distance: 46.9
click at [1145, 477] on p "17.2%" at bounding box center [1170, 465] width 67 height 24
drag, startPoint x: 273, startPoint y: 466, endPoint x: 310, endPoint y: 470, distance: 37.2
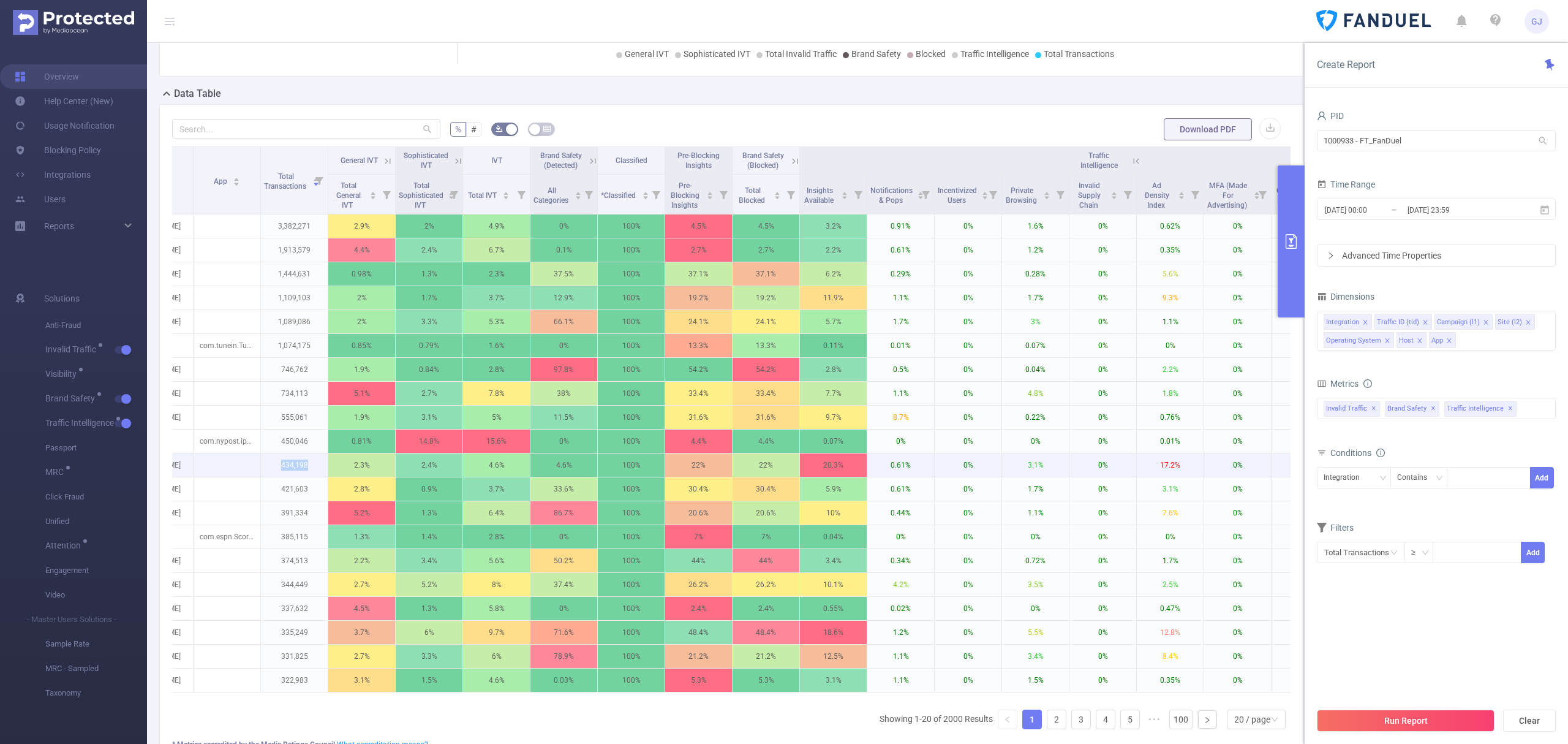
click at [310, 470] on p "434,198" at bounding box center [295, 465] width 67 height 24
click at [1366, 475] on div "Integration" at bounding box center [1346, 477] width 45 height 20
click at [1429, 524] on div "Filters" at bounding box center [1436, 529] width 239 height 20
drag, startPoint x: 1377, startPoint y: 552, endPoint x: 1377, endPoint y: 558, distance: 6.0
click at [1377, 558] on input "text" at bounding box center [1361, 552] width 88 height 22
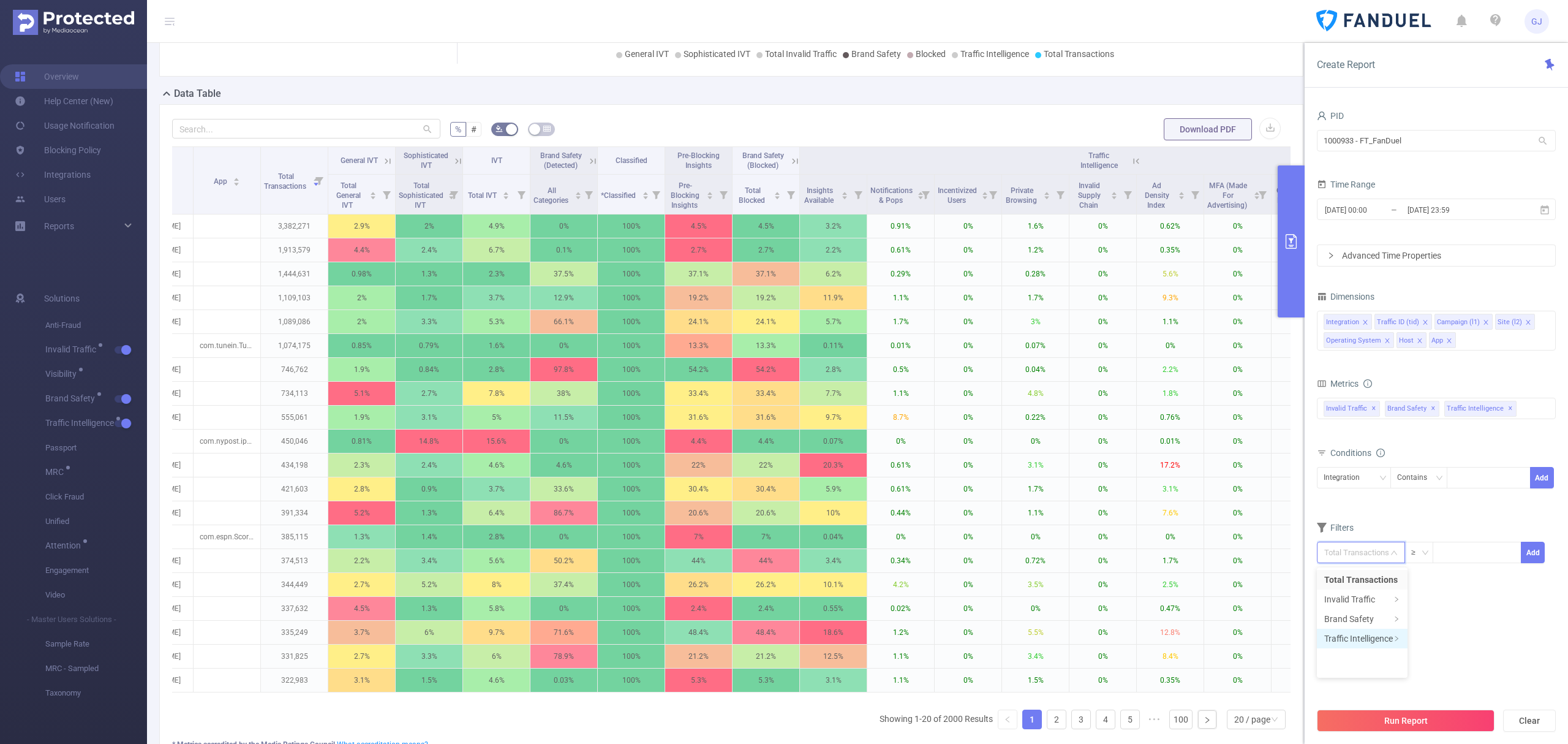
click at [1390, 637] on li "Traffic Intelligence" at bounding box center [1363, 639] width 91 height 20
click at [1471, 575] on li "Traffic Intelligence" at bounding box center [1459, 580] width 91 height 20
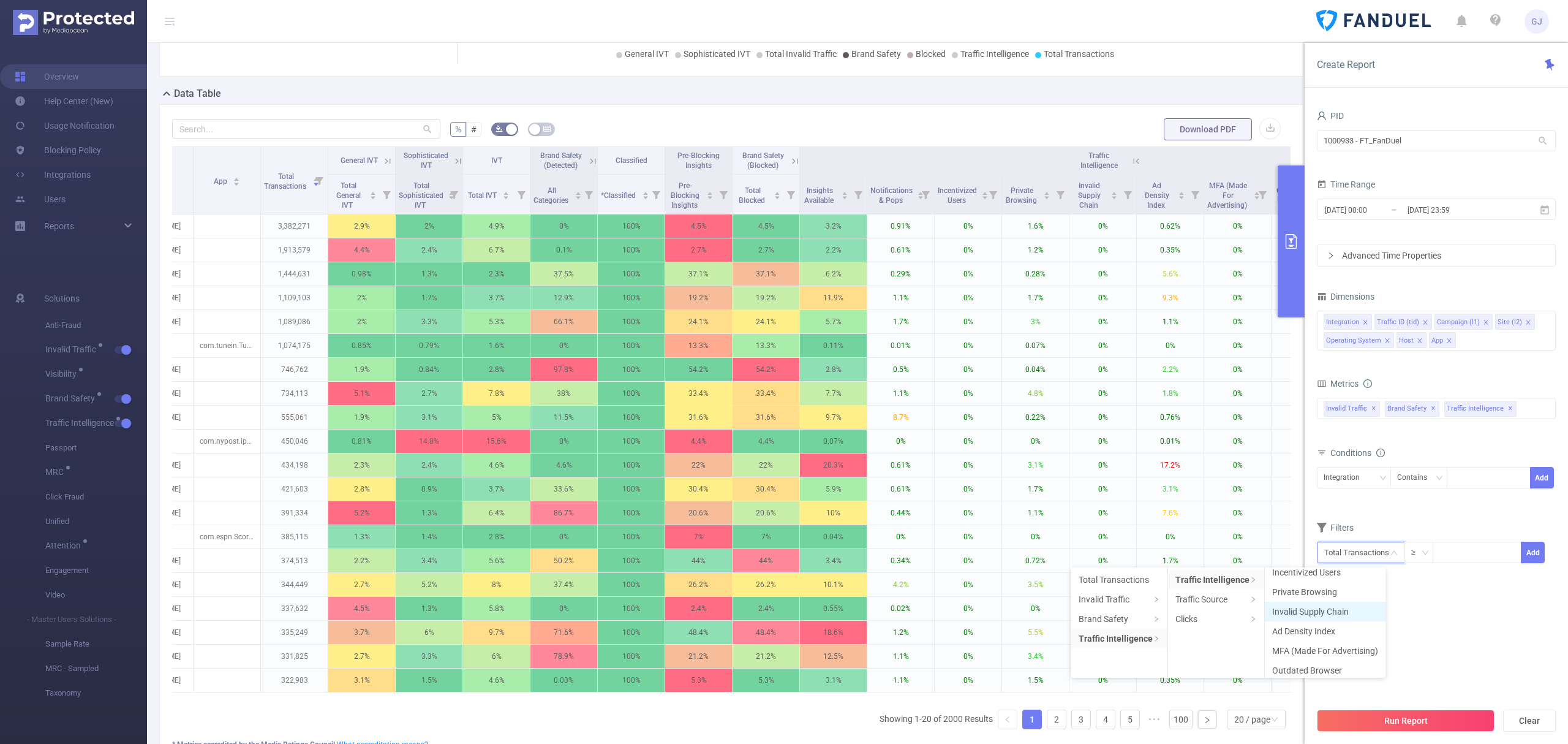
scroll to position [71, 0]
click at [1333, 609] on li "Ad Density Index" at bounding box center [1325, 607] width 120 height 20
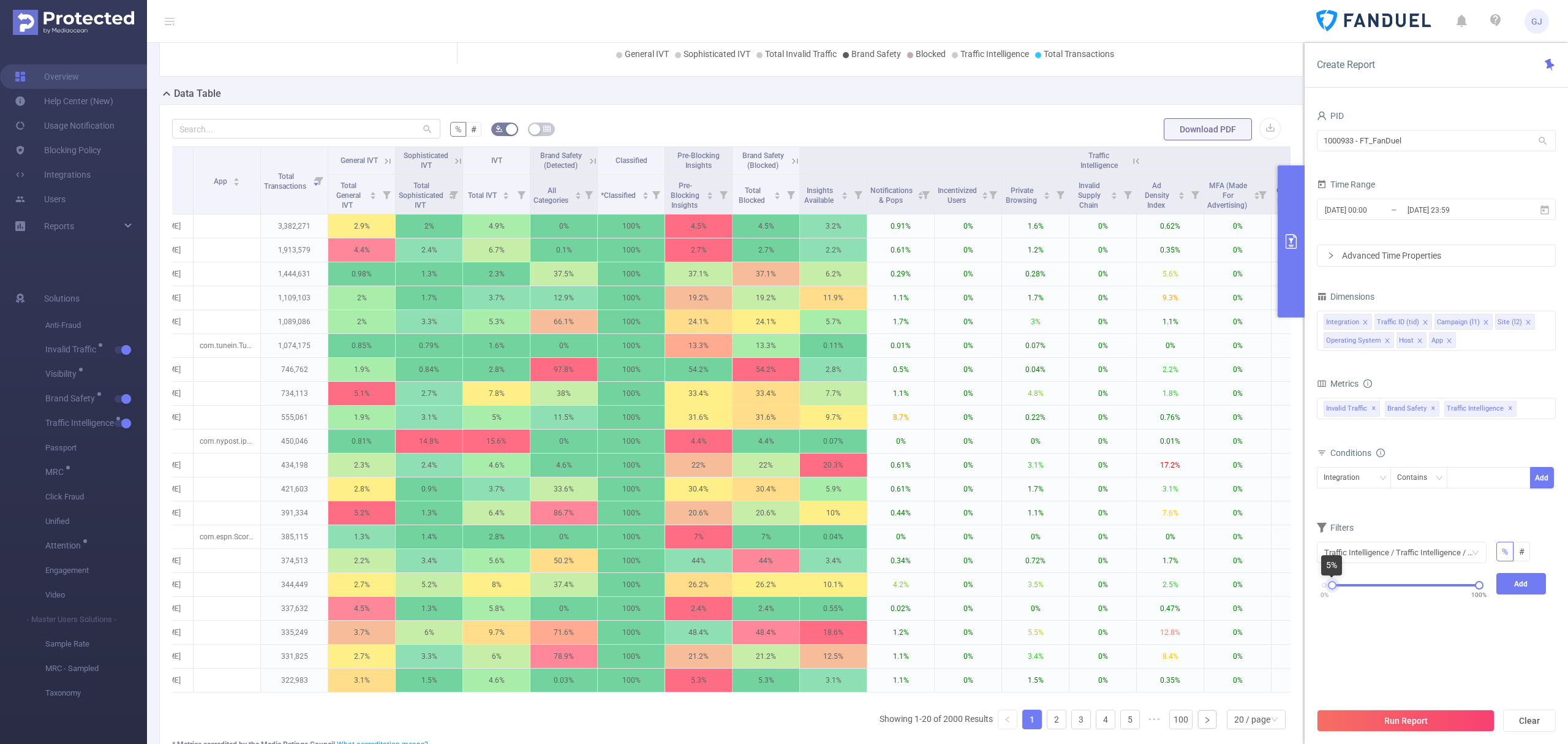
drag, startPoint x: 1324, startPoint y: 587, endPoint x: 1331, endPoint y: 588, distance: 7.1
click at [1331, 588] on div at bounding box center [1332, 585] width 9 height 9
click at [1519, 588] on button "Add" at bounding box center [1521, 583] width 50 height 22
click at [1451, 720] on button "Run Report" at bounding box center [1406, 720] width 177 height 22
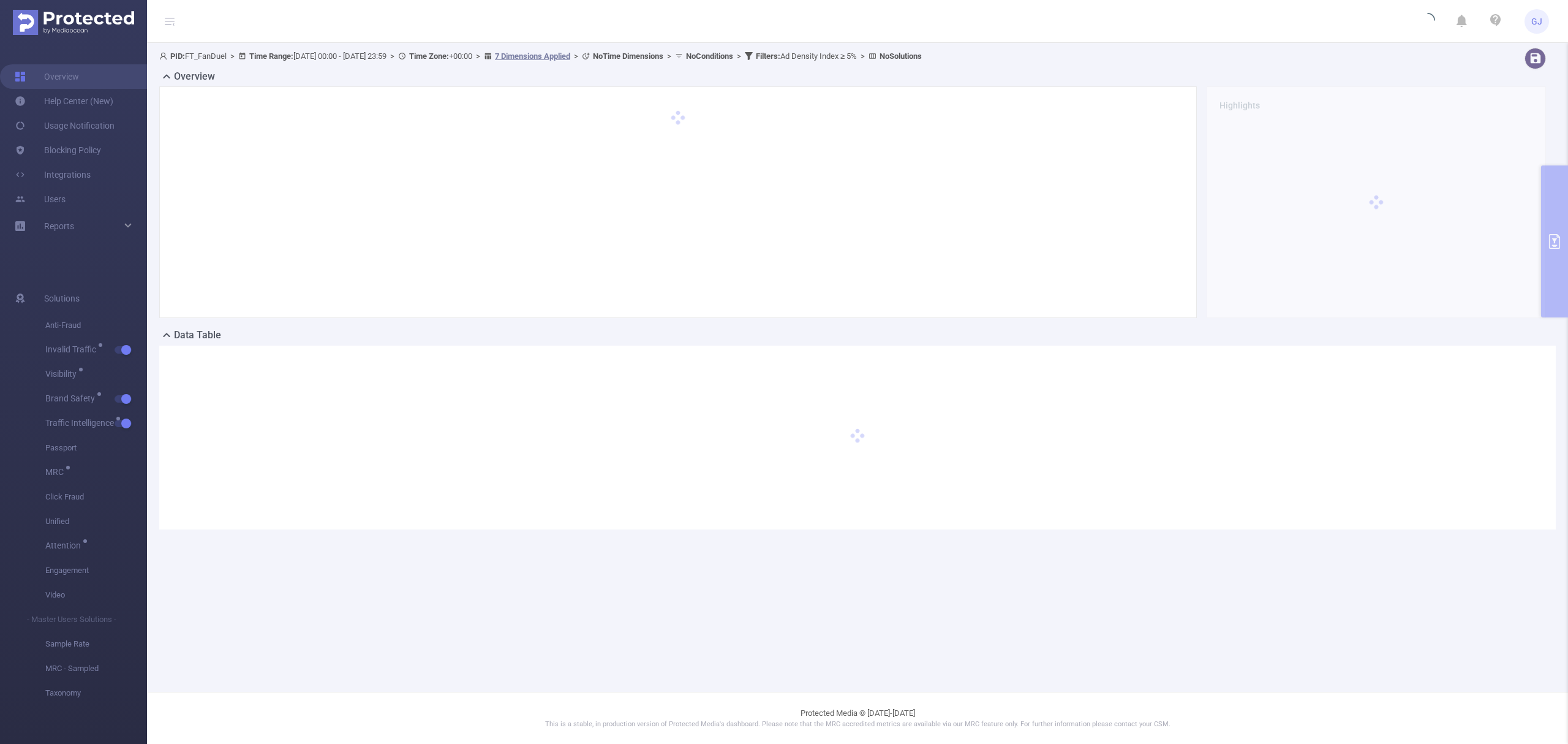
scroll to position [0, 0]
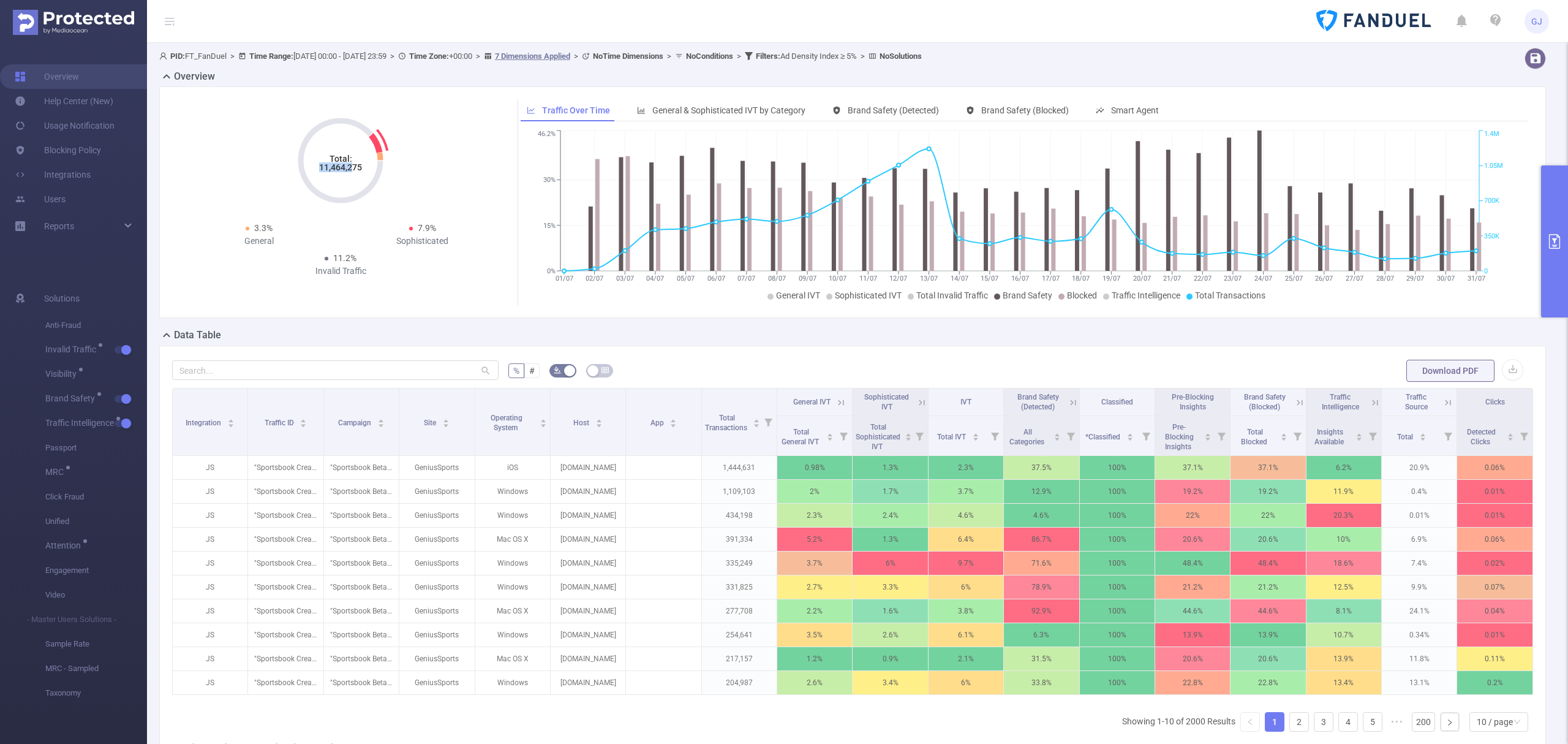
drag, startPoint x: 321, startPoint y: 165, endPoint x: 356, endPoint y: 168, distance: 35.1
click at [356, 168] on tspan "11,464,275" at bounding box center [340, 168] width 43 height 10
click at [1181, 326] on div "Total: 11,464,275 Total: 11,464,275 3.3% General 7.9% Sophisticated 11.2% Inval…" at bounding box center [853, 207] width 1397 height 241
click at [1373, 405] on icon at bounding box center [1376, 402] width 6 height 6
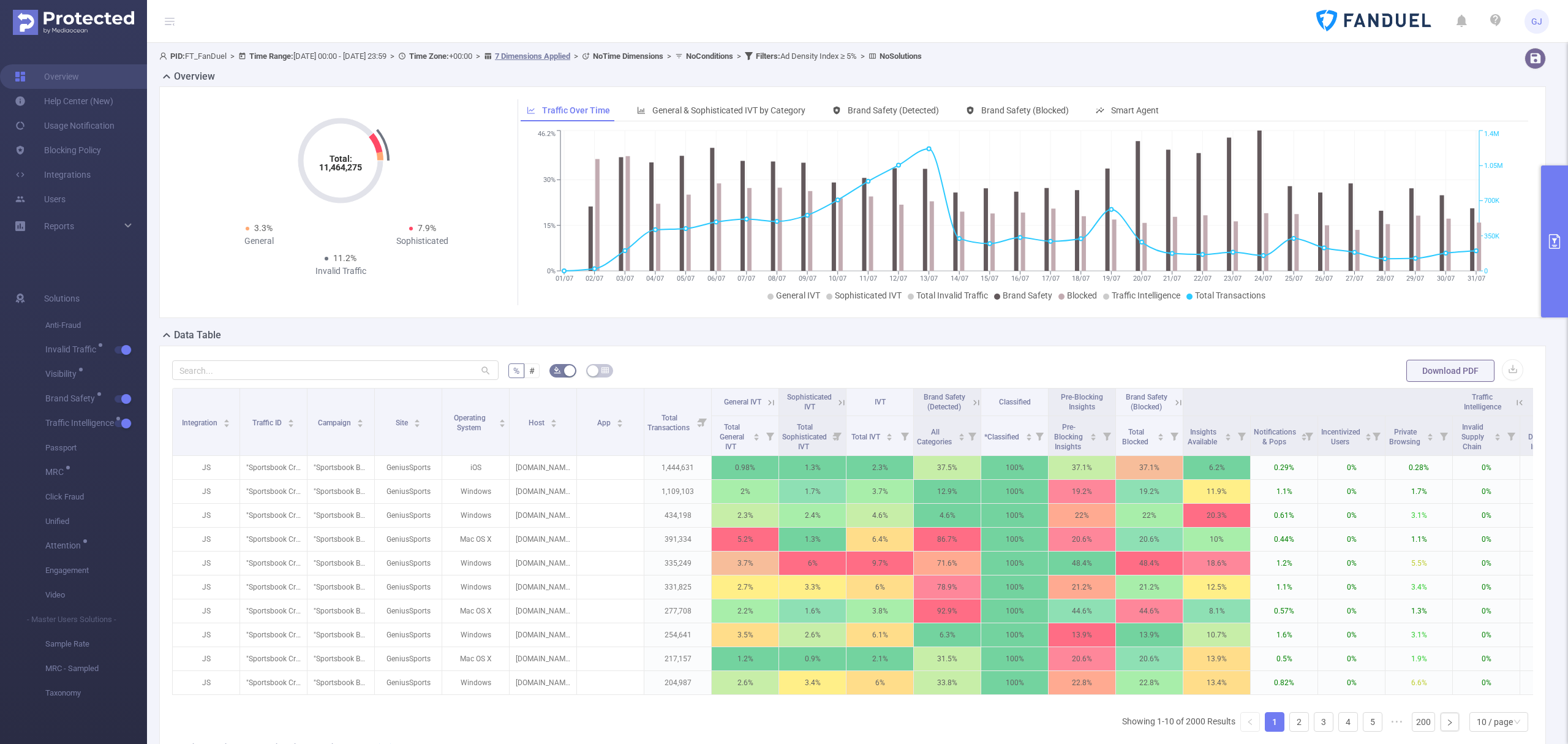
drag, startPoint x: 1557, startPoint y: 207, endPoint x: 1549, endPoint y: 260, distance: 53.6
click at [1557, 209] on button "primary" at bounding box center [1554, 241] width 27 height 152
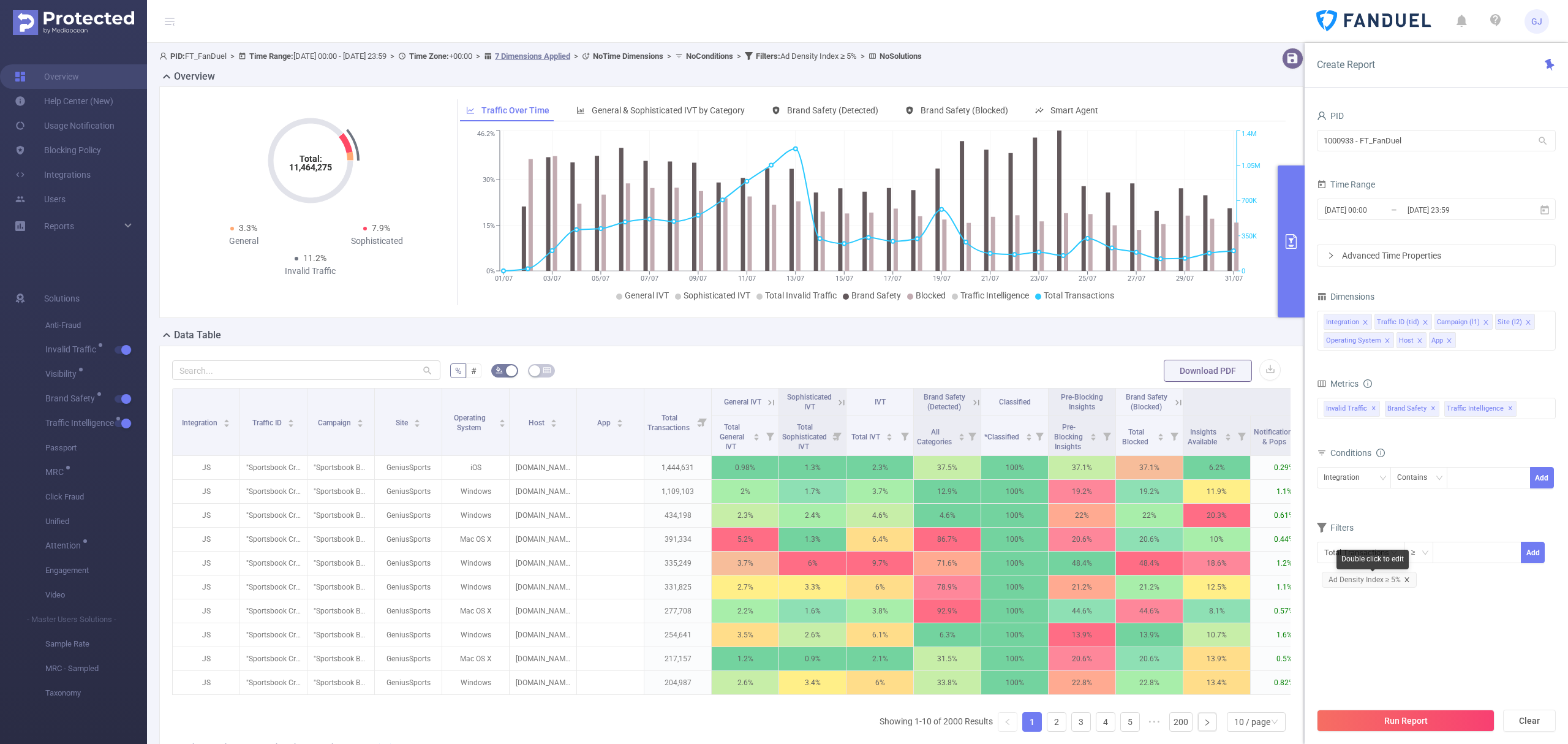
click at [1405, 580] on icon "icon: close" at bounding box center [1407, 580] width 6 height 6
click at [1434, 714] on button "Run Report" at bounding box center [1406, 720] width 177 height 22
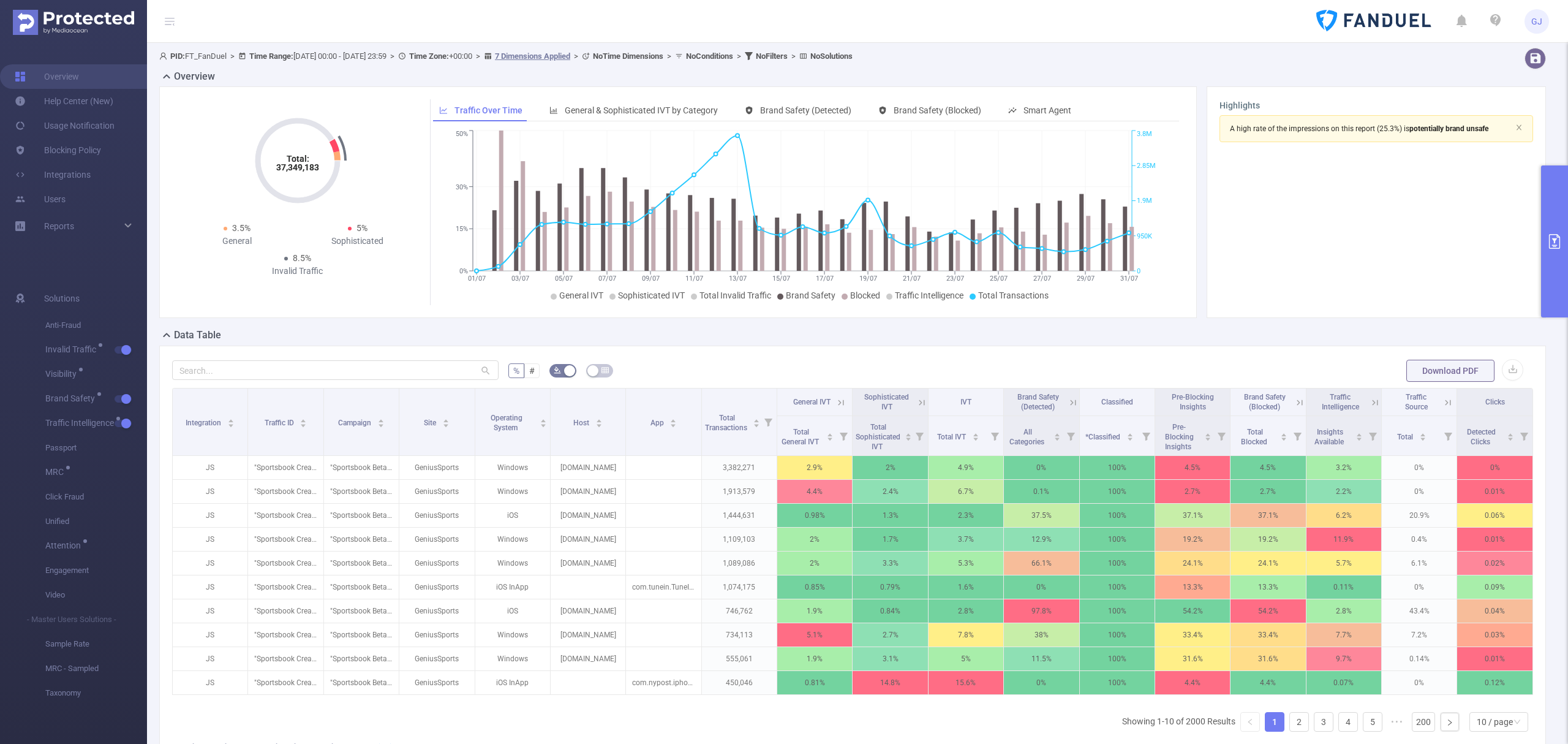
drag, startPoint x: 1549, startPoint y: 197, endPoint x: 1499, endPoint y: 204, distance: 50.5
click at [1549, 199] on button "primary" at bounding box center [1554, 241] width 27 height 152
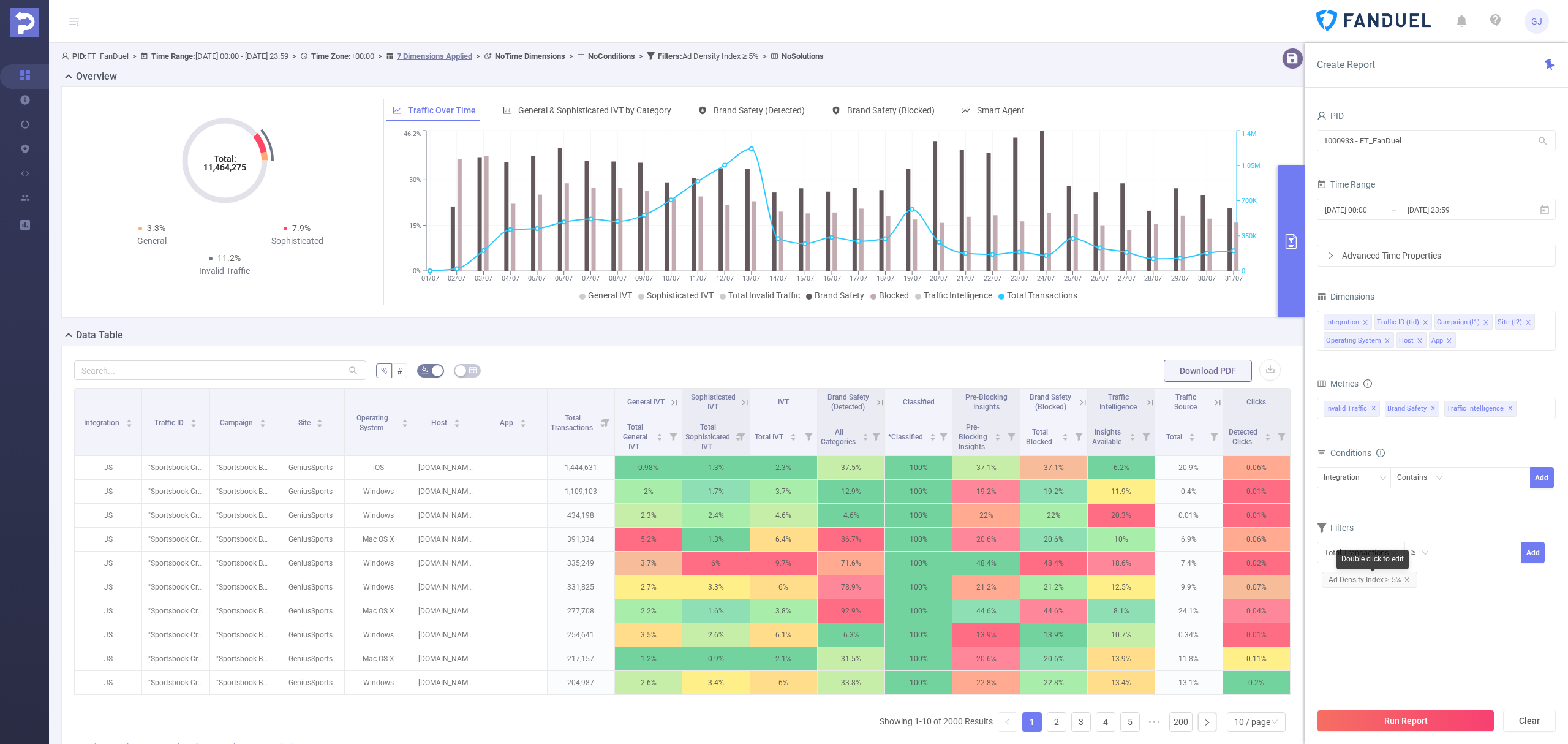
click at [1408, 586] on span "Ad Density Index ≥ 5%" at bounding box center [1370, 580] width 96 height 16
click at [1385, 585] on span "Ad Density Index ≥ 5%" at bounding box center [1370, 580] width 96 height 16
click at [1384, 584] on span "Ad Density Index ≥ 5%" at bounding box center [1370, 580] width 96 height 16
drag, startPoint x: 1325, startPoint y: 588, endPoint x: 1365, endPoint y: 589, distance: 40.0
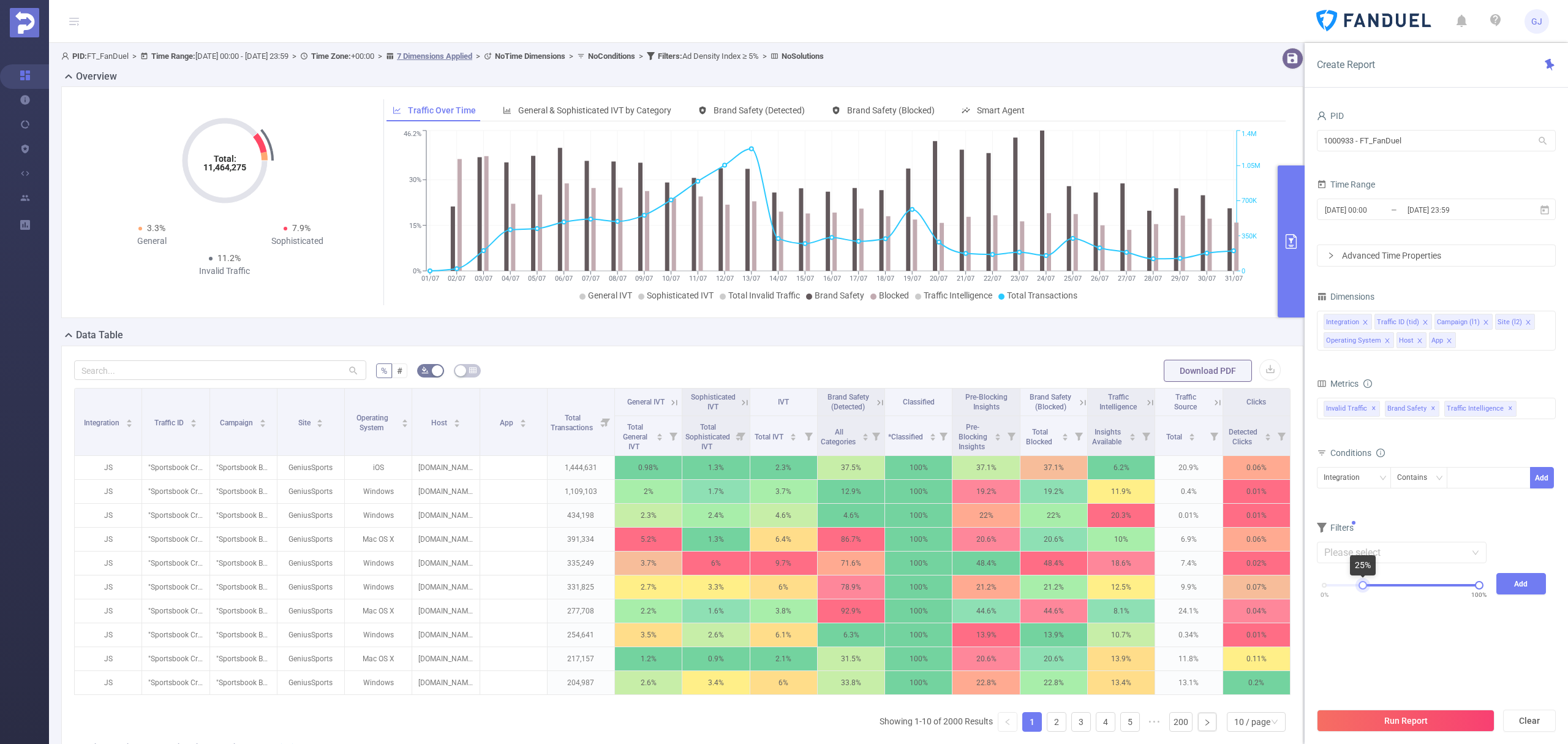
click at [1365, 589] on div at bounding box center [1363, 585] width 9 height 9
click at [1513, 585] on button "Add" at bounding box center [1521, 583] width 50 height 22
click at [1444, 719] on button "Run Report" at bounding box center [1406, 720] width 177 height 22
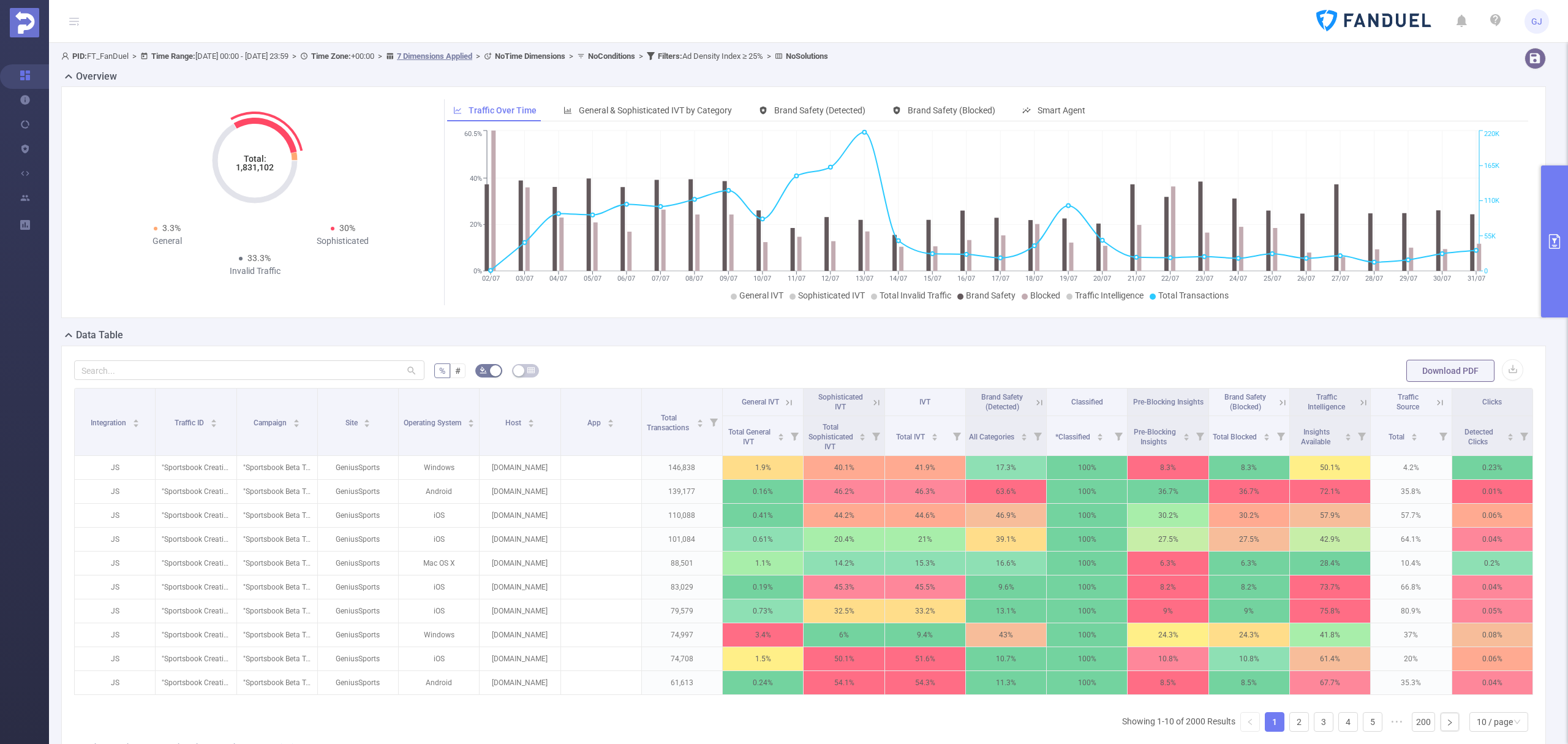
drag, startPoint x: 233, startPoint y: 164, endPoint x: 316, endPoint y: 174, distance: 83.6
click at [316, 174] on icon "Total: 1,831,102" at bounding box center [254, 160] width 122 height 122
click at [842, 349] on div "% # Download PDF Integration Traffic ID Campaign Site Operating System Host App…" at bounding box center [804, 580] width 1485 height 470
drag, startPoint x: 759, startPoint y: 55, endPoint x: 848, endPoint y: 58, distance: 89.1
click at [828, 58] on span "PID: FT_FanDuel > Time Range: 2025-07-01 00:00 - 2025-07-31 23:59 > Time Zone: …" at bounding box center [445, 56] width 767 height 9
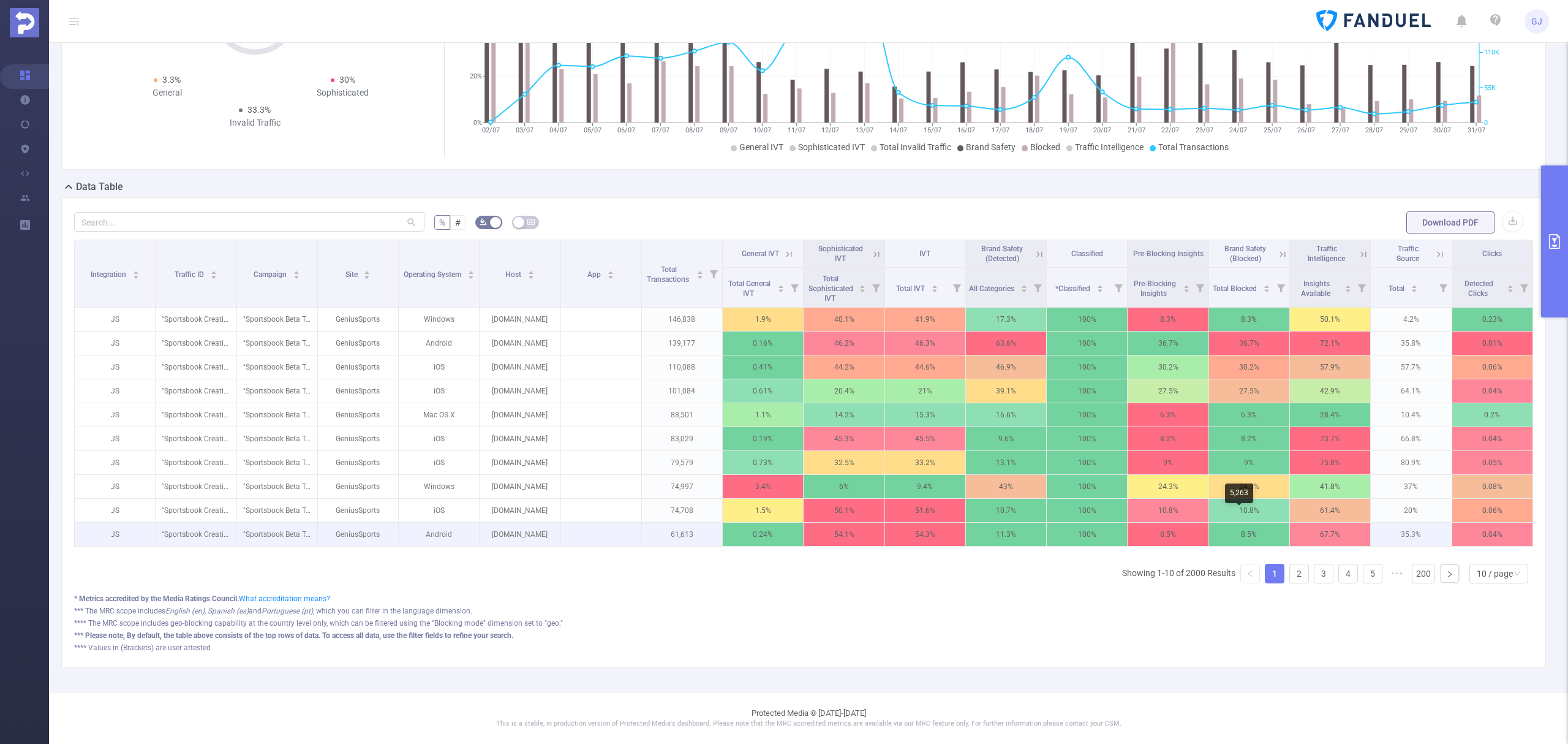
scroll to position [164, 0]
drag, startPoint x: 1270, startPoint y: 527, endPoint x: 1116, endPoint y: 192, distance: 368.7
click at [1115, 210] on form "% # Download PDF" at bounding box center [804, 222] width 1459 height 24
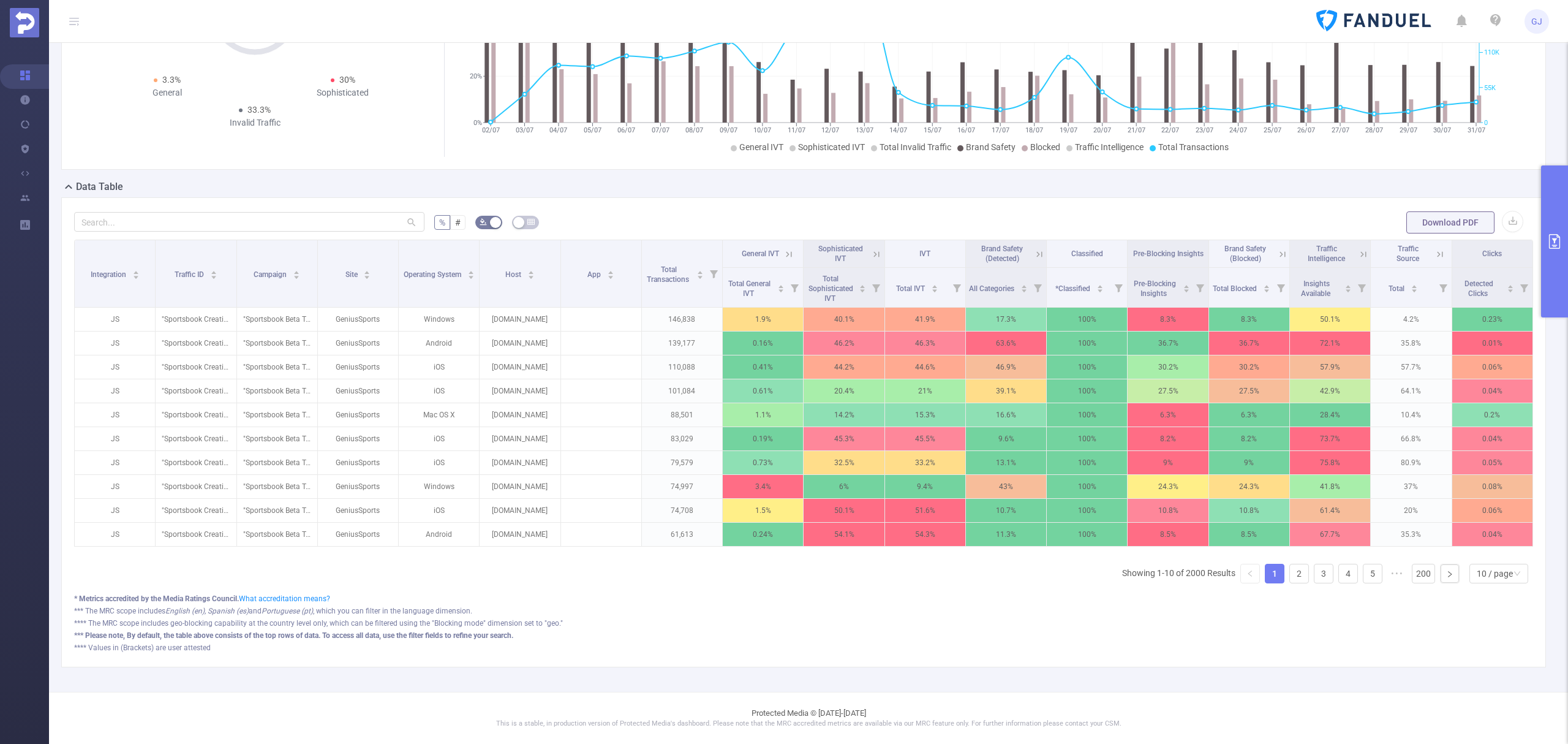
click at [1358, 249] on icon at bounding box center [1364, 254] width 11 height 11
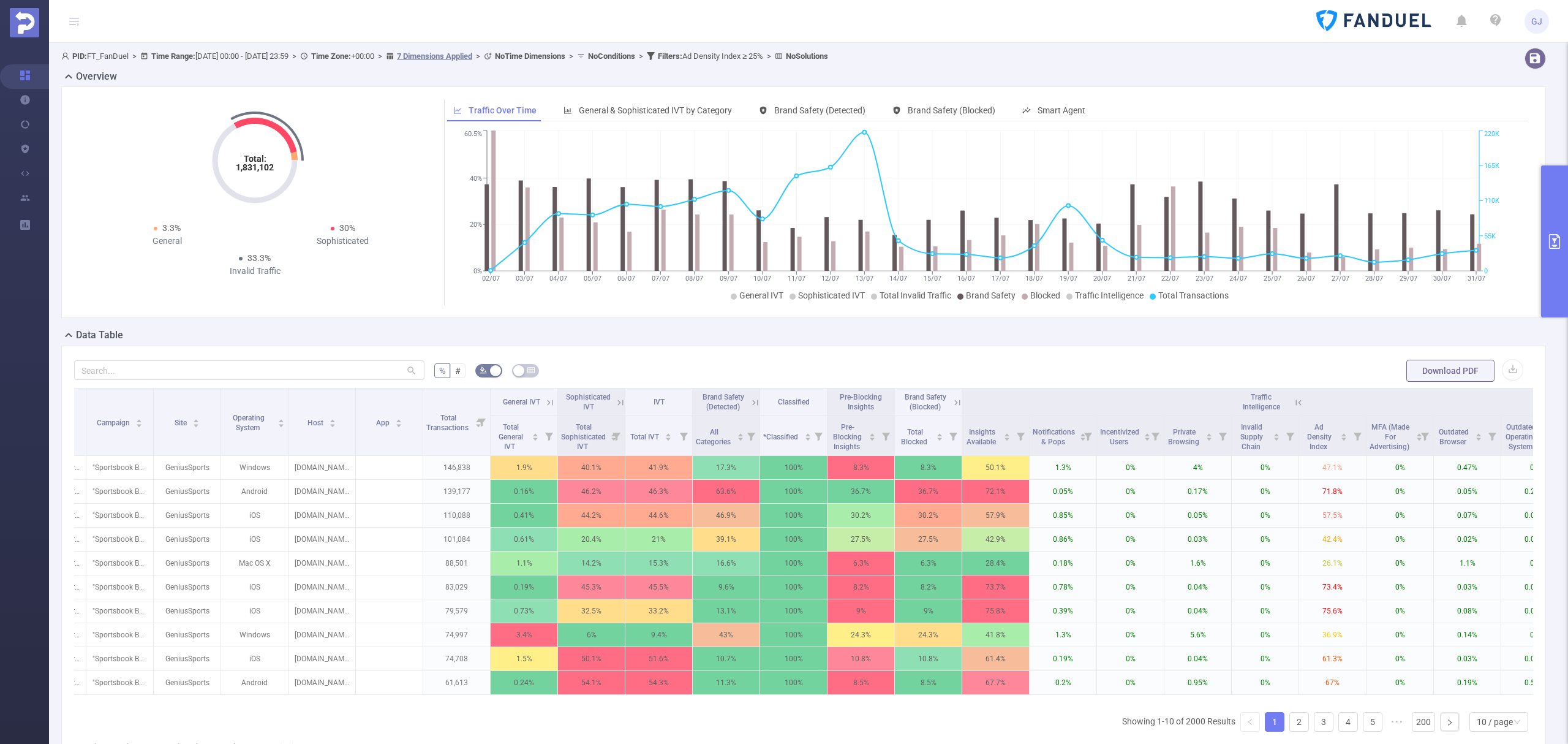
scroll to position [0, 0]
